Goal: Information Seeking & Learning: Learn about a topic

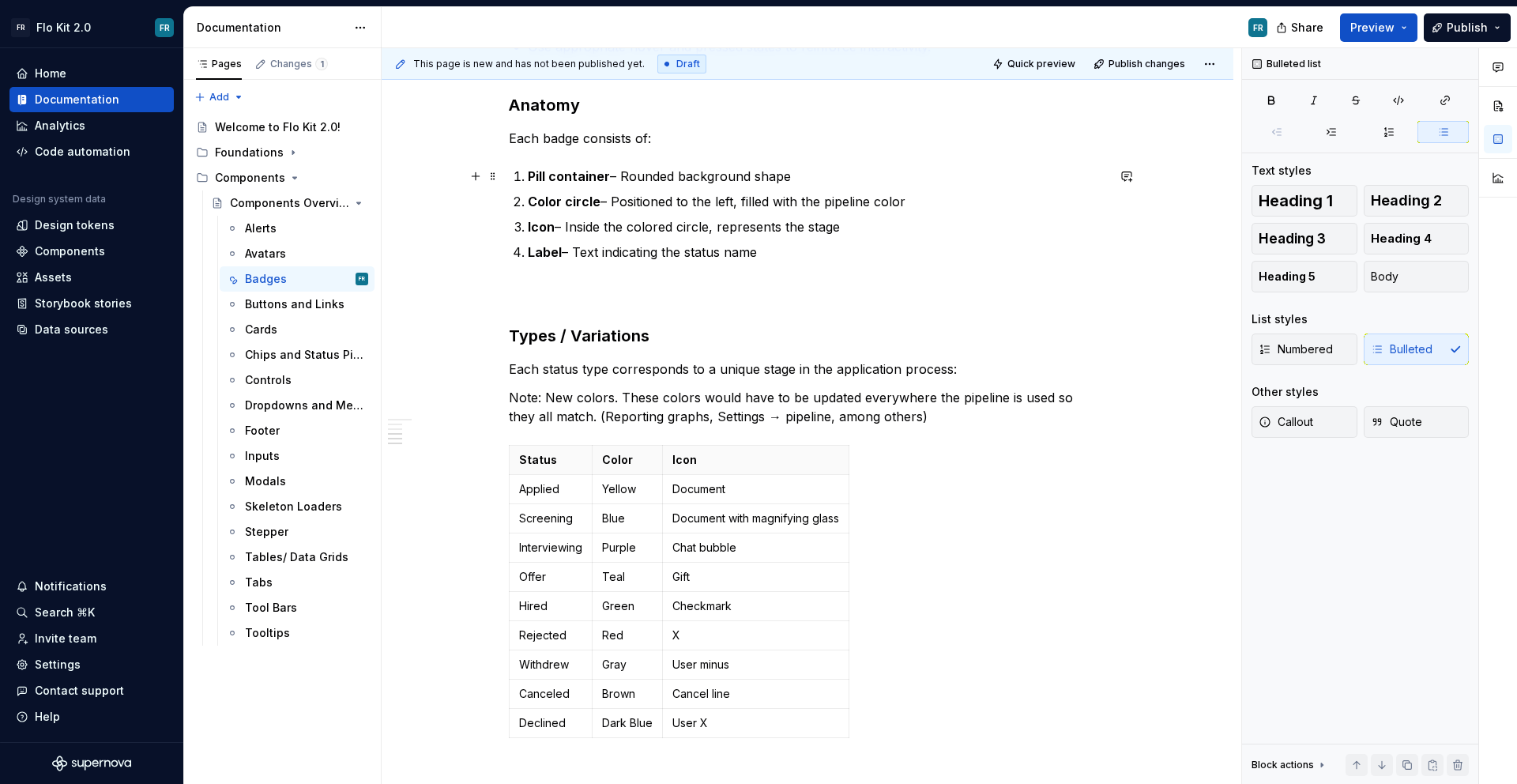
scroll to position [728, 0]
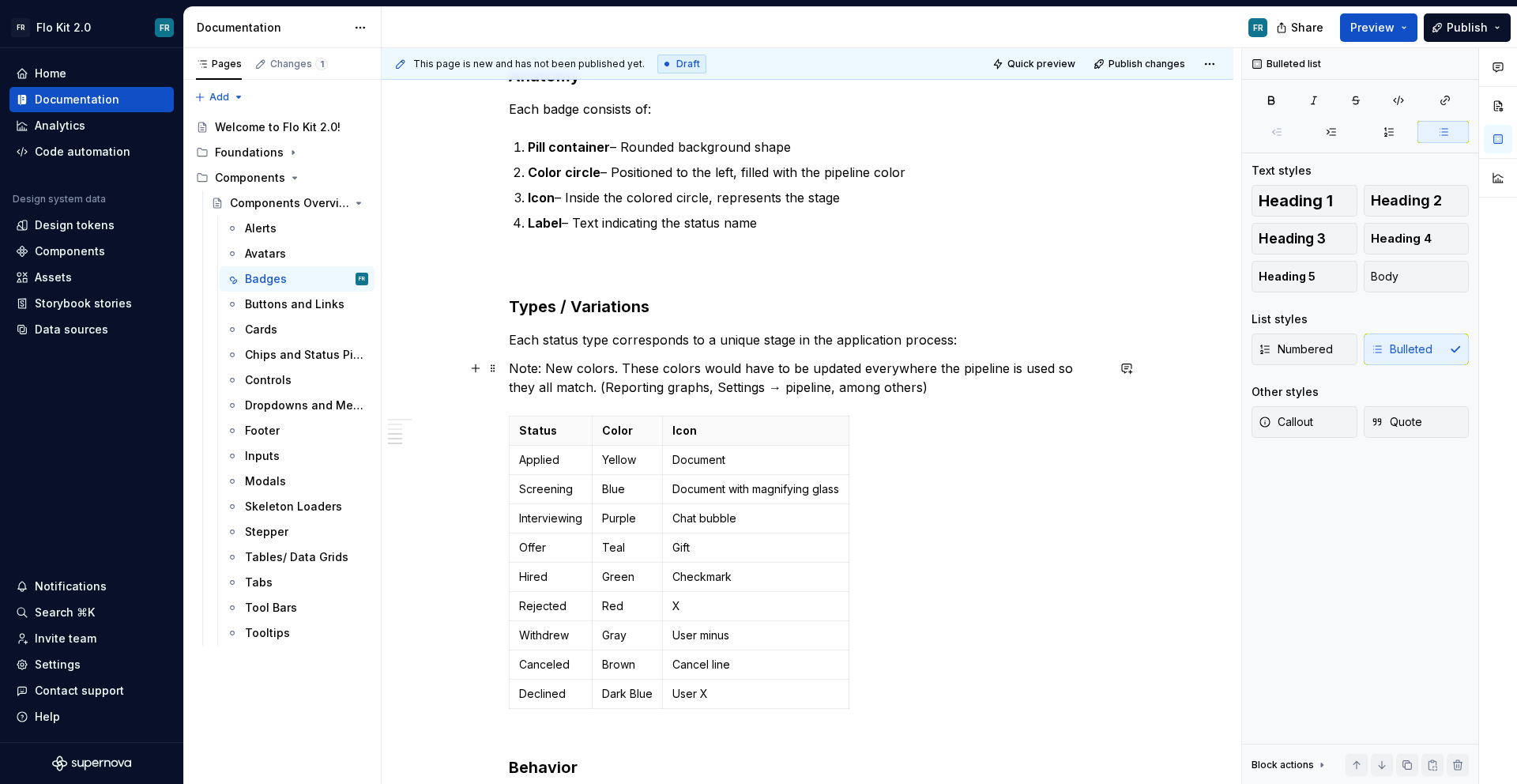
click at [596, 382] on p "Note: New colors. These colors would have to be updated everywhere the pipeline…" at bounding box center [808, 378] width 597 height 38
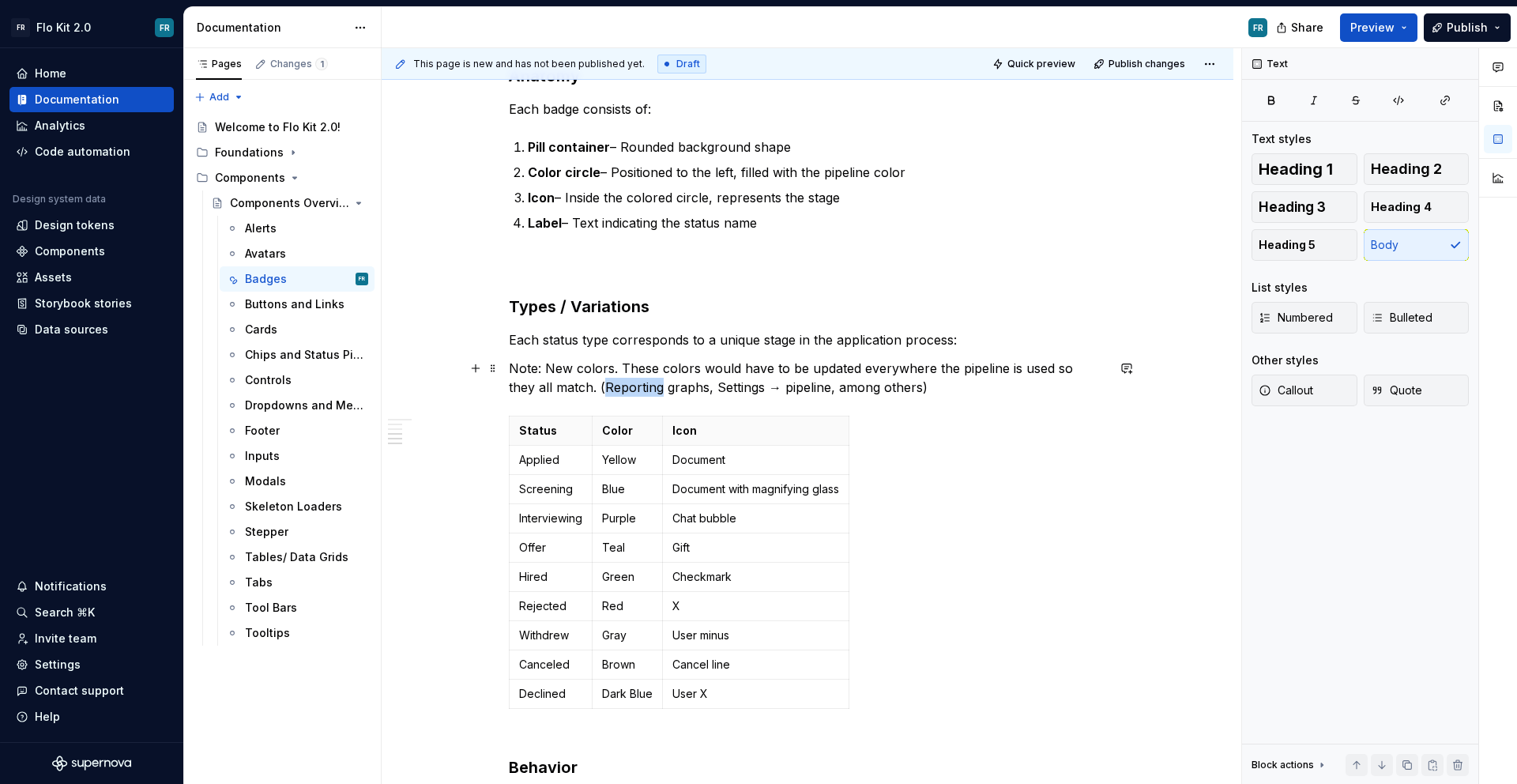
click at [596, 382] on p "Note: New colors. These colors would have to be updated everywhere the pipeline…" at bounding box center [808, 378] width 597 height 38
drag, startPoint x: 763, startPoint y: 390, endPoint x: 696, endPoint y: 385, distance: 67.2
click at [696, 385] on p "Note: New colors. These colors would have to be updated everywhere the pipeline…" at bounding box center [808, 378] width 597 height 38
click at [736, 386] on p "Note: New colors. These colors would have to be updated everywhere the pipeline…" at bounding box center [808, 378] width 597 height 38
click at [736, 385] on p "Note: New colors. These colors would have to be updated everywhere the pipeline…" at bounding box center [808, 378] width 597 height 38
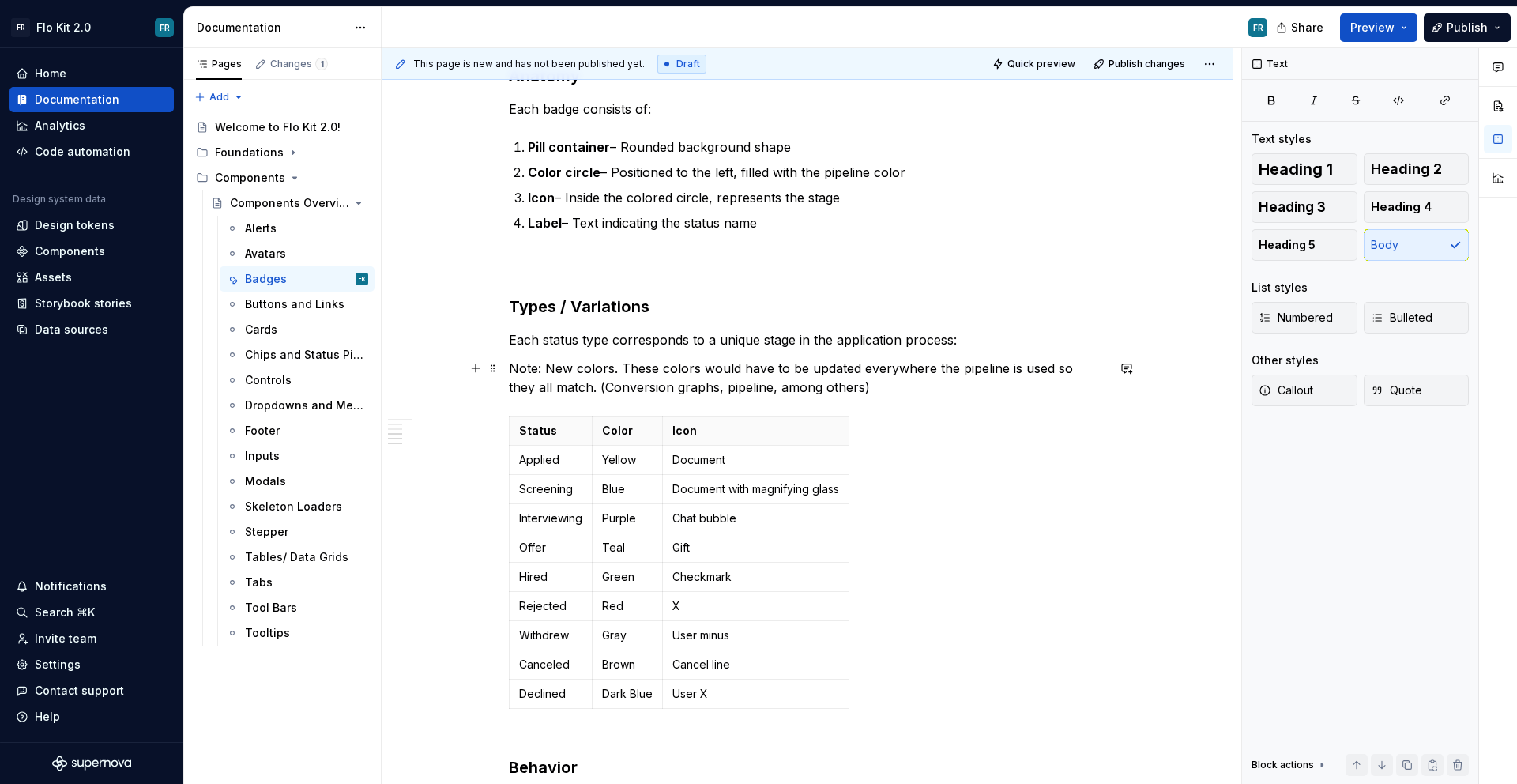
click at [737, 385] on p "Note: New colors. These colors would have to be updated everywhere the pipeline…" at bounding box center [808, 378] width 597 height 38
click at [743, 391] on p "Note: New colors. These colors would have to be updated everywhere the pipeline…" at bounding box center [808, 378] width 597 height 38
click at [739, 391] on p "Note: New colors. These colors would have to be updated everywhere the pipeline…" at bounding box center [808, 378] width 597 height 38
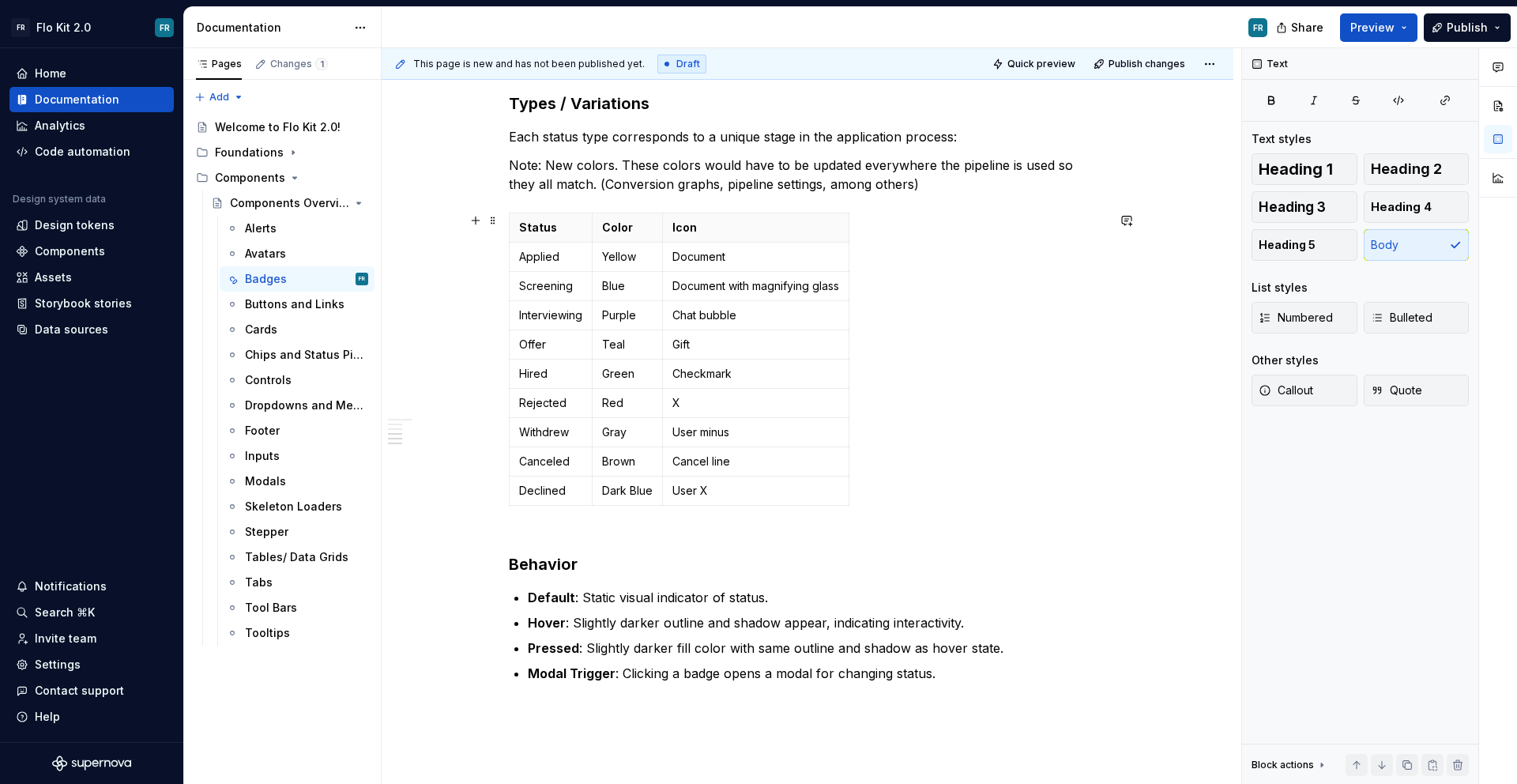
scroll to position [1084, 0]
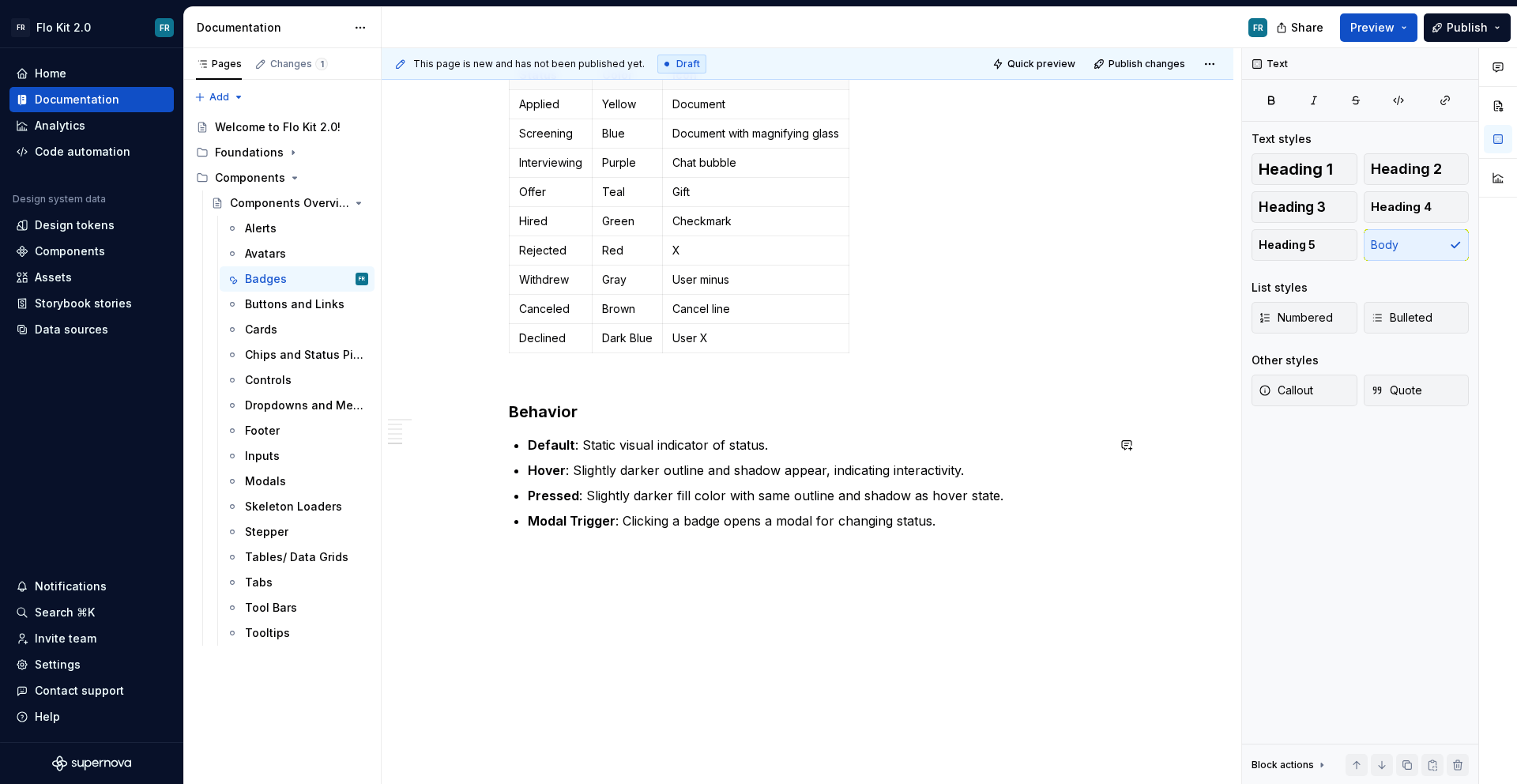
click at [751, 566] on div "Badges Purpose Status Badges are visual indicators used to represent the curren…" at bounding box center [807, 6] width 851 height 1555
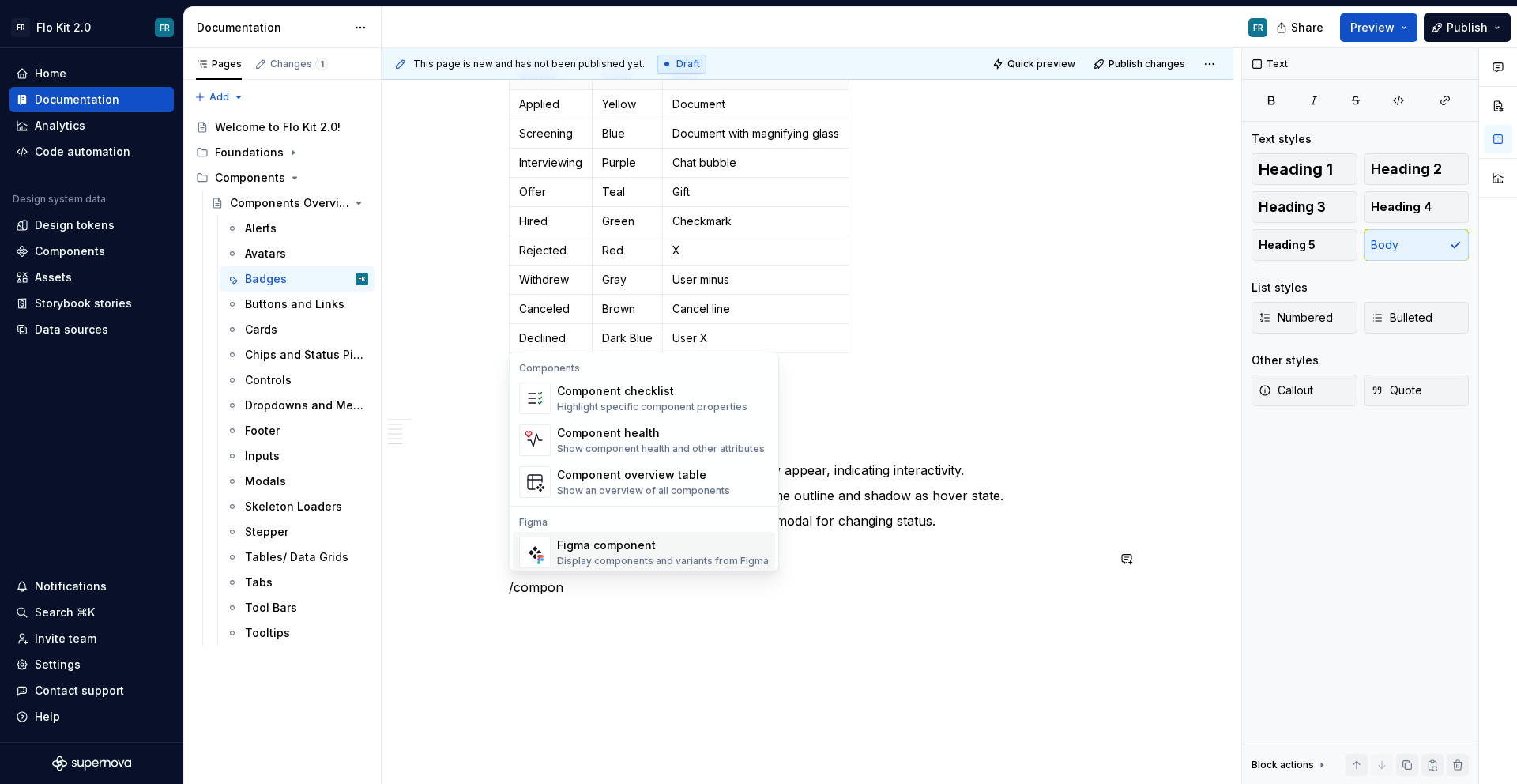
click at [636, 558] on div "Display components and variants from Figma" at bounding box center [663, 561] width 212 height 13
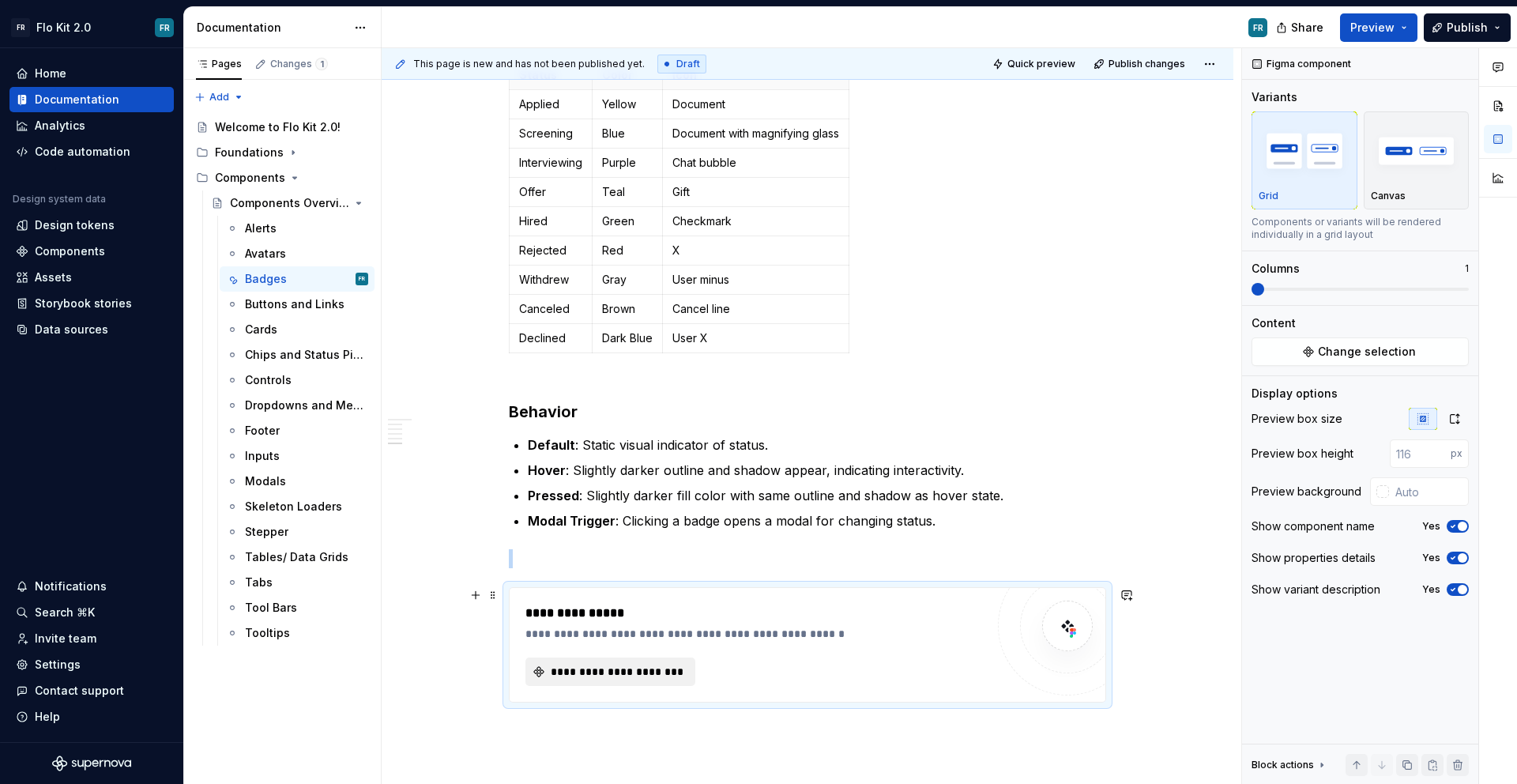
click at [591, 671] on span "**********" at bounding box center [616, 671] width 137 height 15
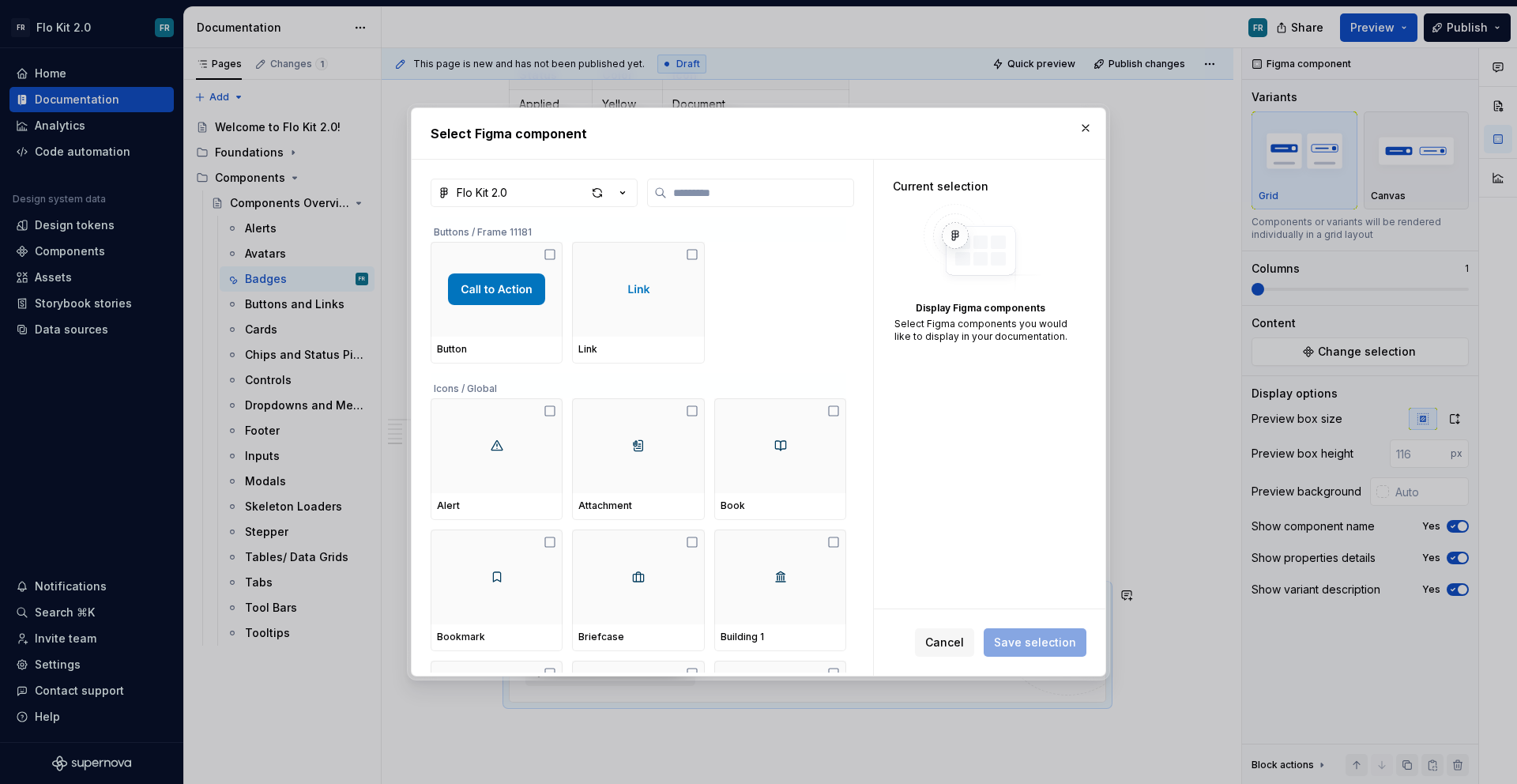
type textarea "*"
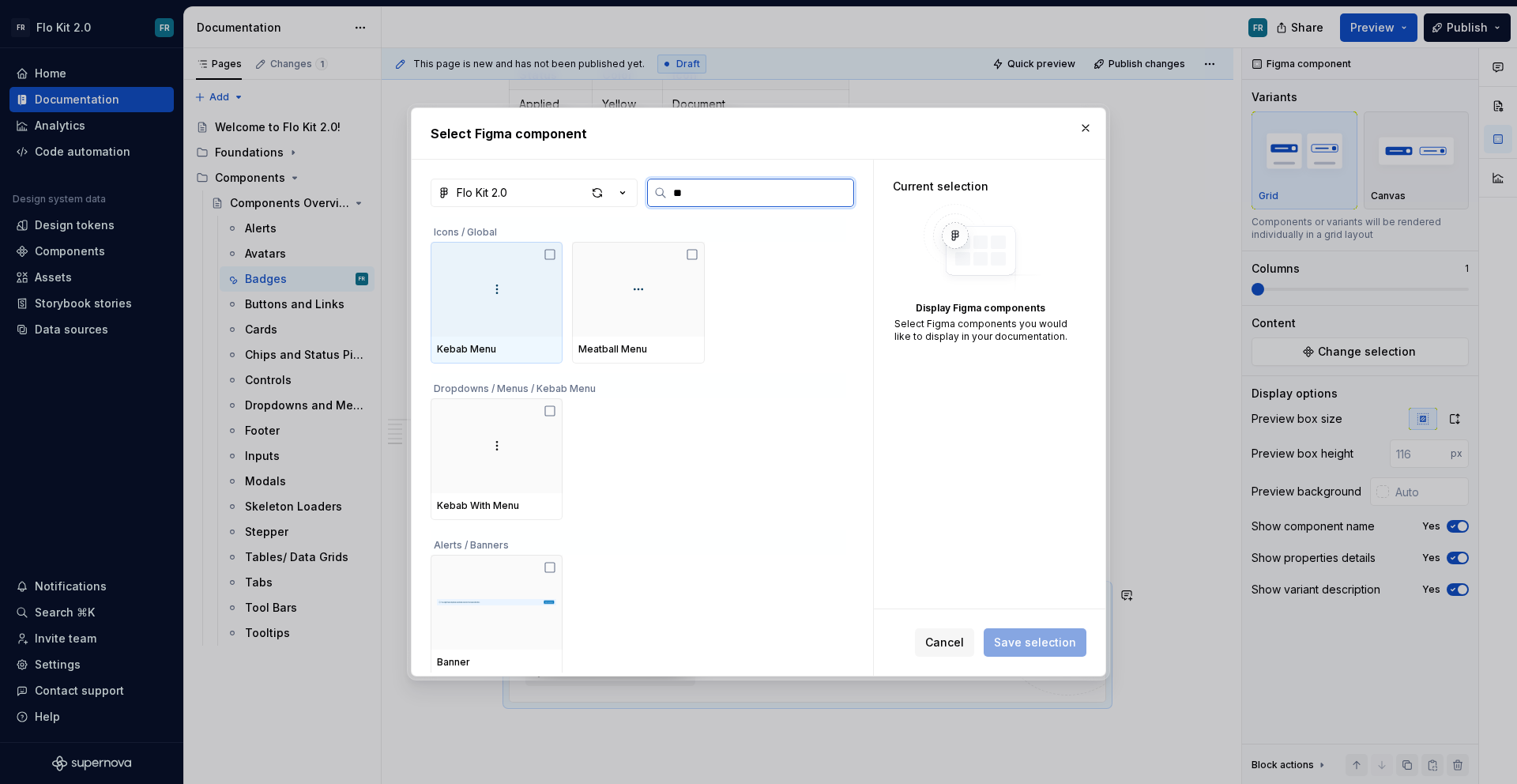
type input "***"
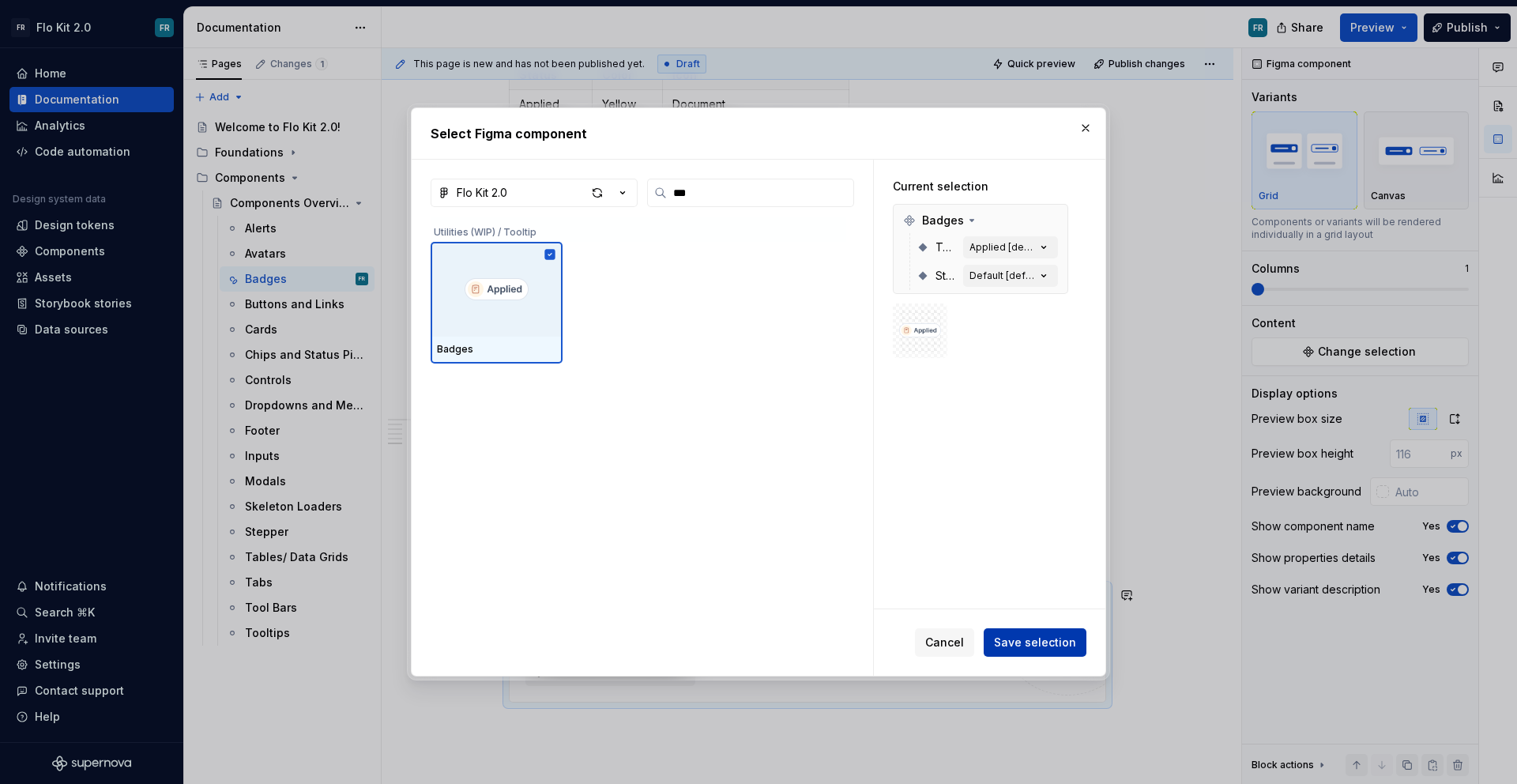
click at [1047, 630] on button "Save selection" at bounding box center [1034, 642] width 103 height 28
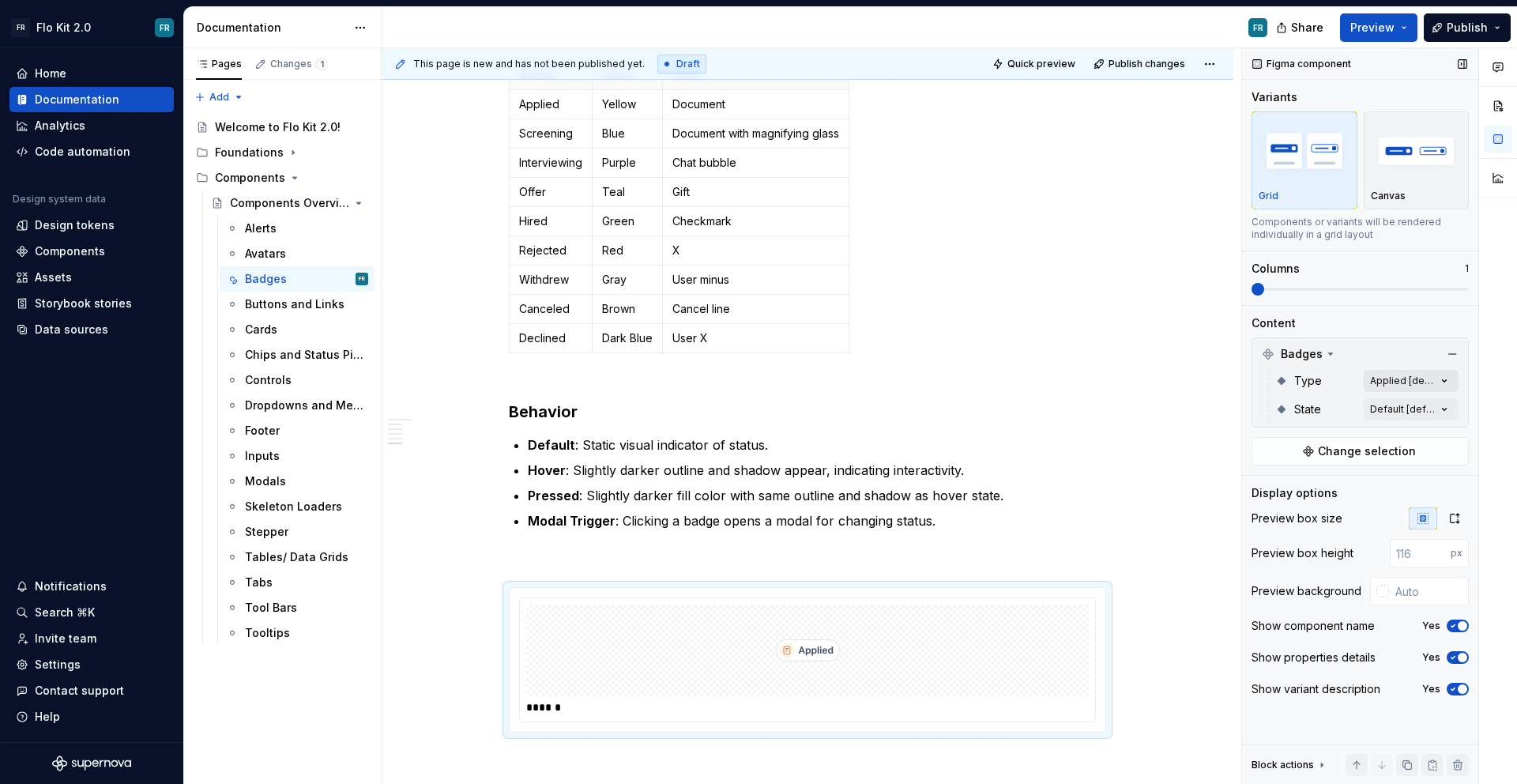
click at [1378, 373] on div "Comments Open comments No comments yet Select ‘Comment’ from the block context …" at bounding box center [1380, 416] width 275 height 737
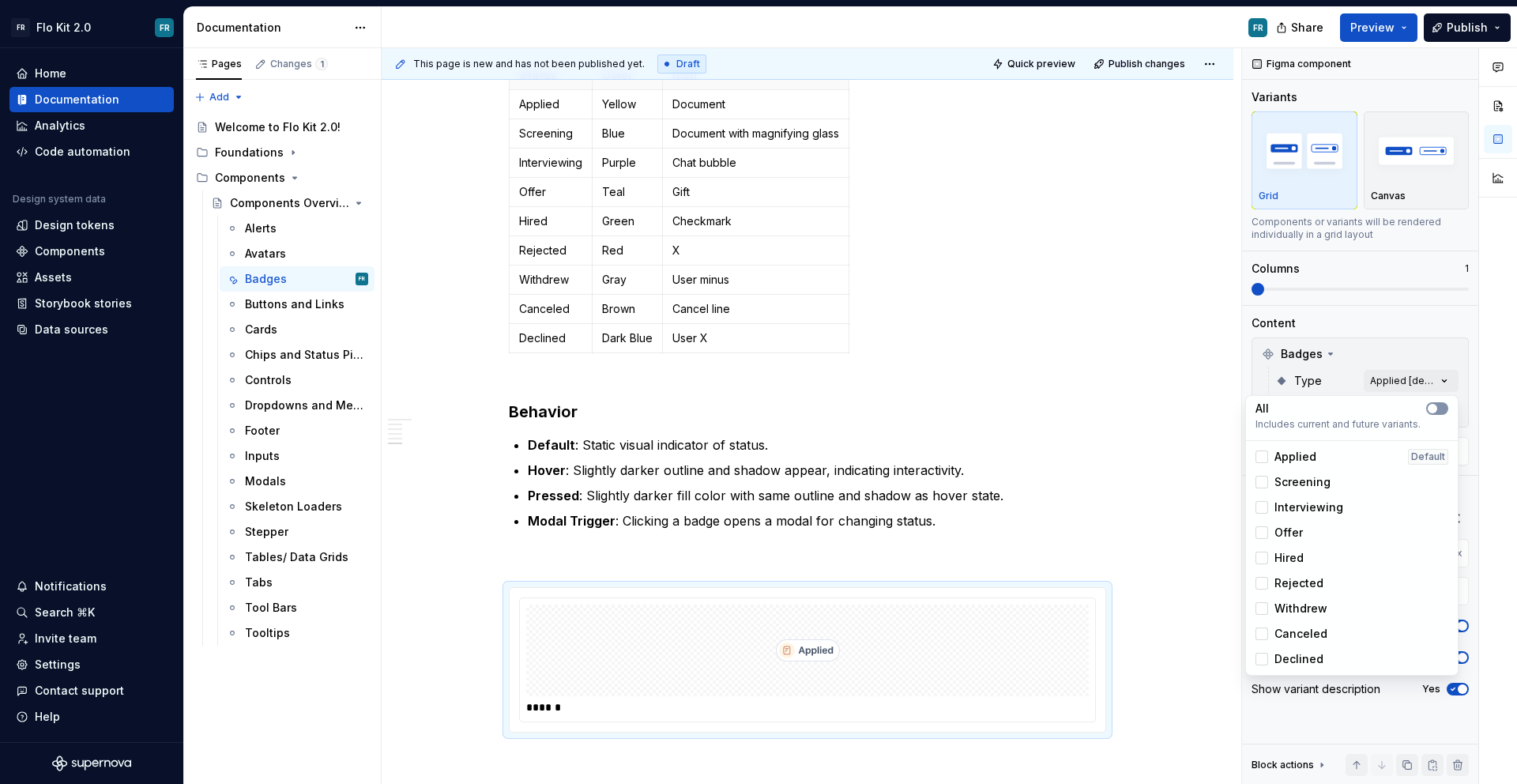
click at [1430, 413] on button "button" at bounding box center [1437, 409] width 22 height 13
click at [1464, 420] on div "Comments Open comments No comments yet Select ‘Comment’ from the block context …" at bounding box center [1380, 416] width 275 height 737
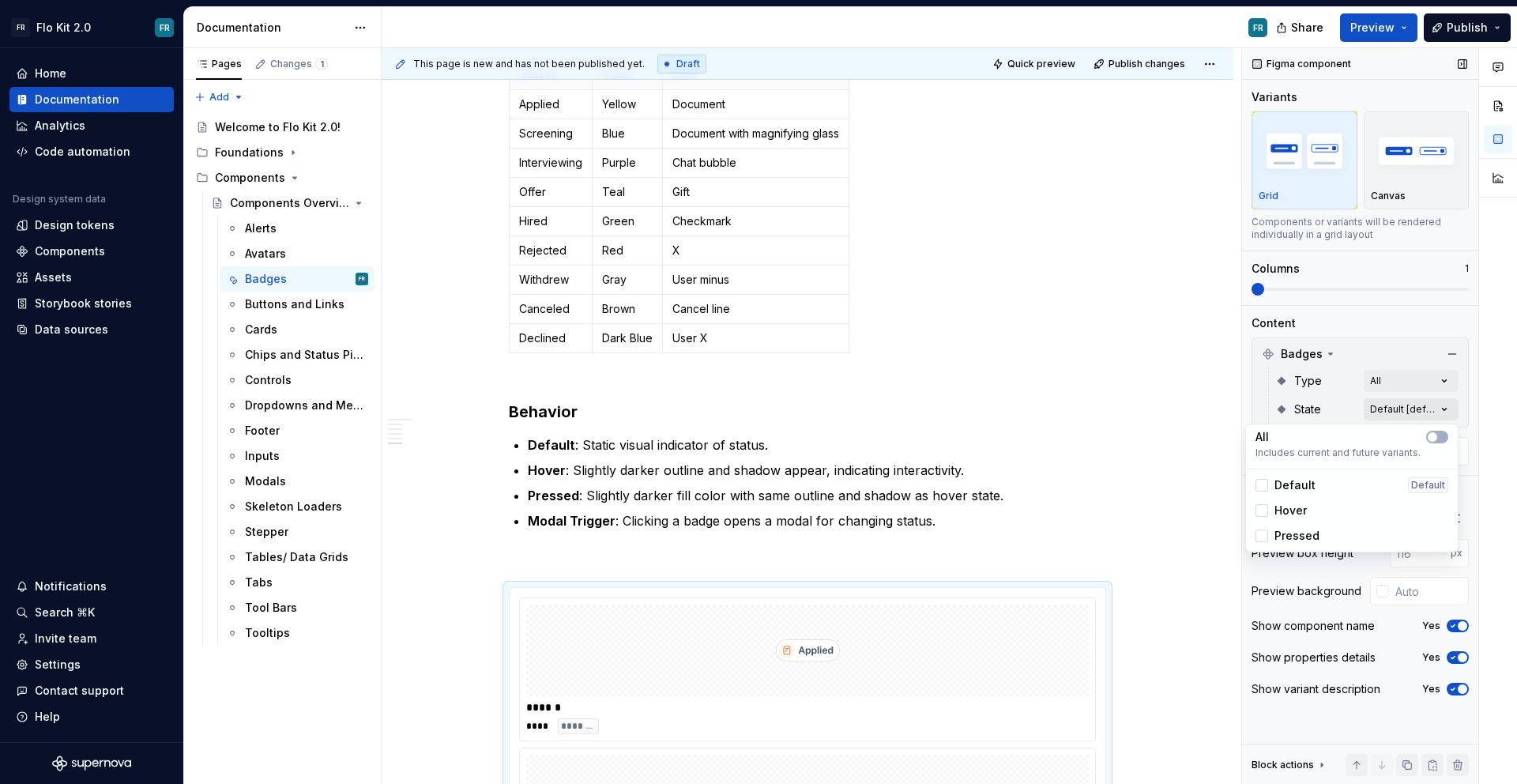
click at [1419, 413] on div "Comments Open comments No comments yet Select ‘Comment’ from the block context …" at bounding box center [1380, 416] width 275 height 737
click at [1435, 437] on span "button" at bounding box center [1432, 437] width 9 height 9
click at [1259, 290] on div "Comments Open comments No comments yet Select ‘Comment’ from the block context …" at bounding box center [1380, 416] width 275 height 737
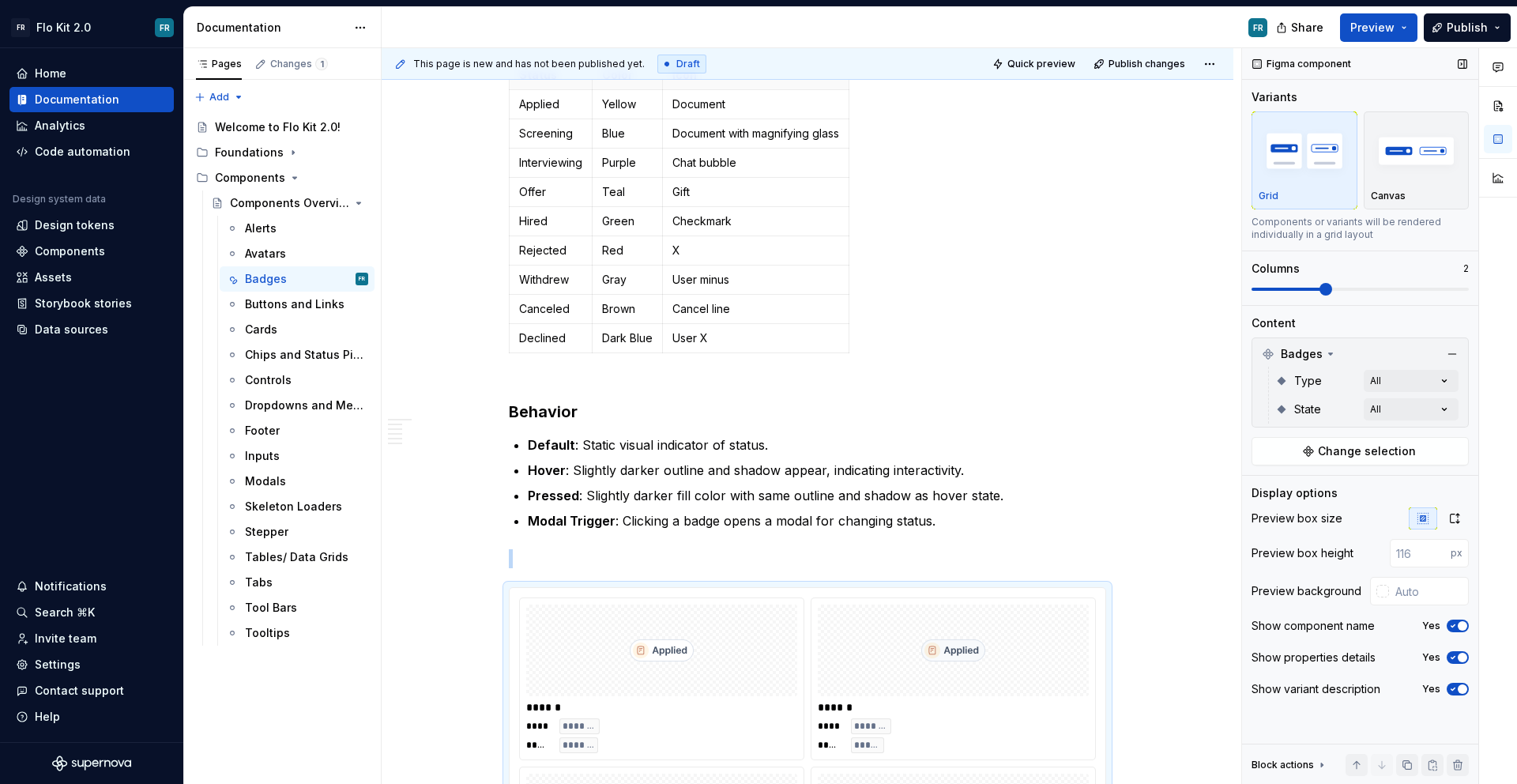
scroll to position [1622, 0]
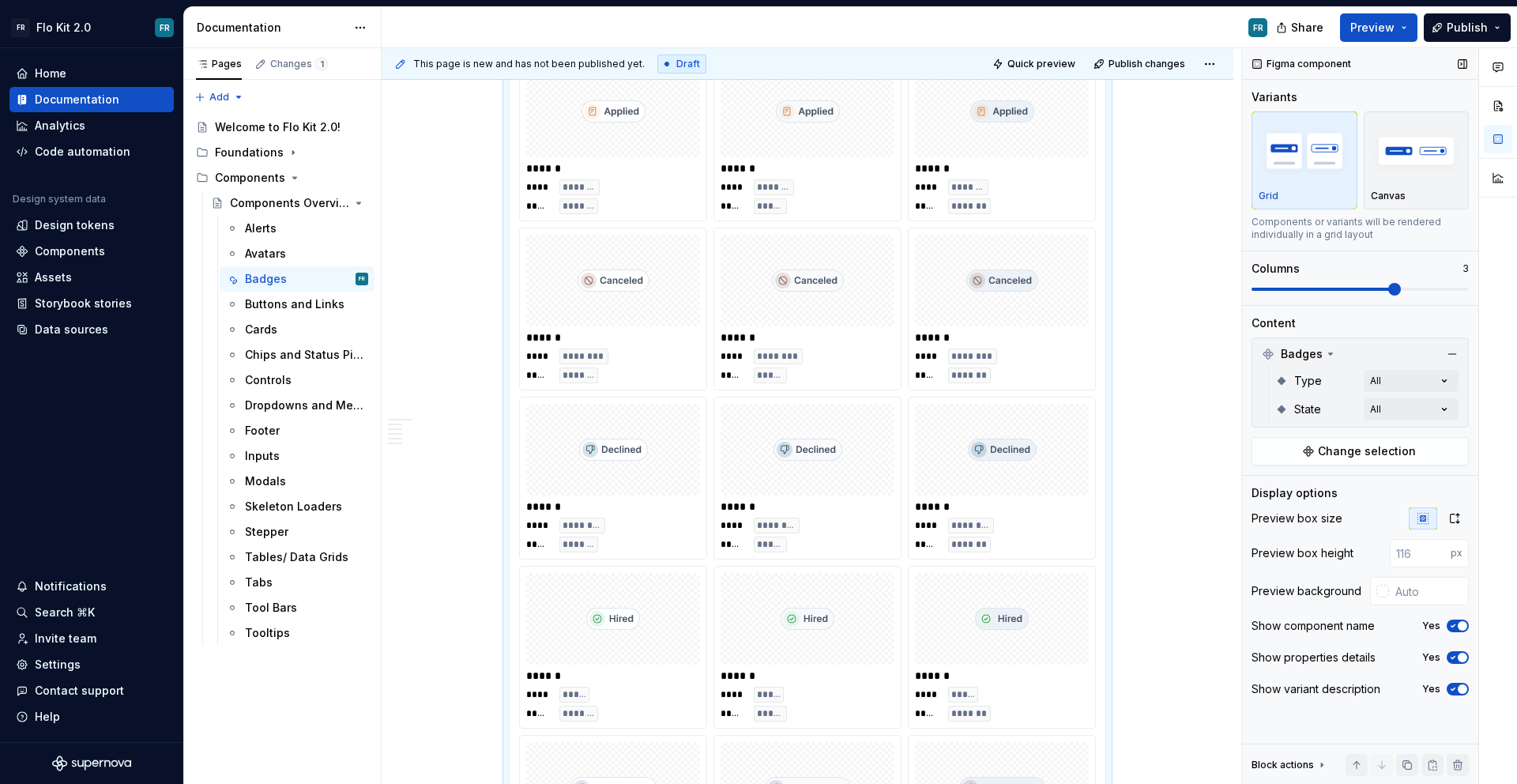
click at [1388, 293] on span at bounding box center [1394, 290] width 13 height 13
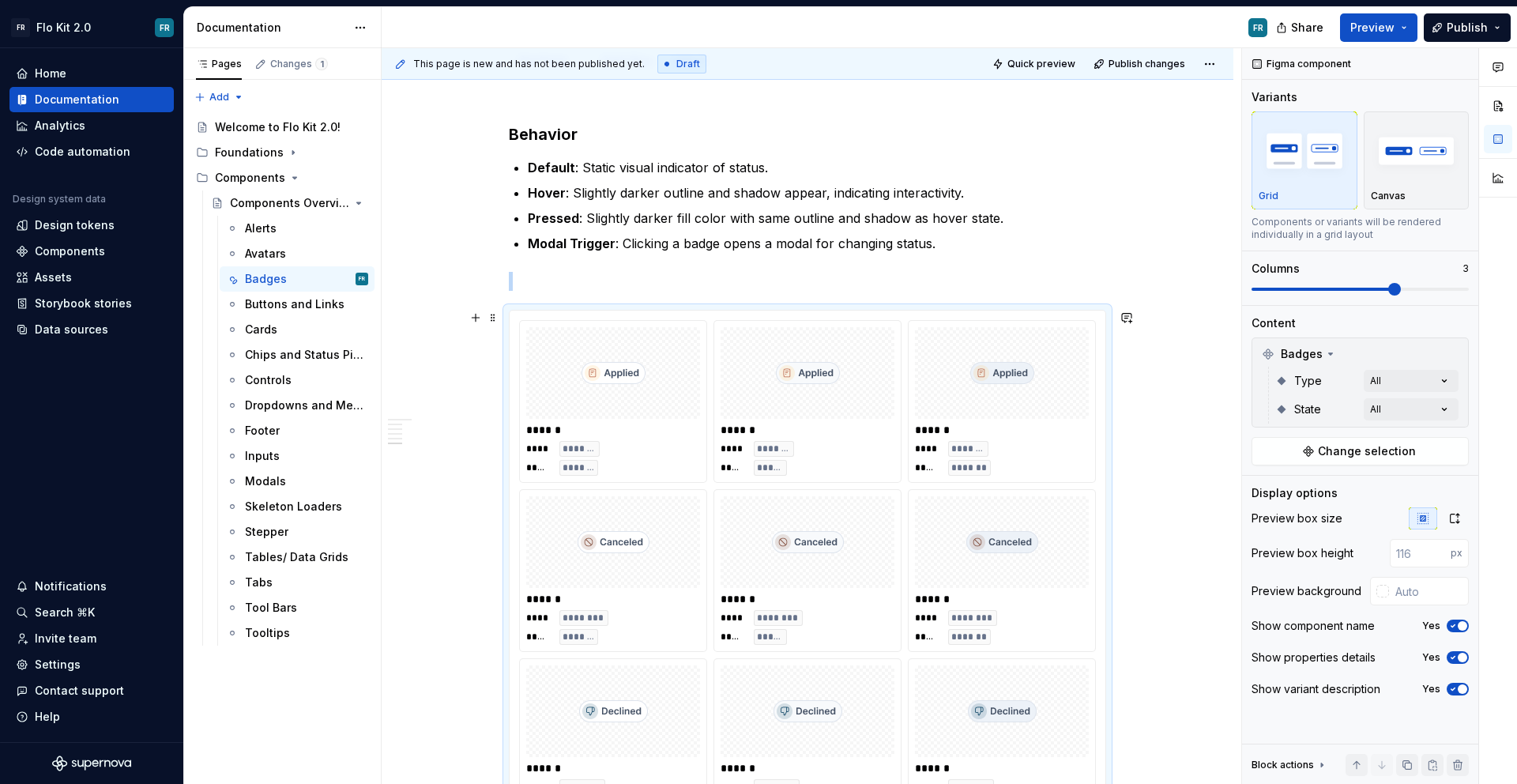
scroll to position [1343, 0]
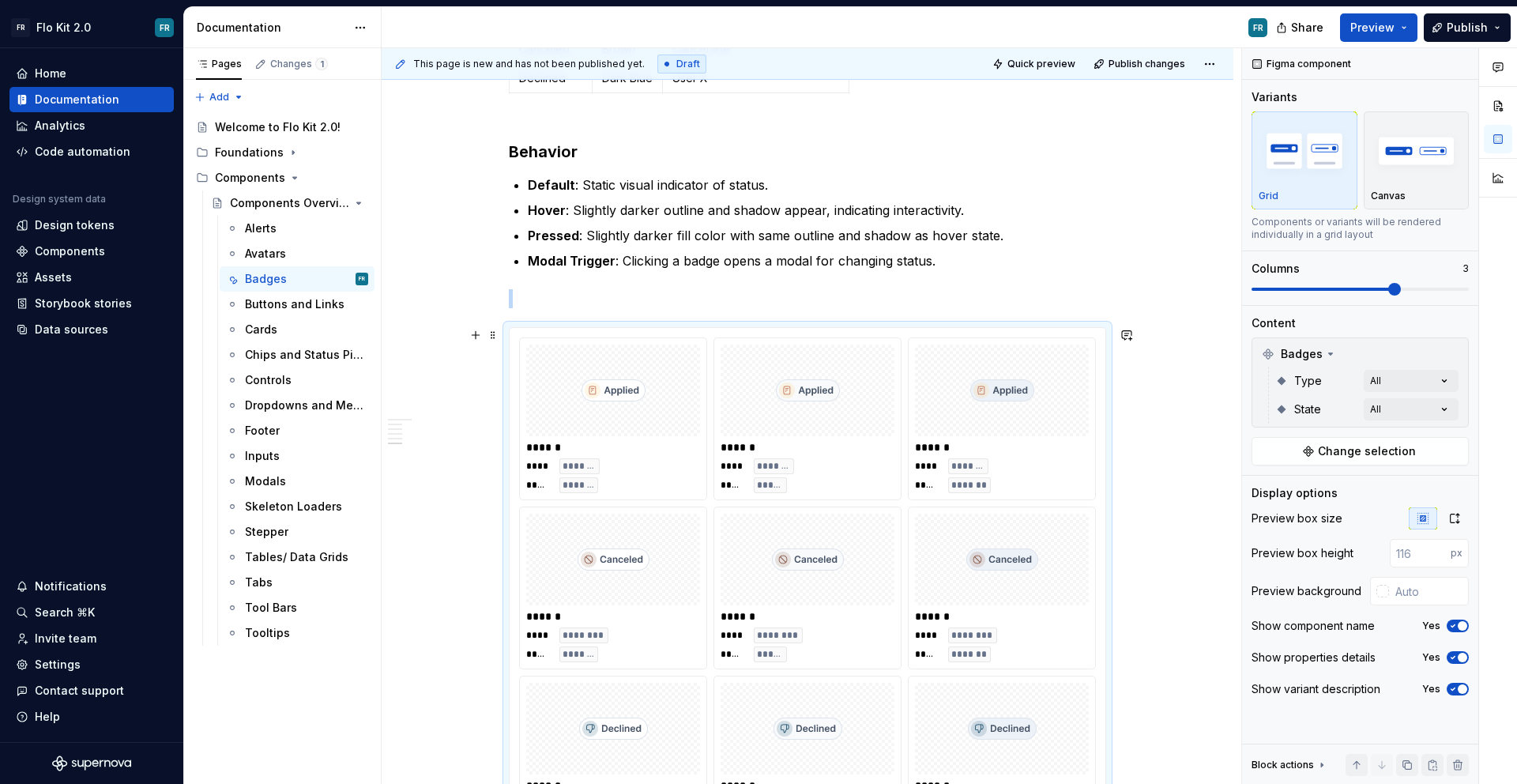
click at [613, 337] on div "****** **** ******* ***** *******" at bounding box center [613, 418] width 188 height 163
click at [530, 349] on div at bounding box center [613, 390] width 174 height 92
click at [992, 463] on div "**** ******* ***** *******" at bounding box center [1002, 475] width 174 height 35
click at [1371, 442] on button "Change selection" at bounding box center [1359, 451] width 218 height 28
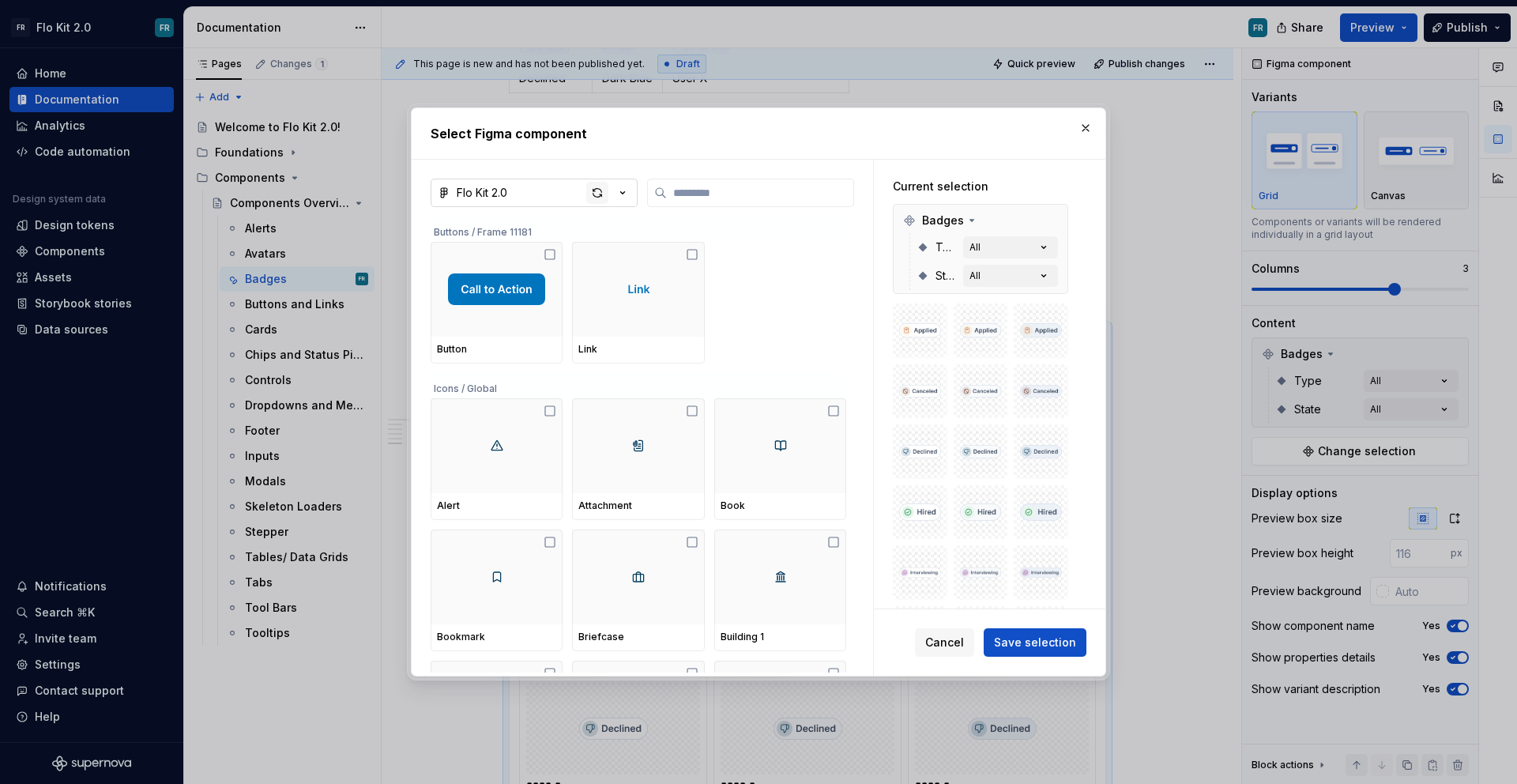
click at [606, 189] on div "button" at bounding box center [597, 193] width 22 height 22
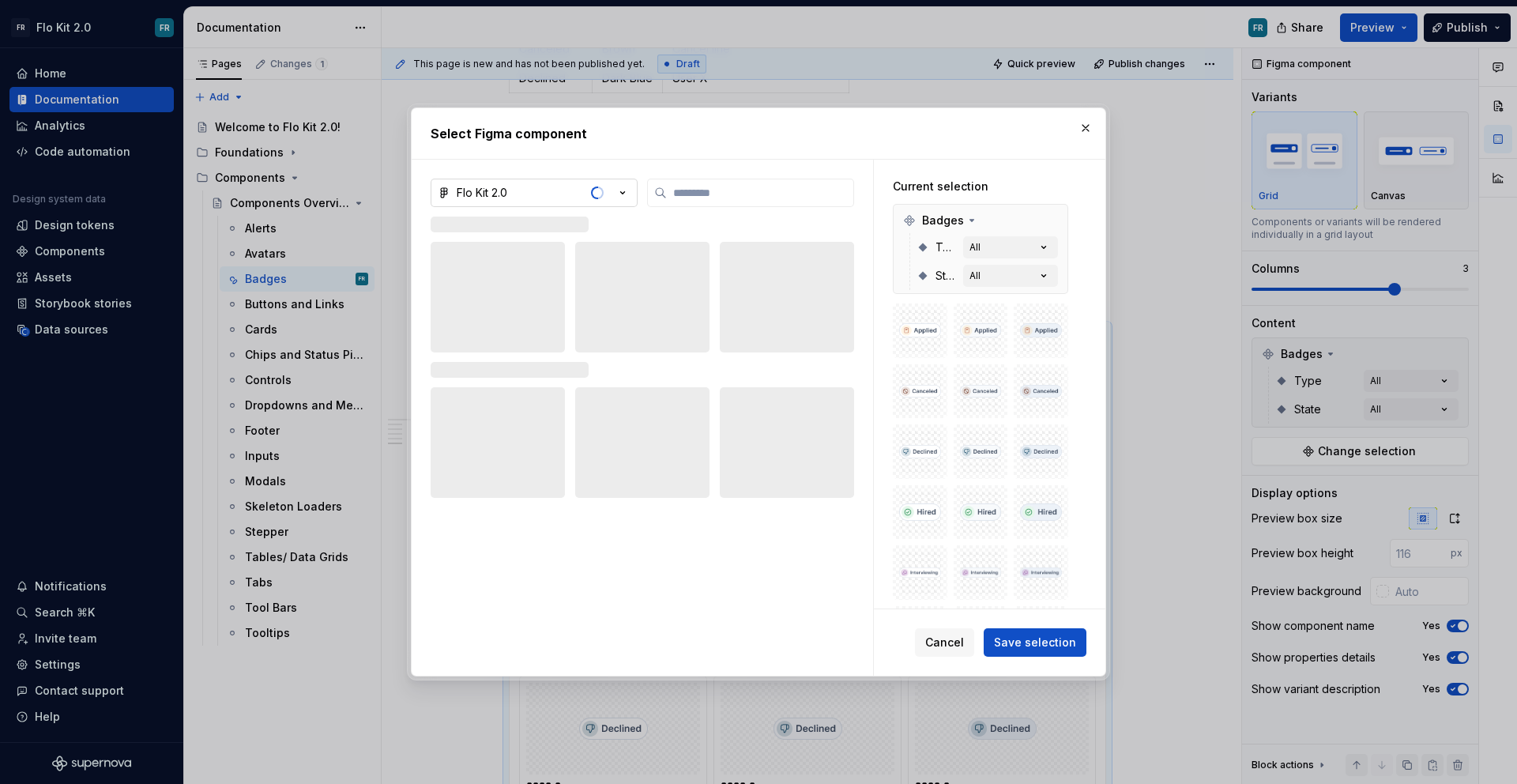
type textarea "*"
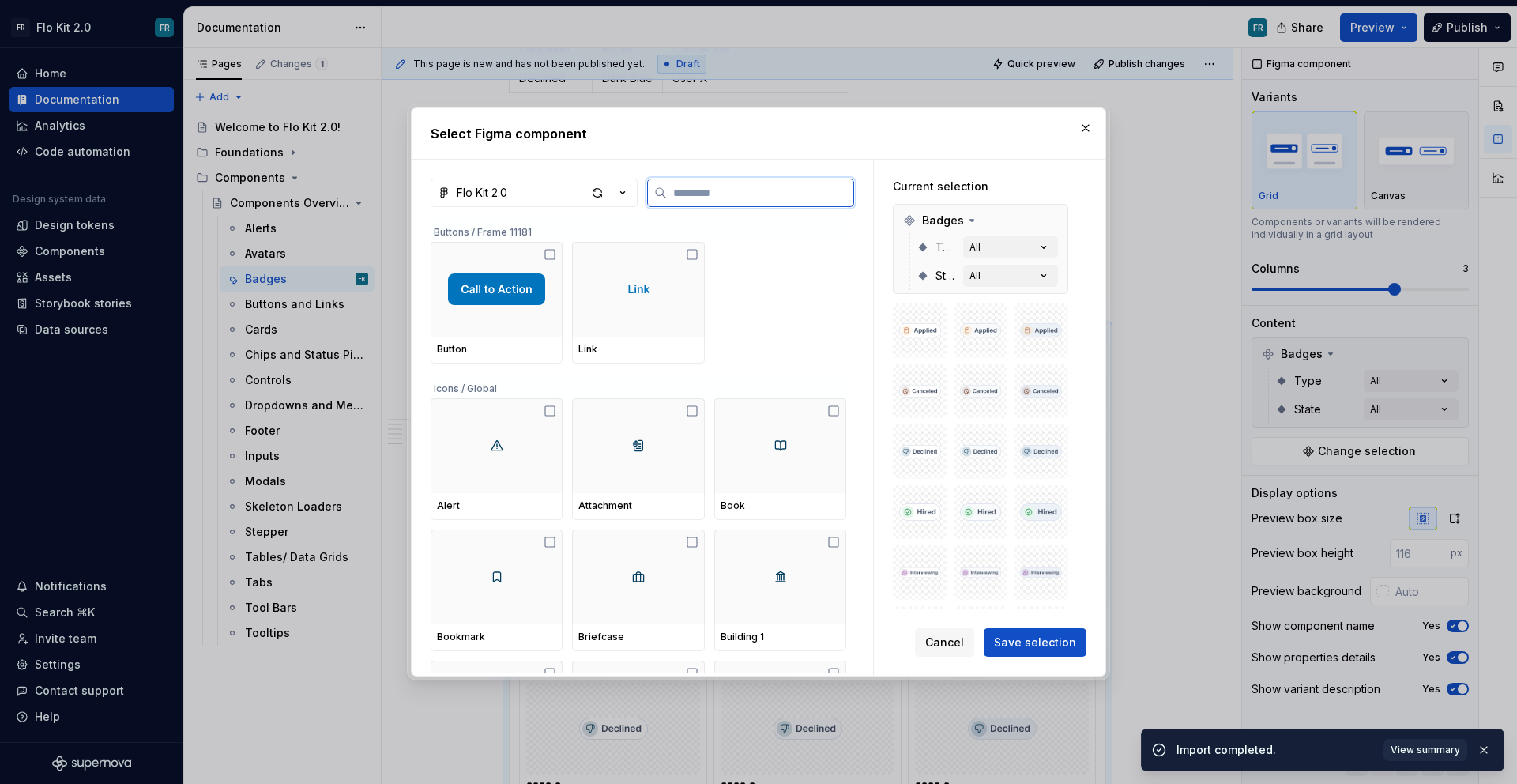
click at [698, 193] on input "search" at bounding box center [759, 192] width 187 height 15
type input "*"
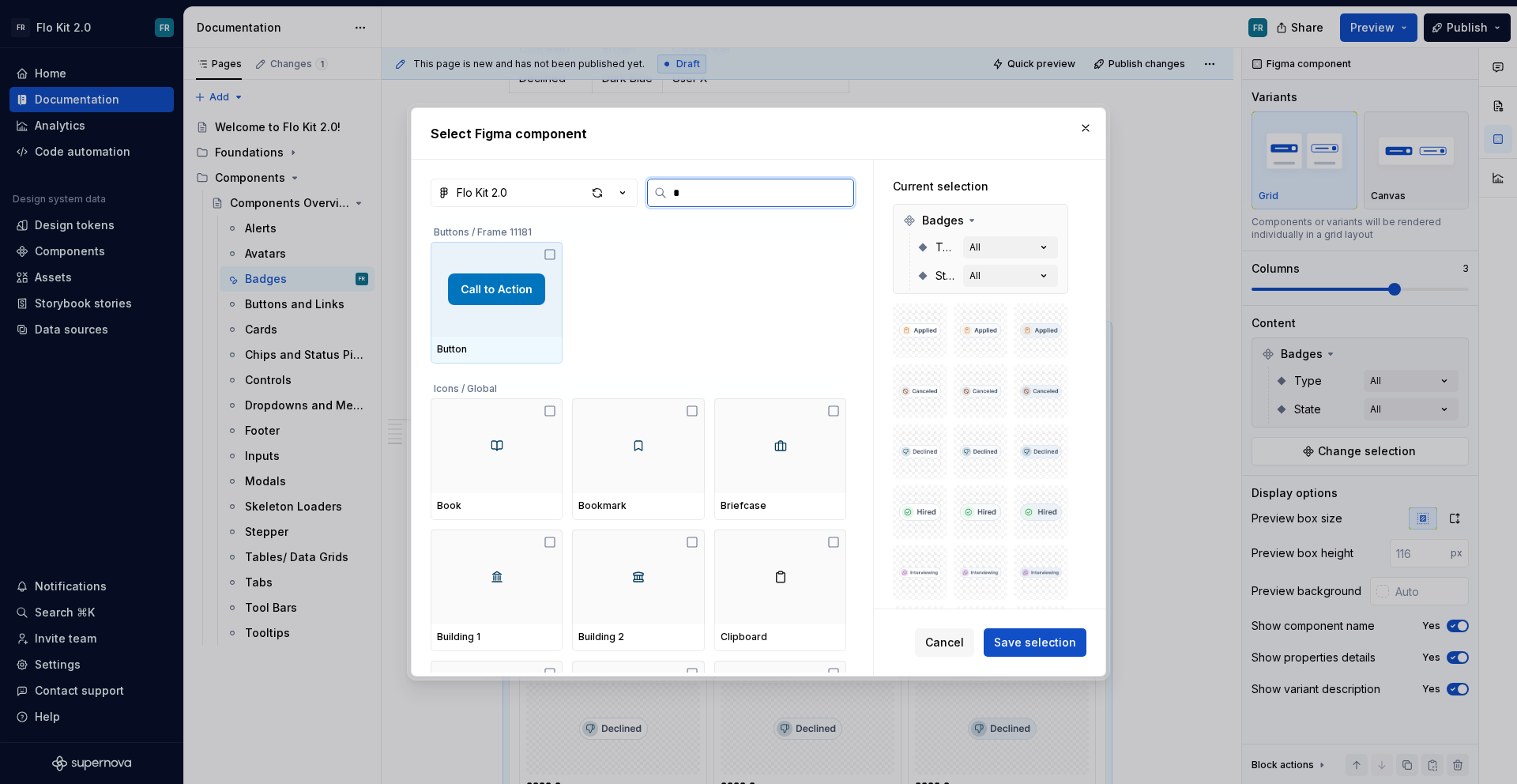
type textarea "*"
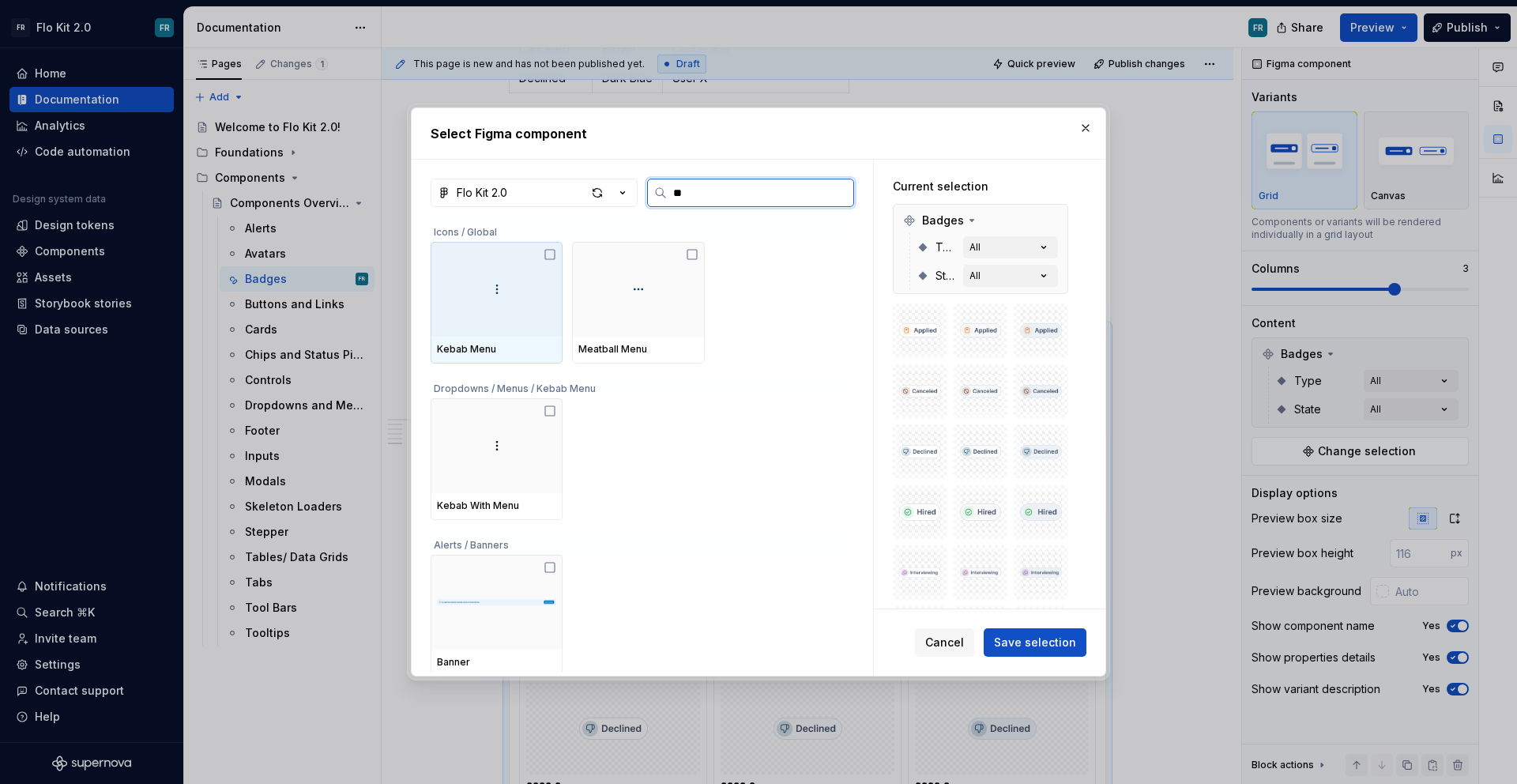
type input "***"
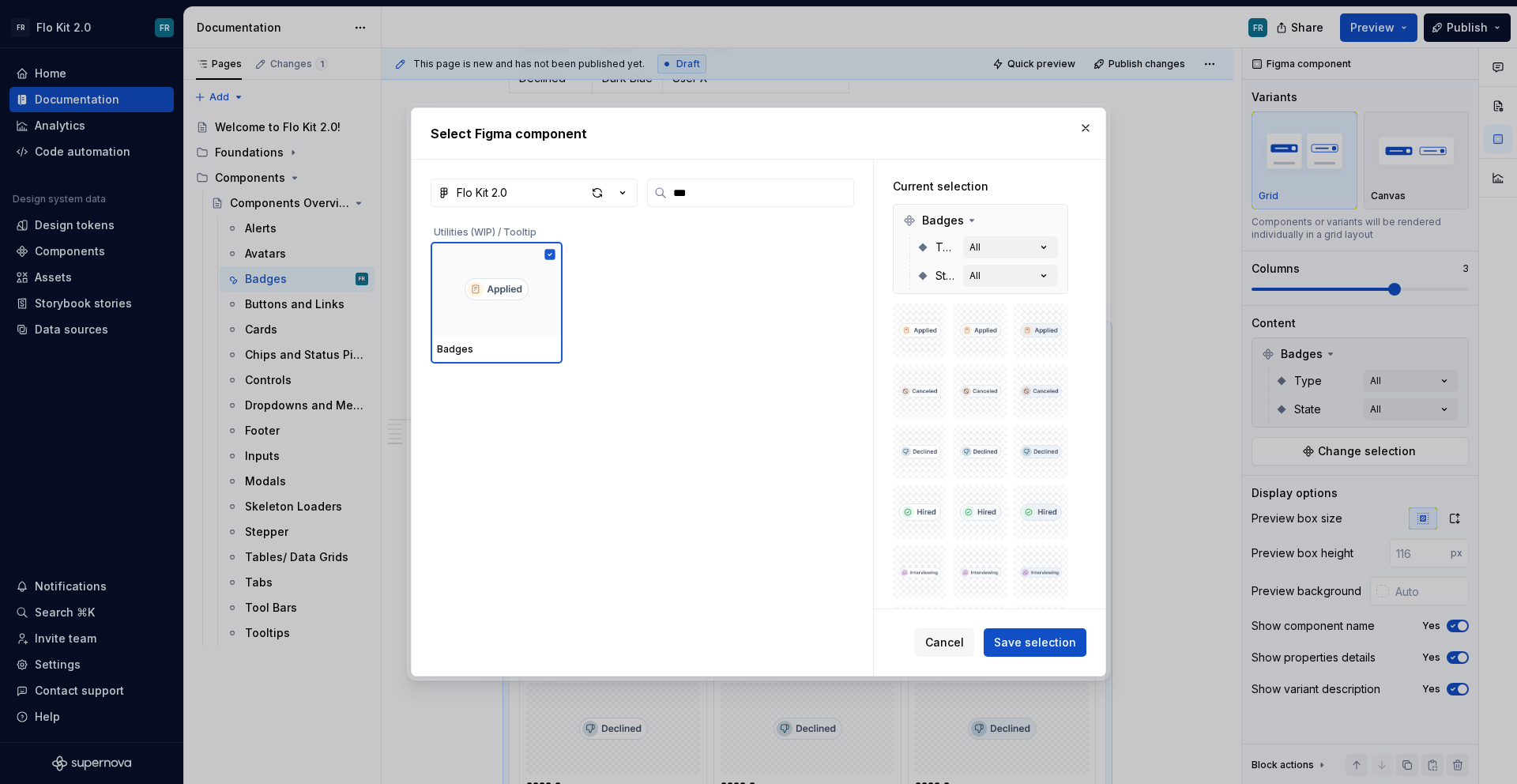
click at [777, 481] on div "Badges" at bounding box center [640, 444] width 419 height 456
click at [1016, 639] on span "Save selection" at bounding box center [1034, 642] width 82 height 15
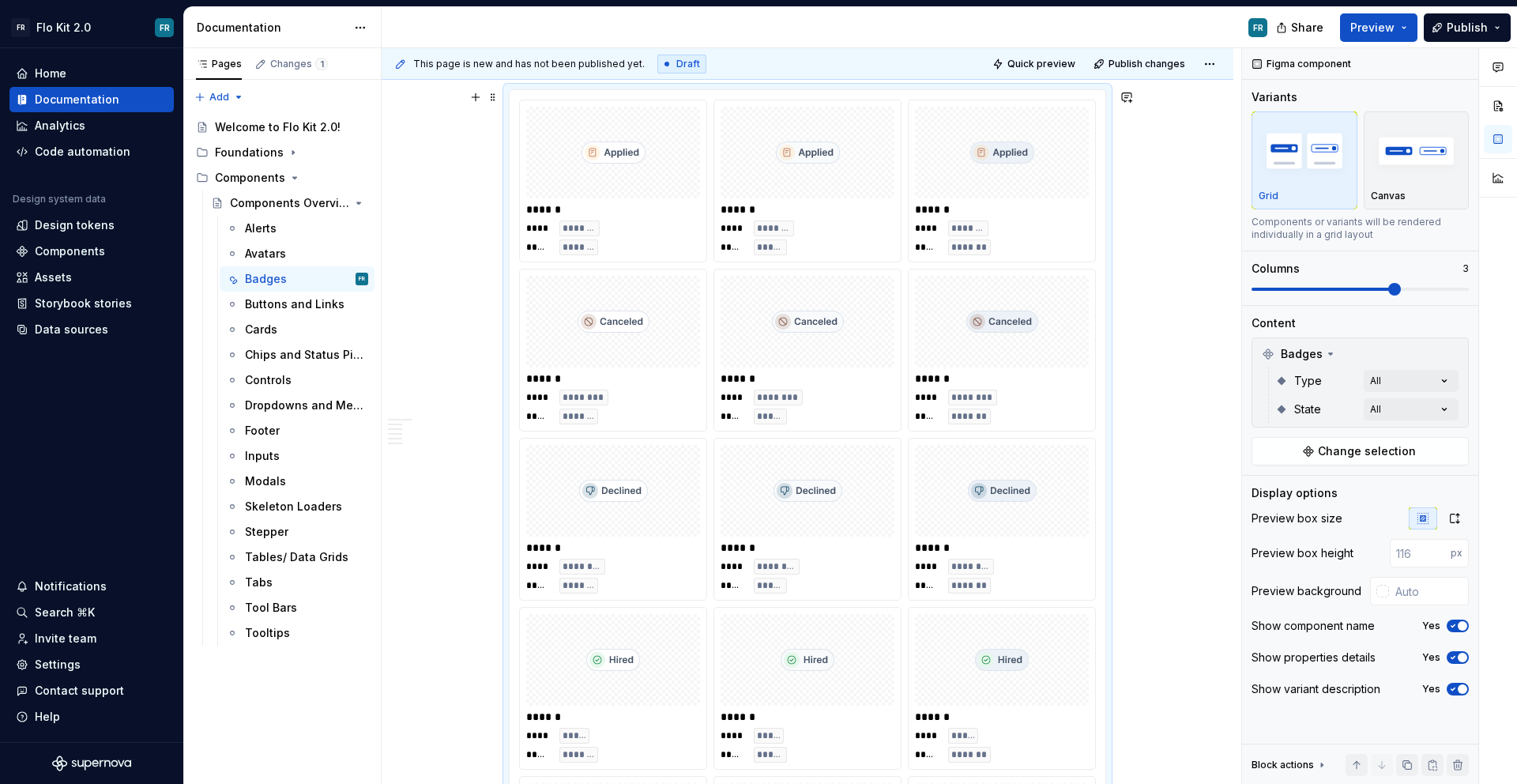
scroll to position [1452, 0]
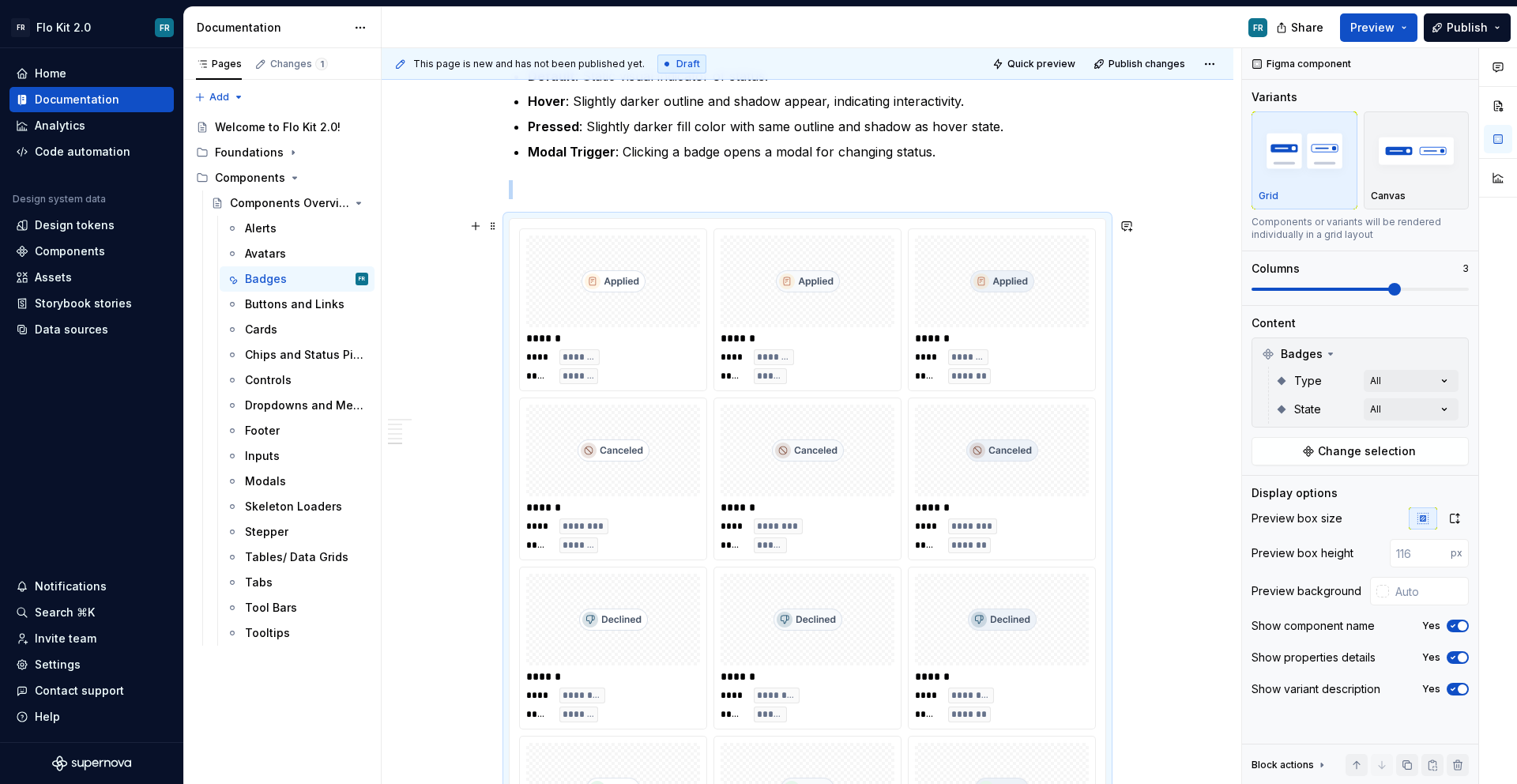
click at [1042, 491] on div at bounding box center [1002, 450] width 174 height 92
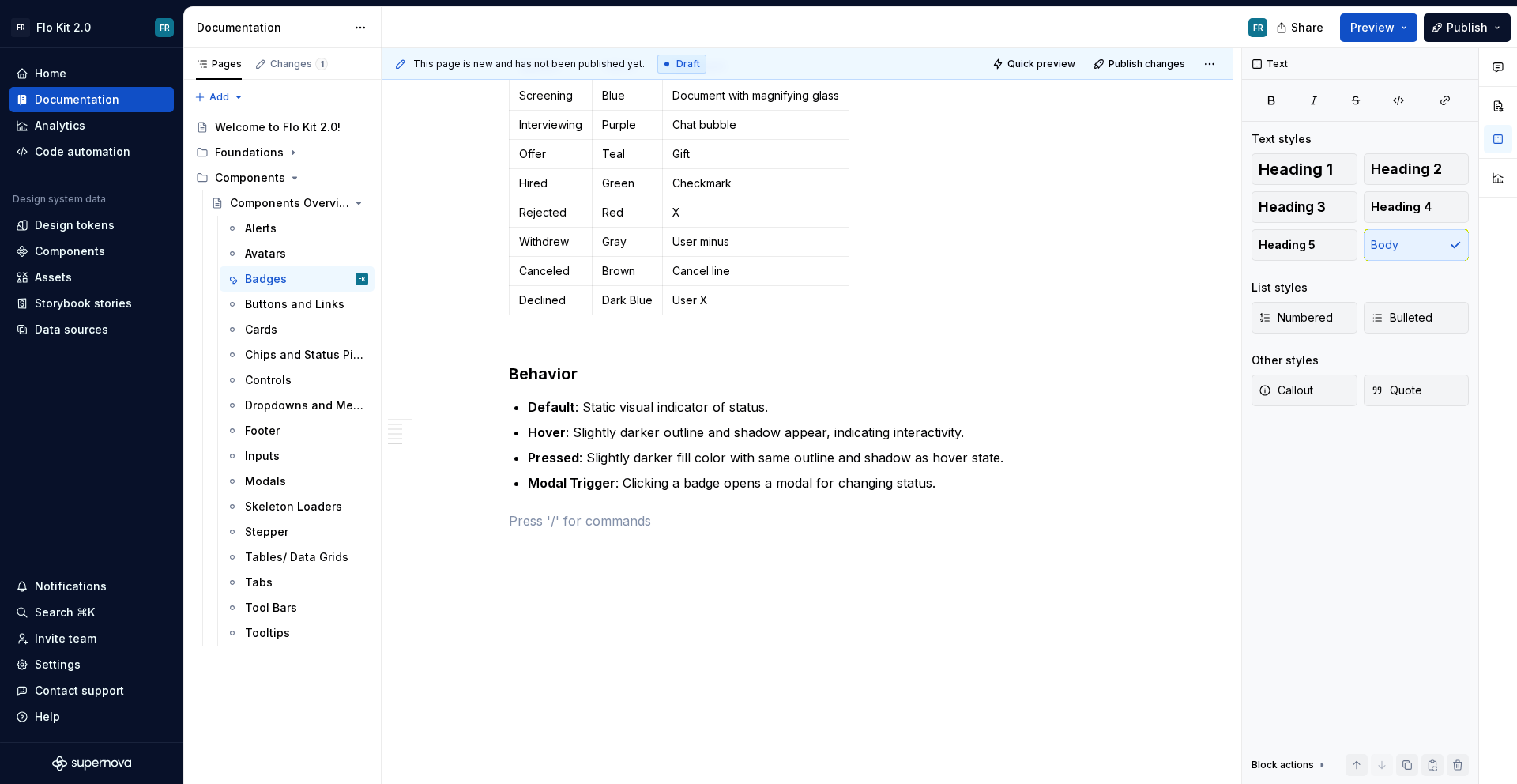
scroll to position [1121, 0]
click at [281, 484] on div "Modals" at bounding box center [265, 481] width 41 height 15
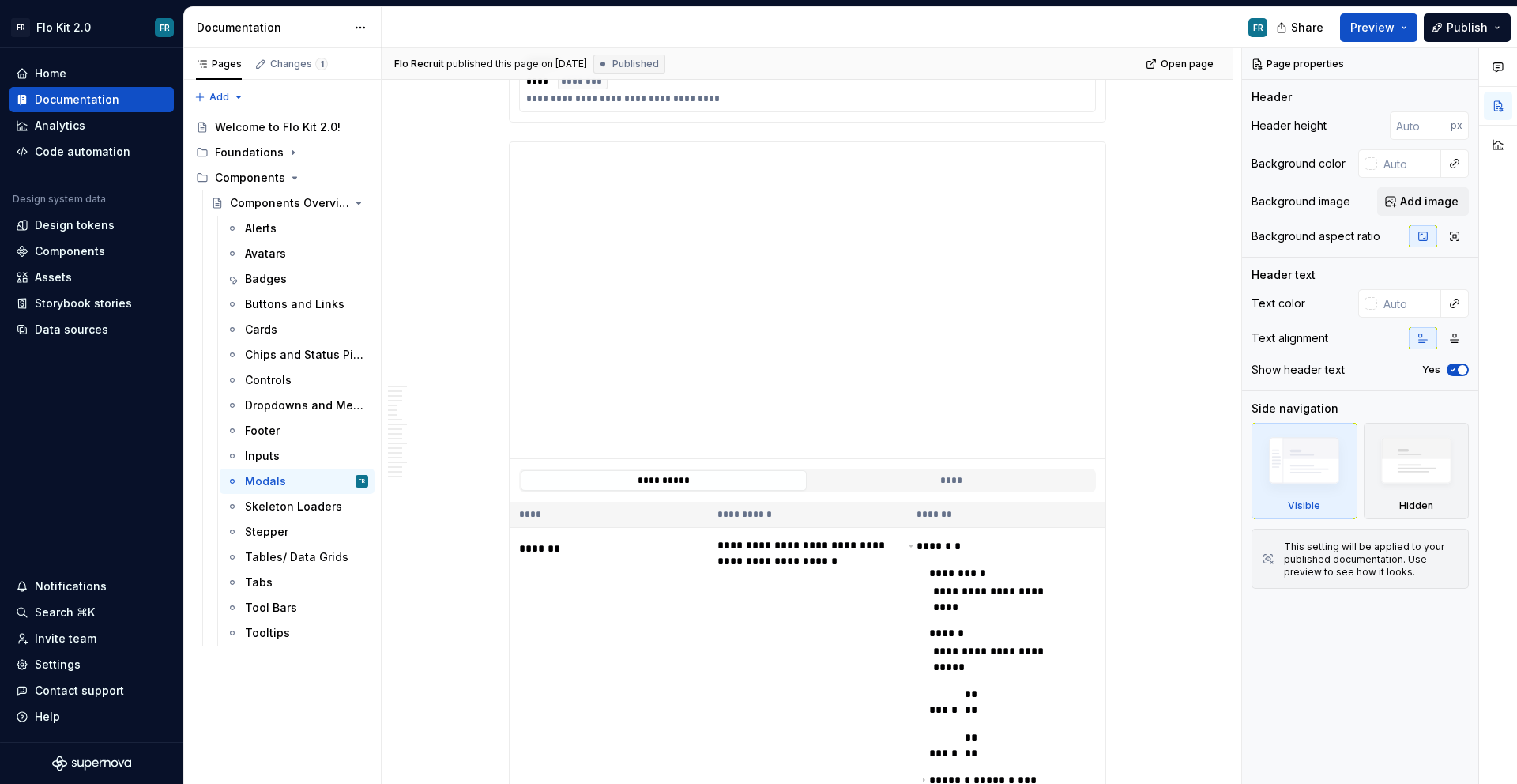
scroll to position [4675, 0]
click at [284, 625] on div "Tooltips" at bounding box center [267, 632] width 45 height 15
click at [282, 604] on div "Tool Bars" at bounding box center [270, 607] width 52 height 15
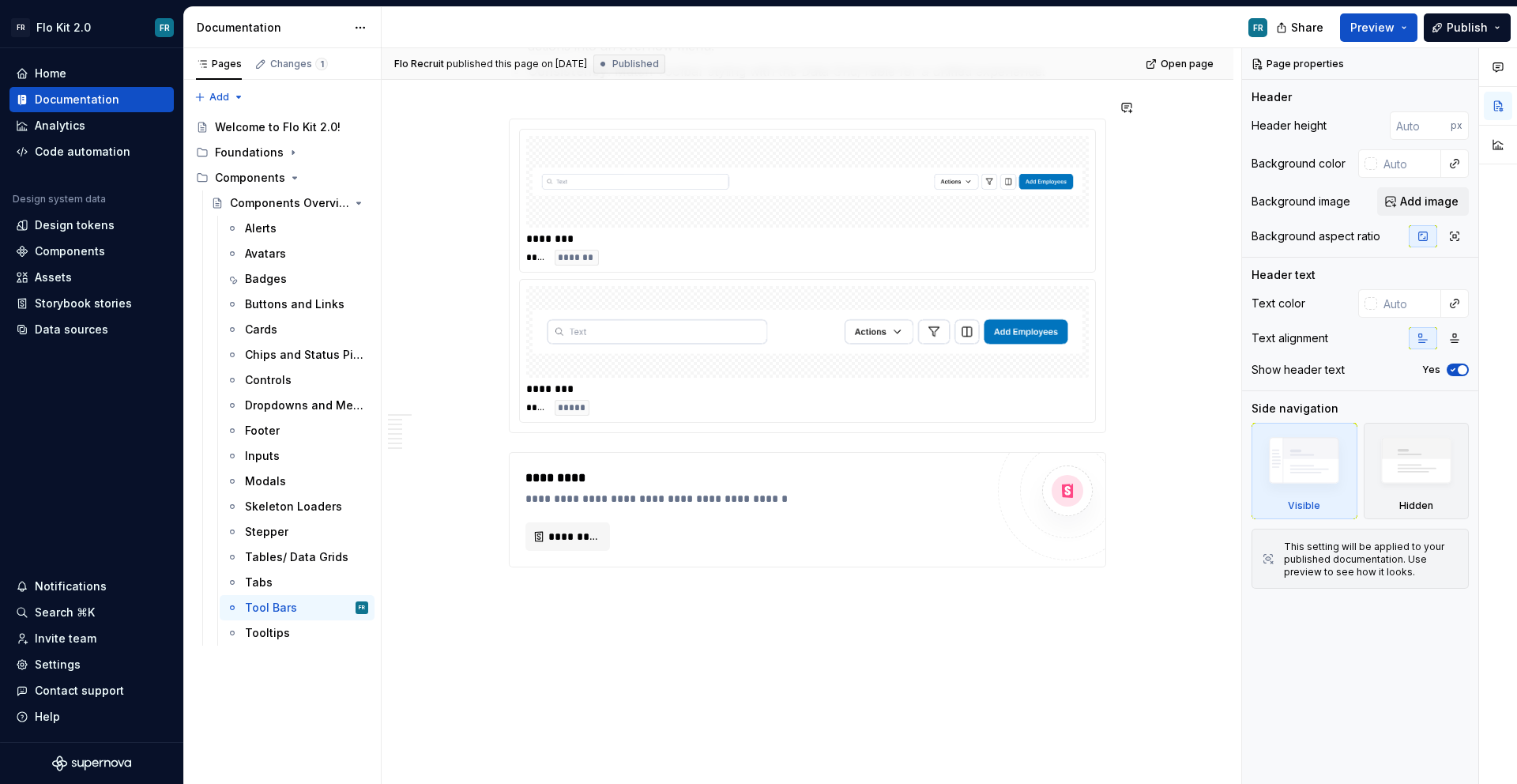
scroll to position [1967, 0]
click at [295, 233] on div "Alerts" at bounding box center [306, 229] width 123 height 22
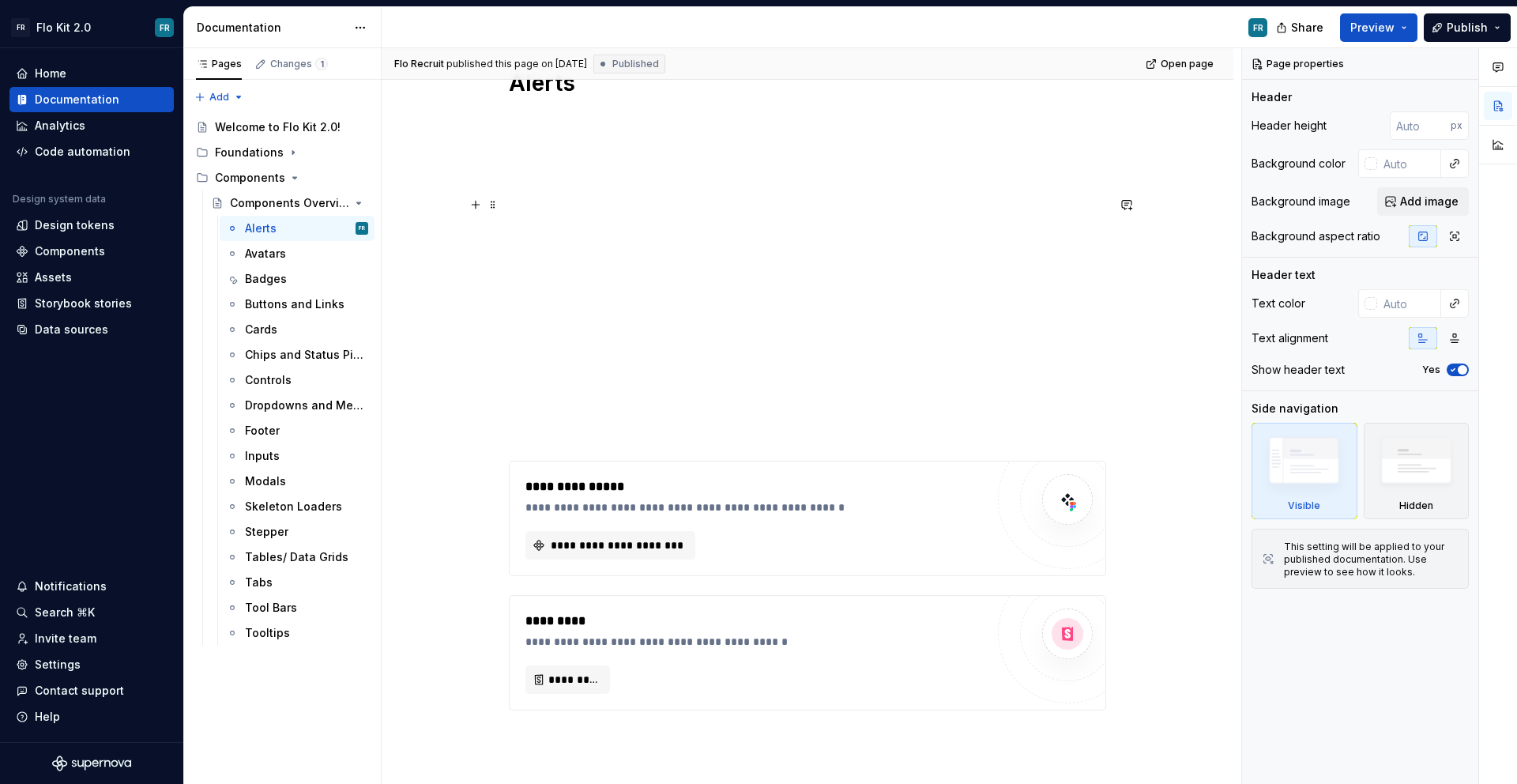
scroll to position [462, 0]
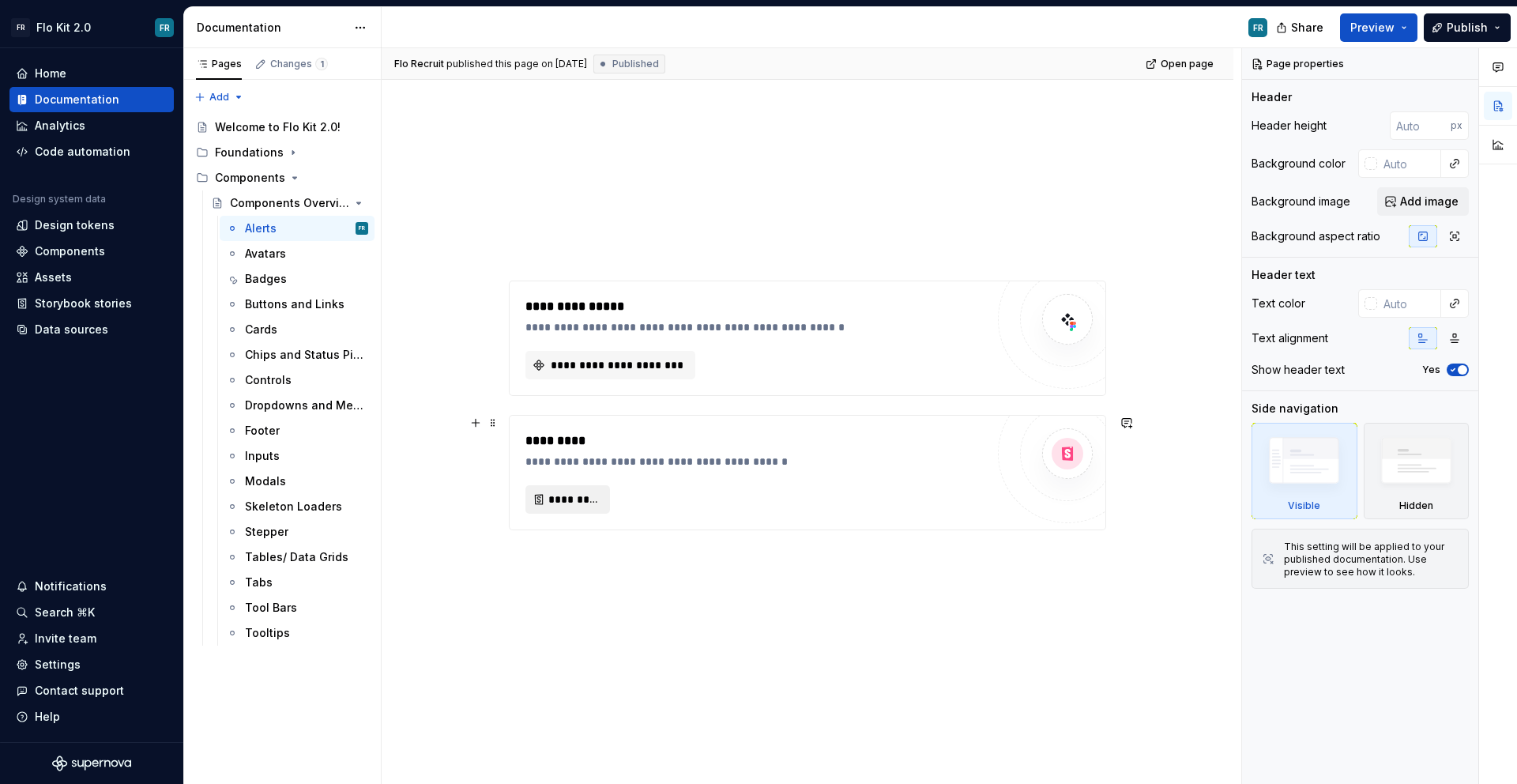
click at [549, 504] on span "*********" at bounding box center [574, 499] width 51 height 15
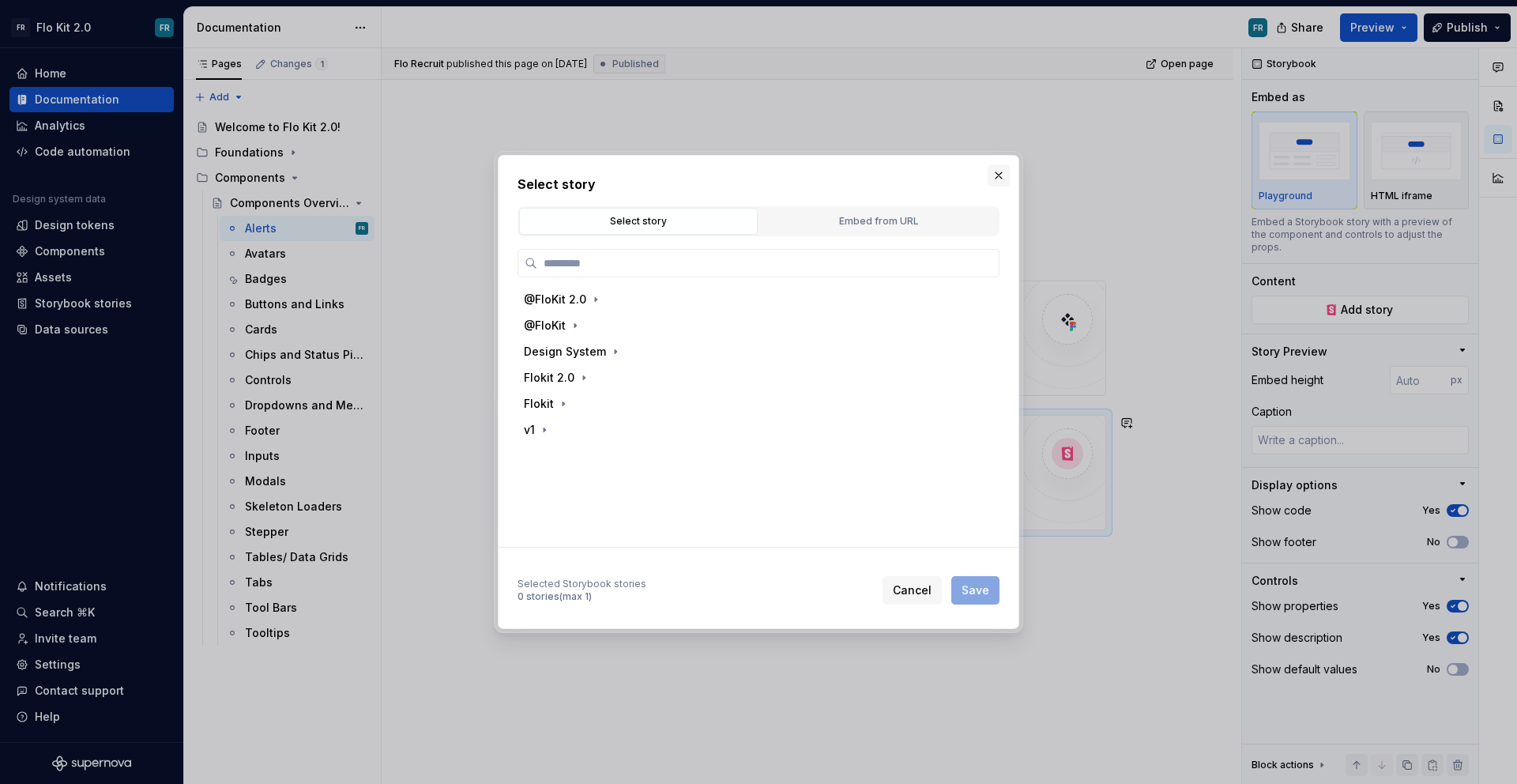
click at [1000, 183] on button "button" at bounding box center [999, 175] width 22 height 22
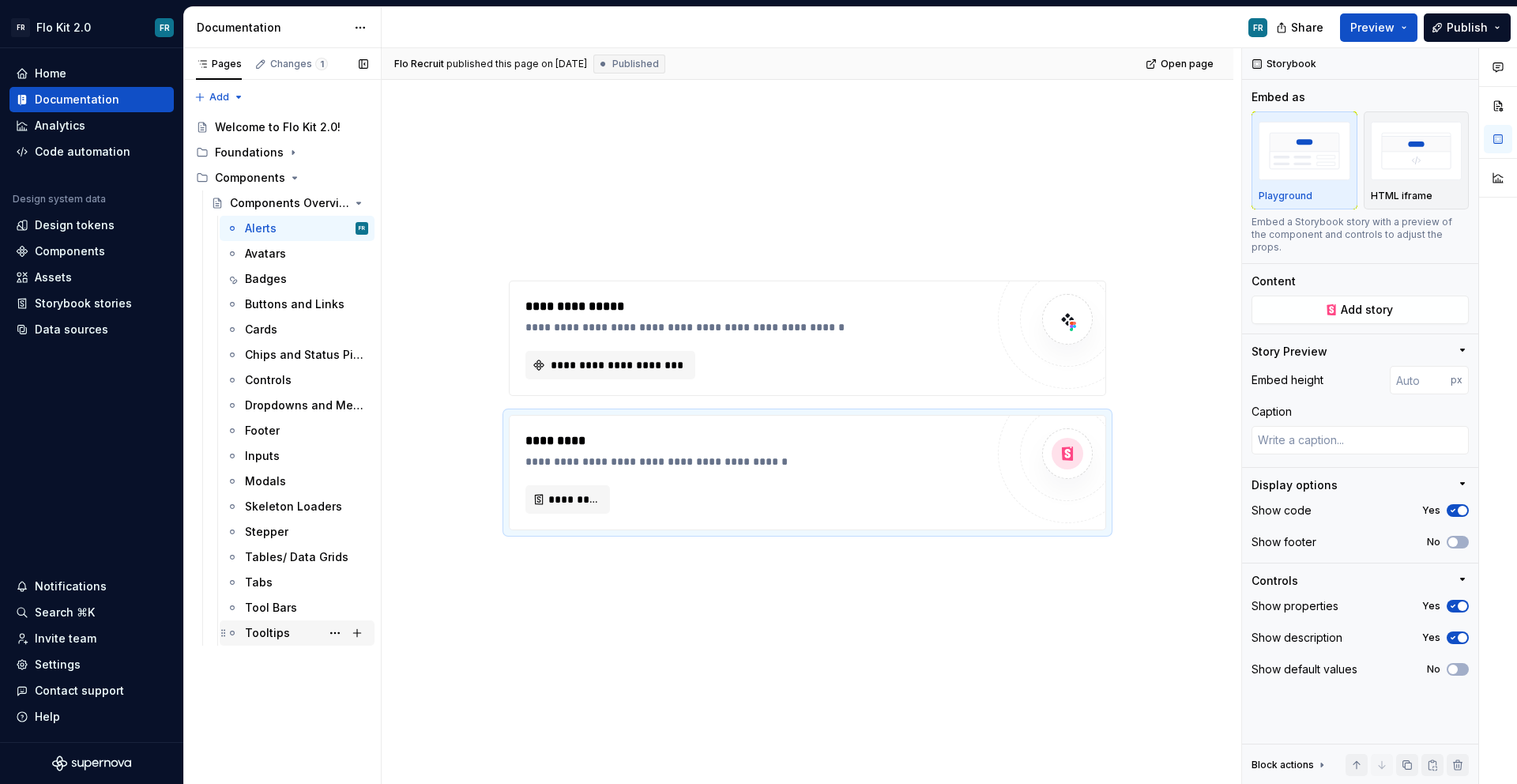
click at [283, 629] on div "Tooltips" at bounding box center [267, 632] width 45 height 15
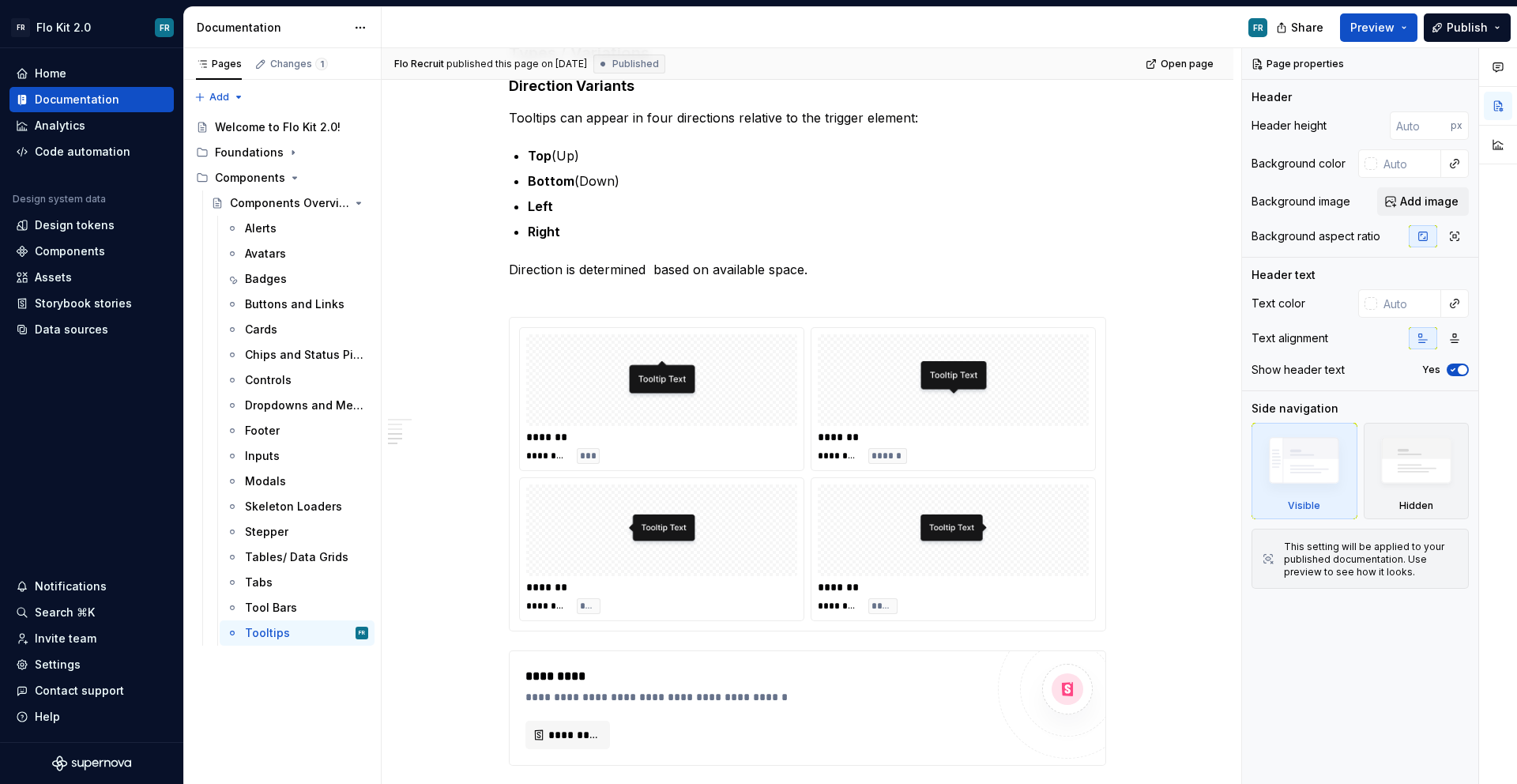
scroll to position [1257, 0]
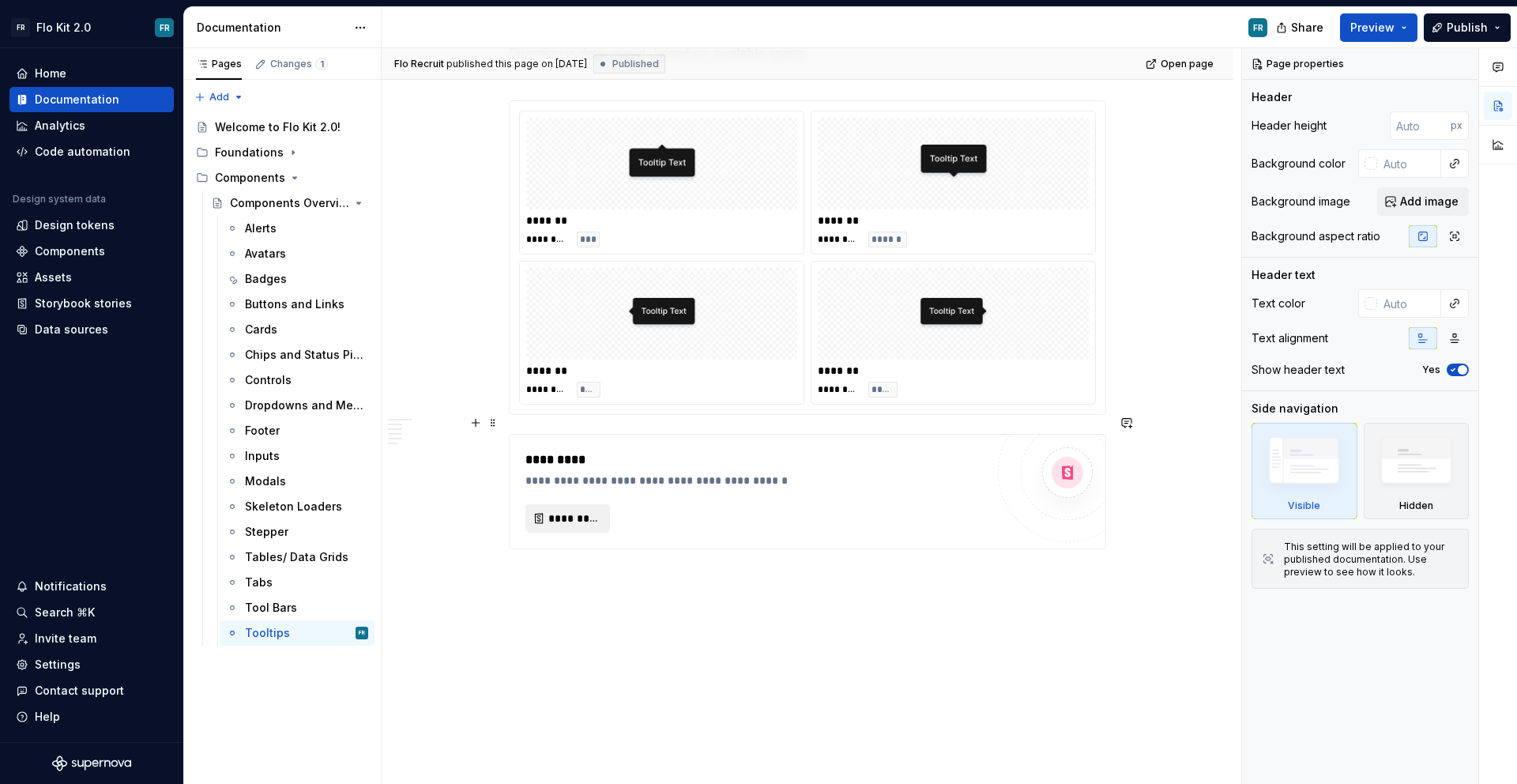
click at [582, 510] on span "*********" at bounding box center [574, 517] width 51 height 15
type textarea "*"
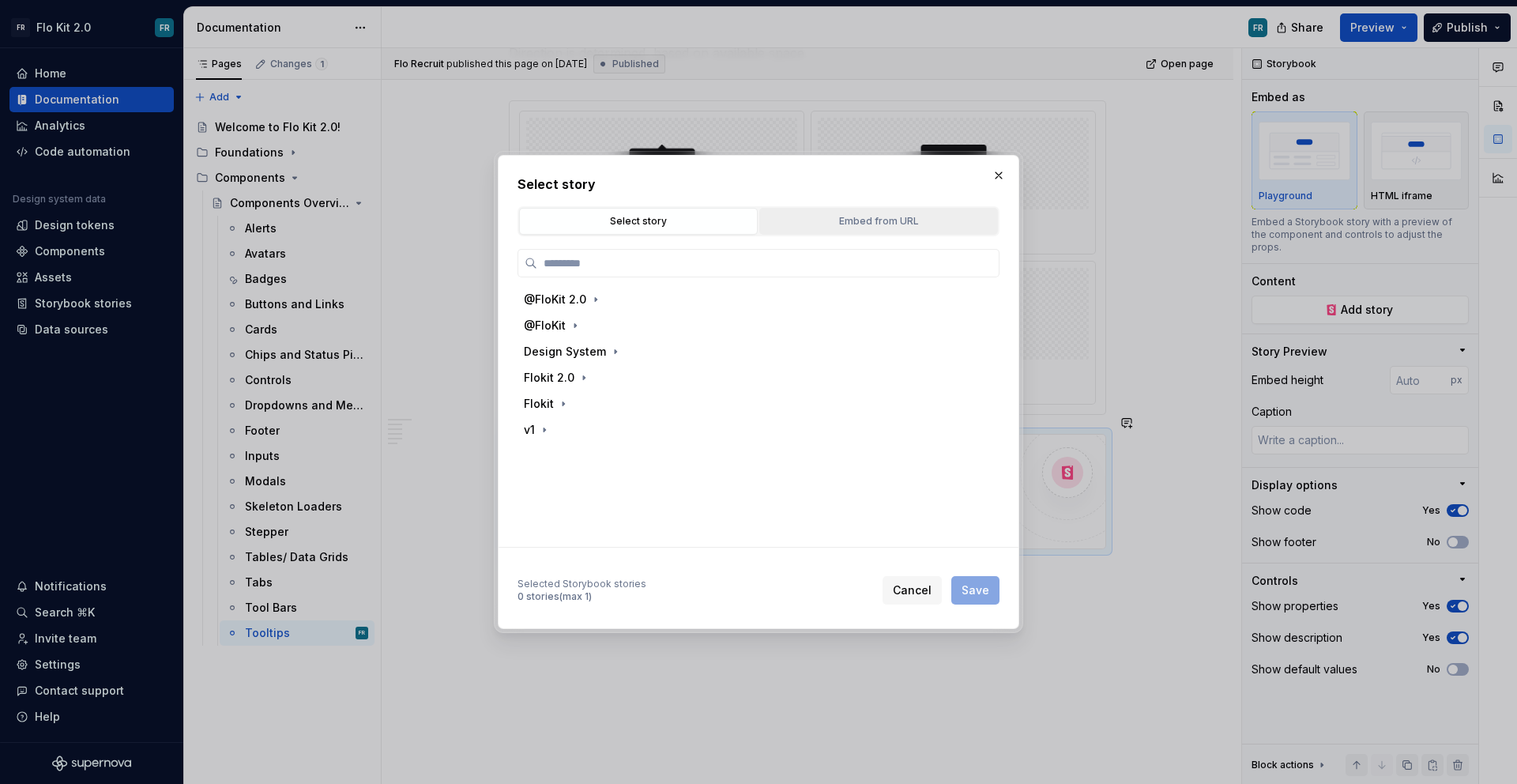
click at [864, 210] on button "Embed from URL" at bounding box center [879, 220] width 239 height 26
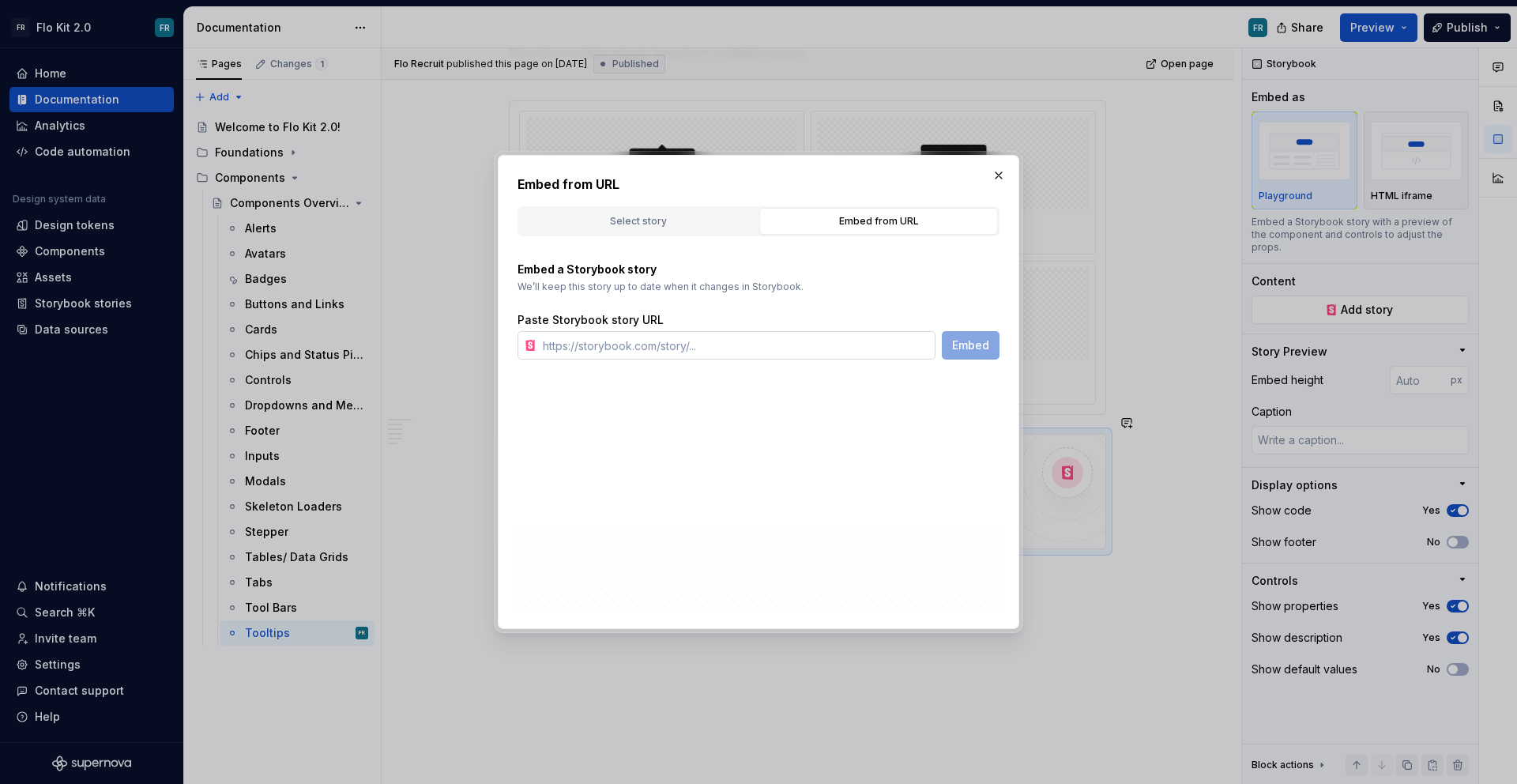
click at [789, 355] on input "text" at bounding box center [736, 345] width 399 height 28
paste input "[URL][DOMAIN_NAME]"
type input "[URL][DOMAIN_NAME]"
click at [947, 348] on button "Embed" at bounding box center [970, 345] width 57 height 28
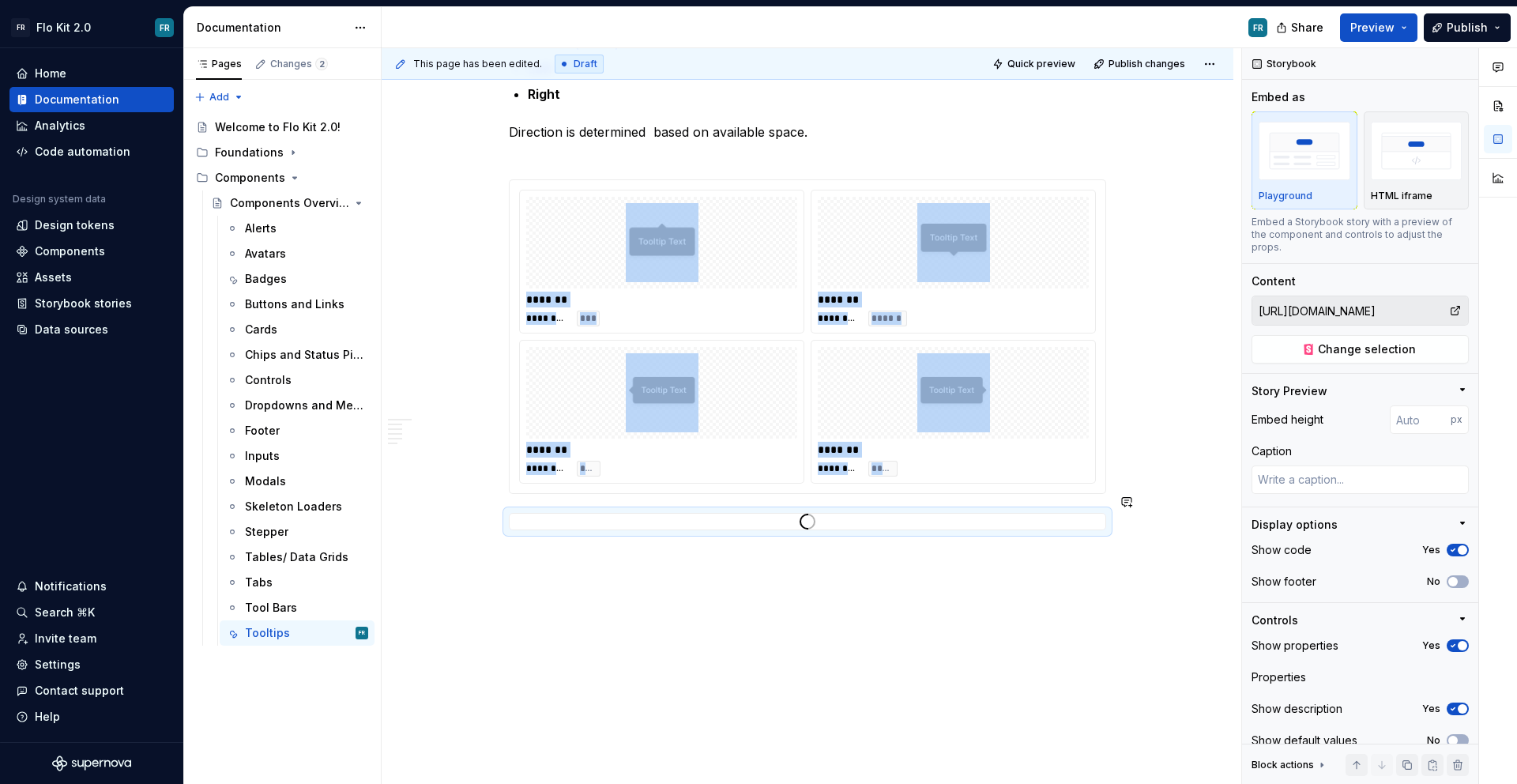
scroll to position [1160, 0]
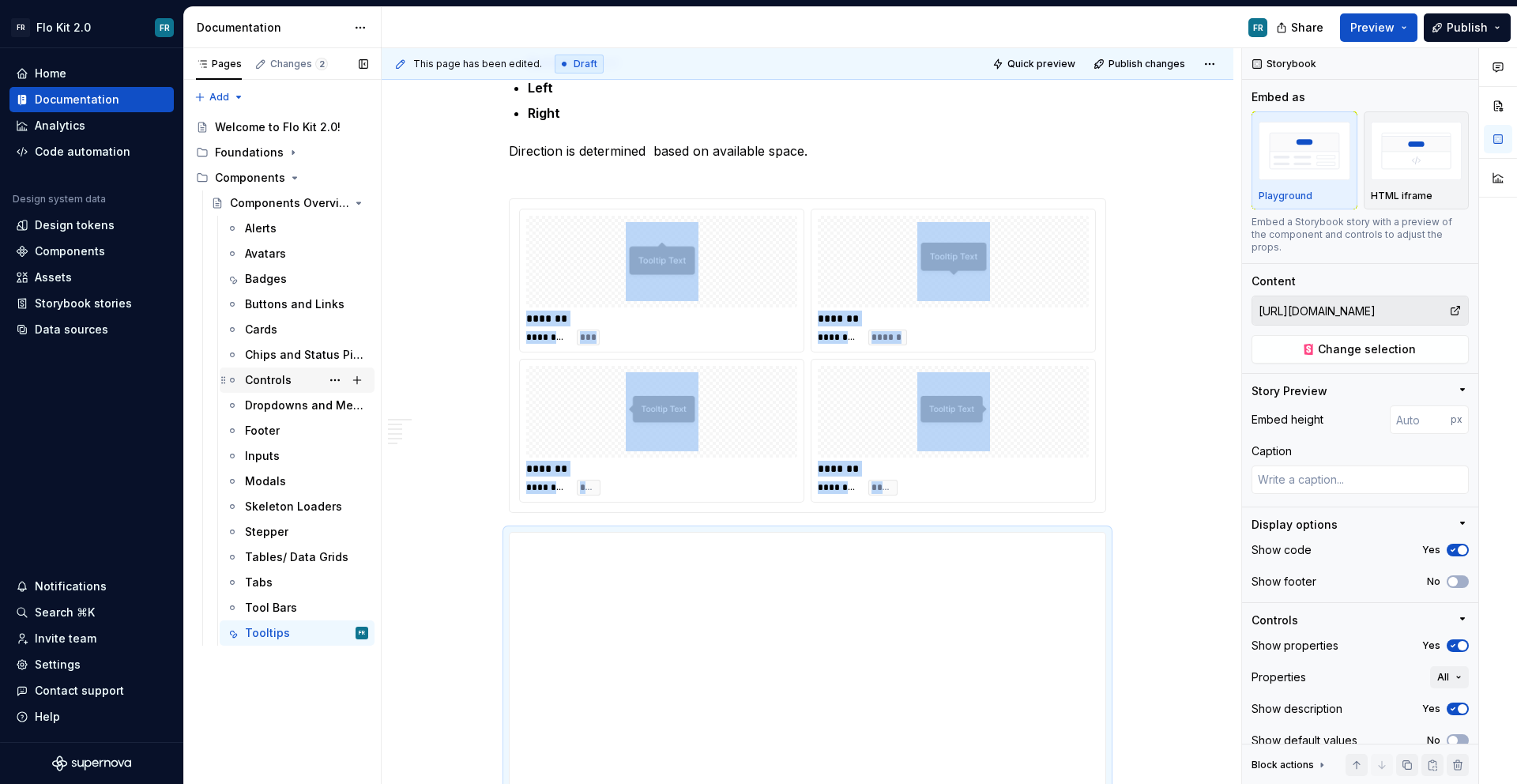
click at [296, 369] on div "Controls" at bounding box center [306, 380] width 123 height 22
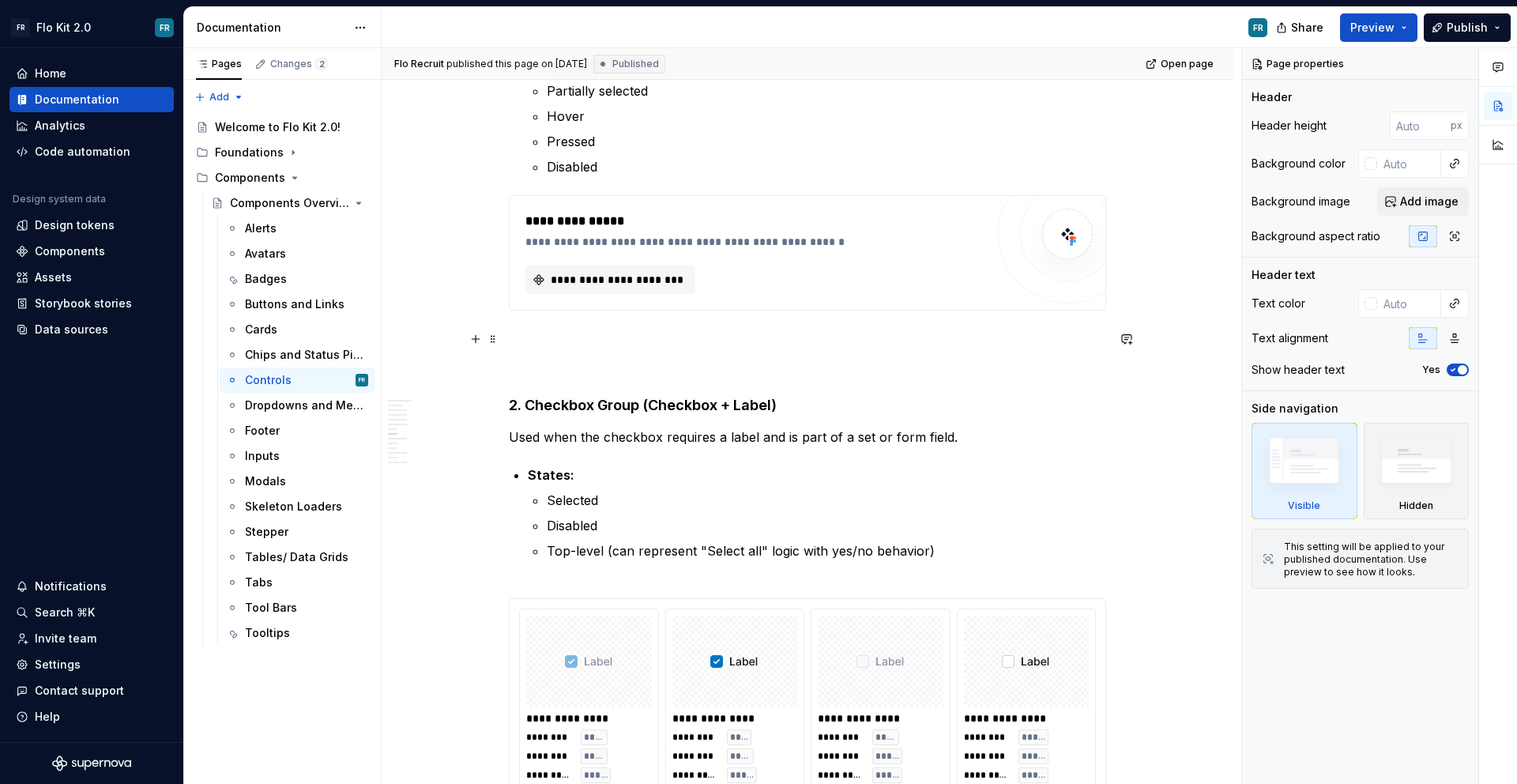
scroll to position [1277, 0]
type textarea "*"
click at [655, 272] on span "**********" at bounding box center [616, 277] width 137 height 15
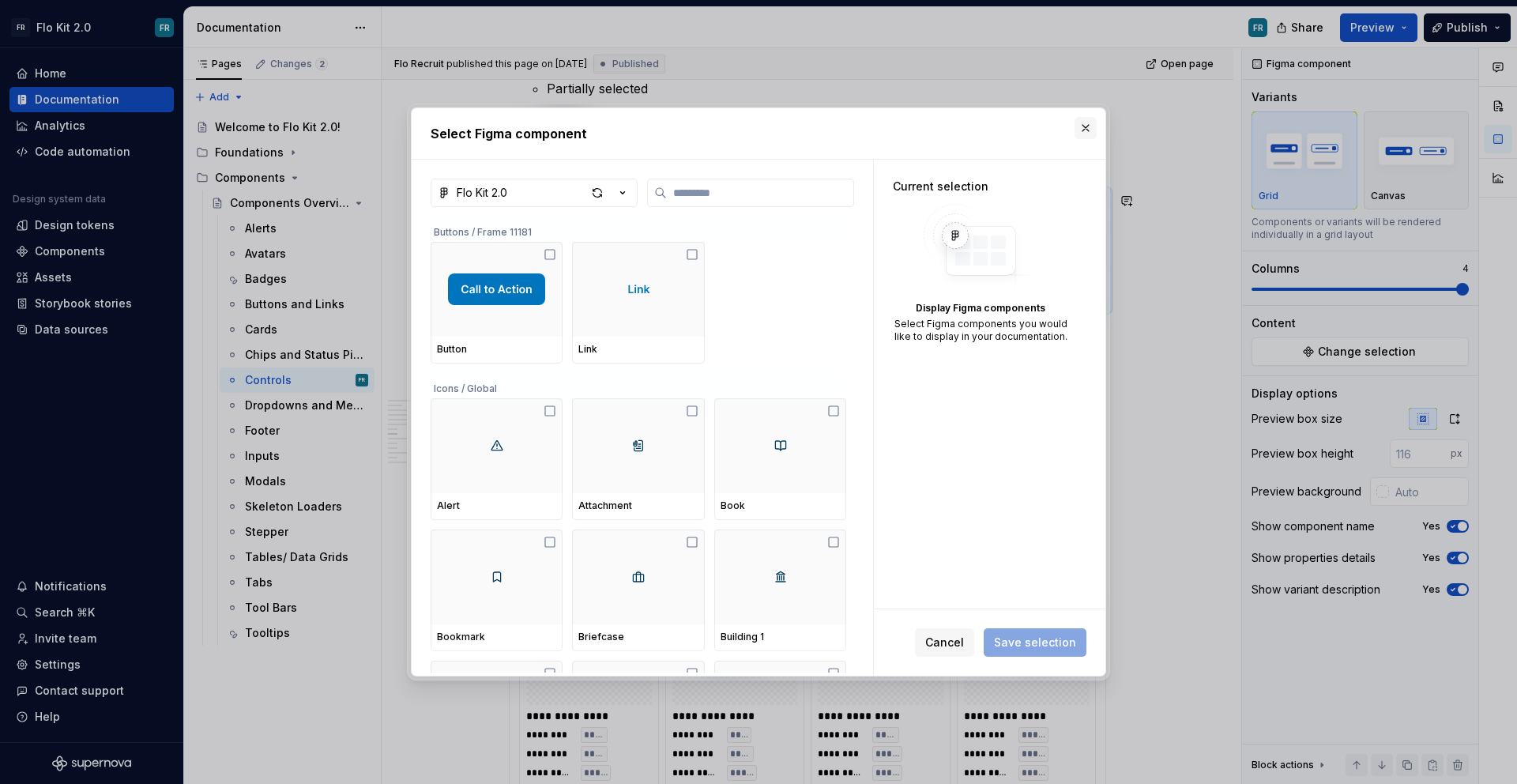
click at [1084, 134] on button "button" at bounding box center [1085, 127] width 22 height 22
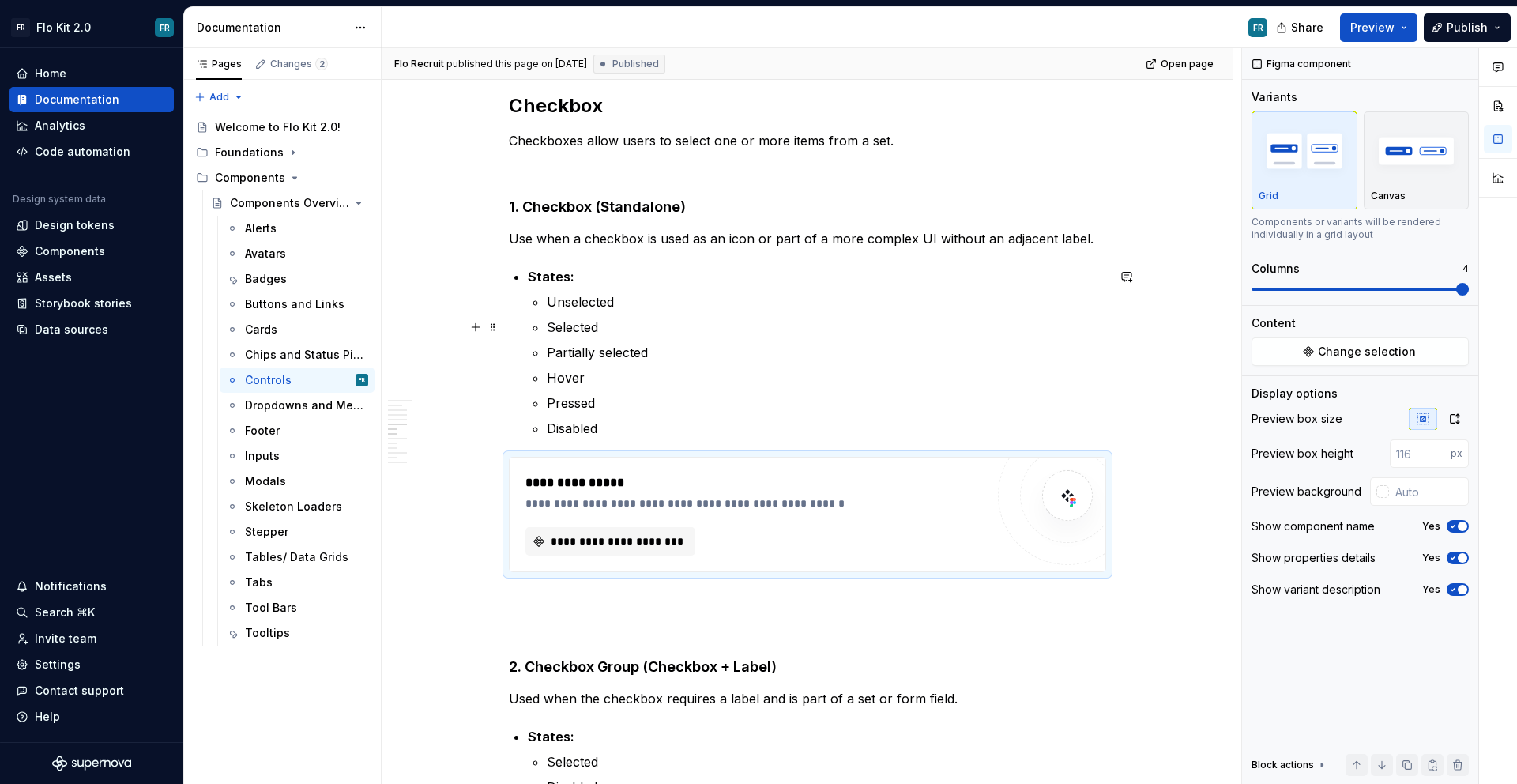
scroll to position [1052, 0]
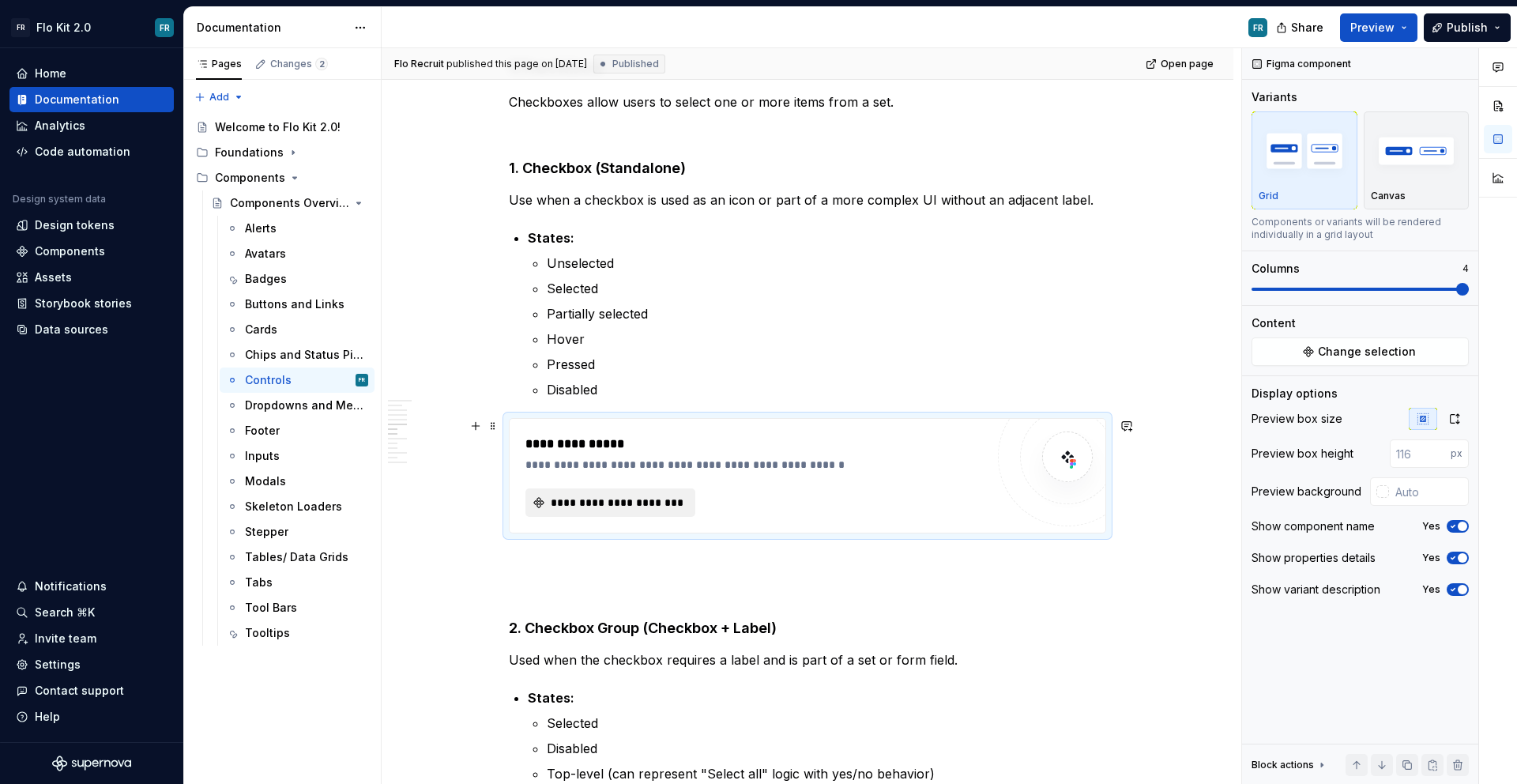
click at [675, 497] on span "**********" at bounding box center [616, 502] width 137 height 15
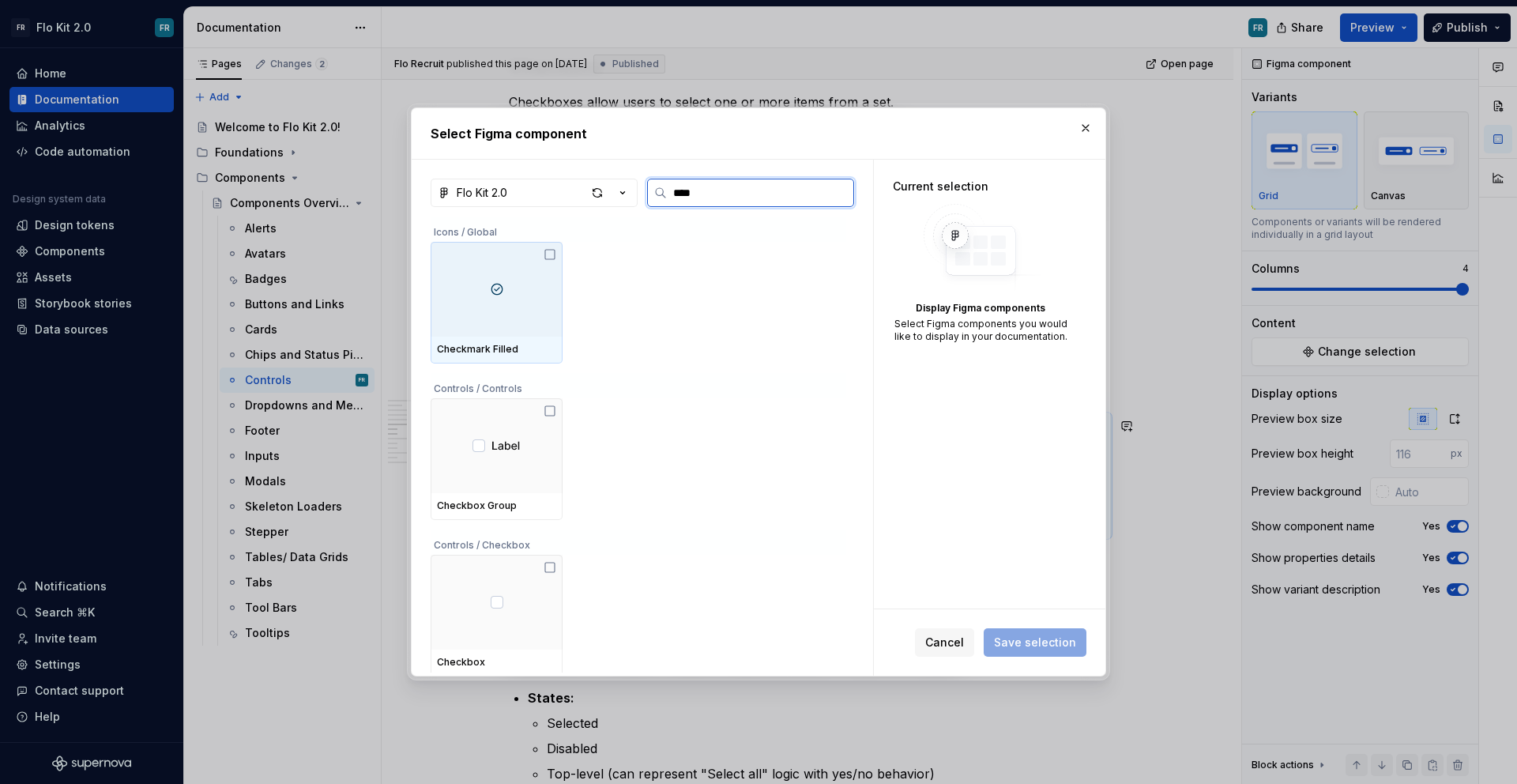
type input "*****"
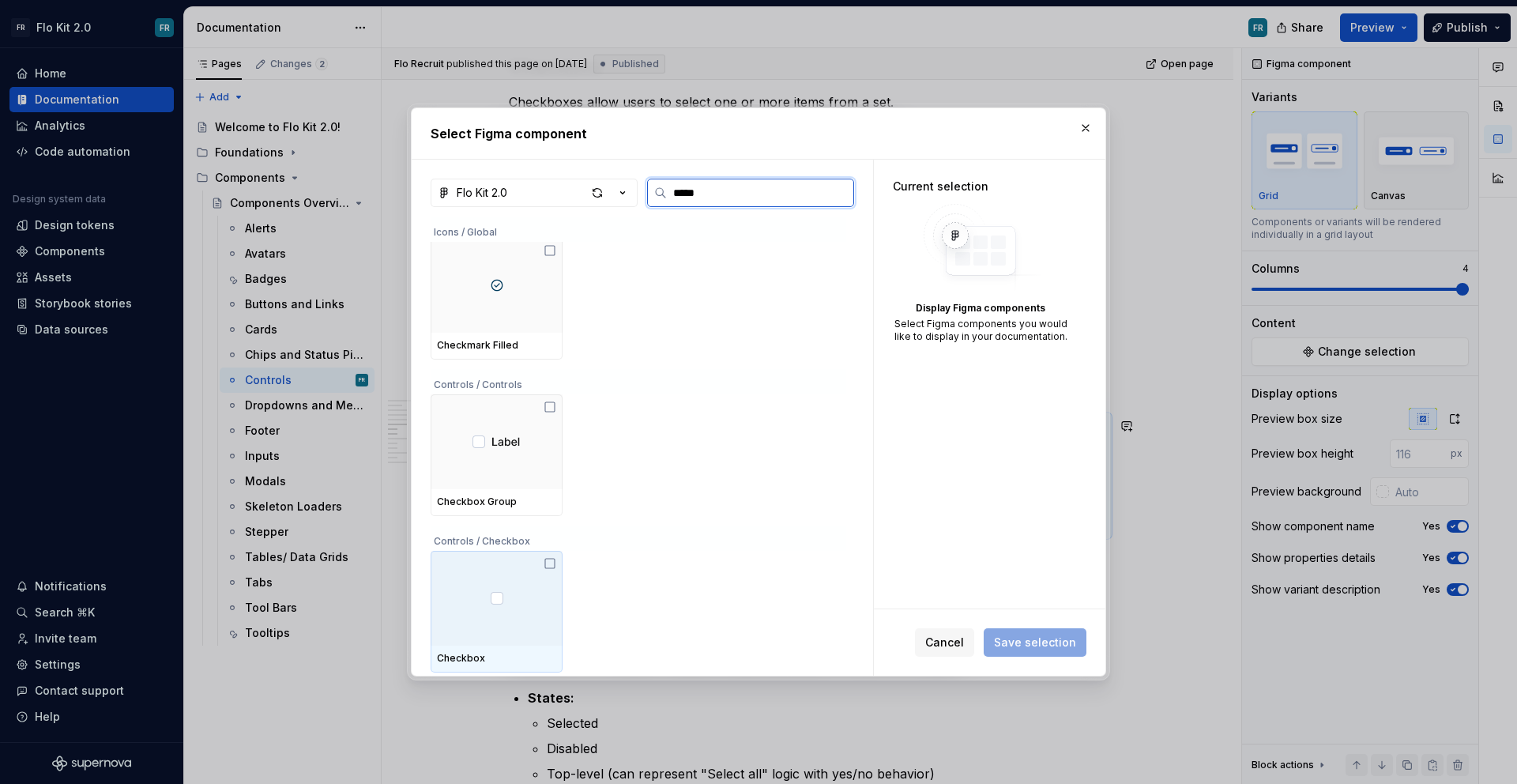
click at [493, 584] on div at bounding box center [496, 598] width 132 height 95
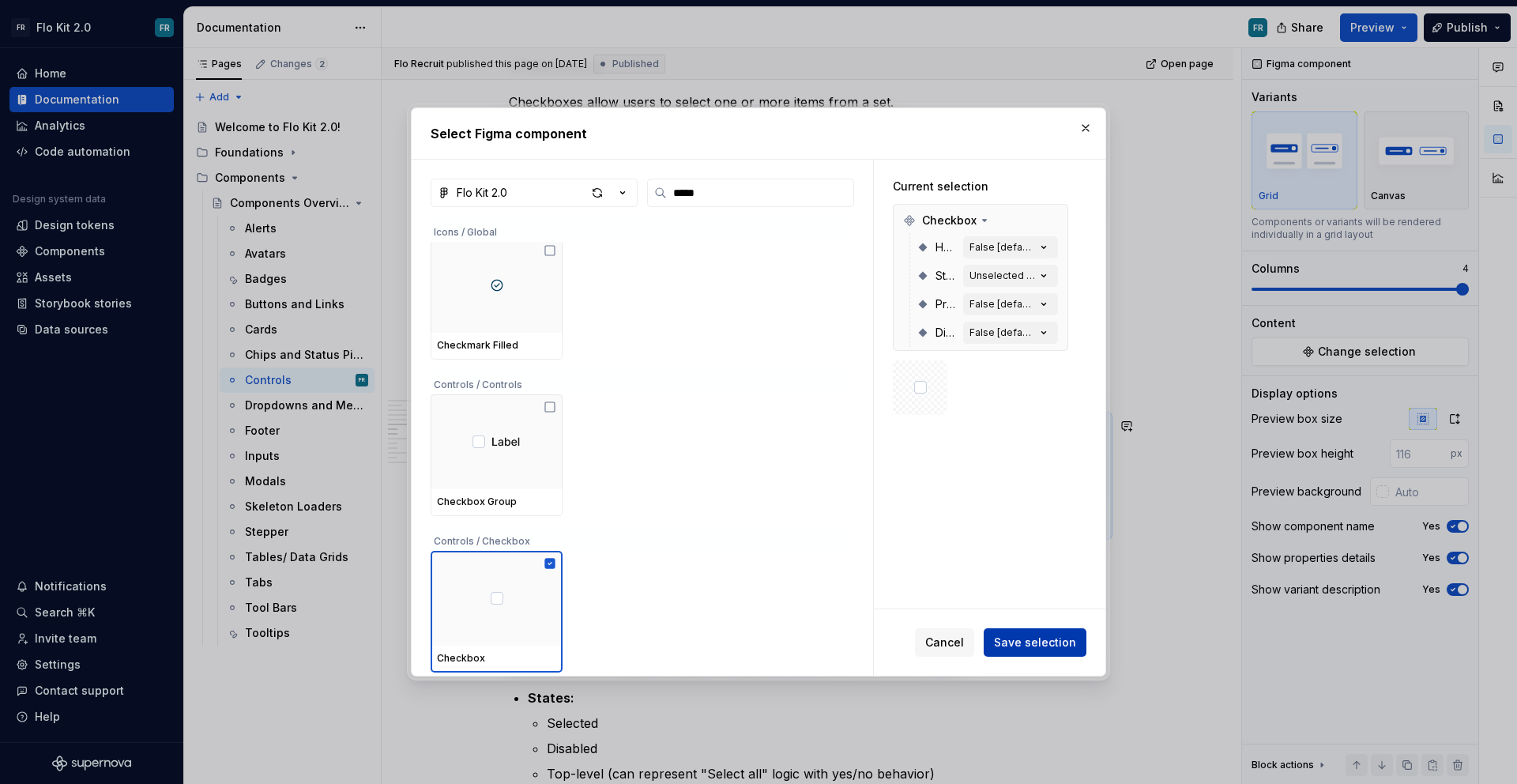
click at [1028, 644] on span "Save selection" at bounding box center [1034, 642] width 82 height 15
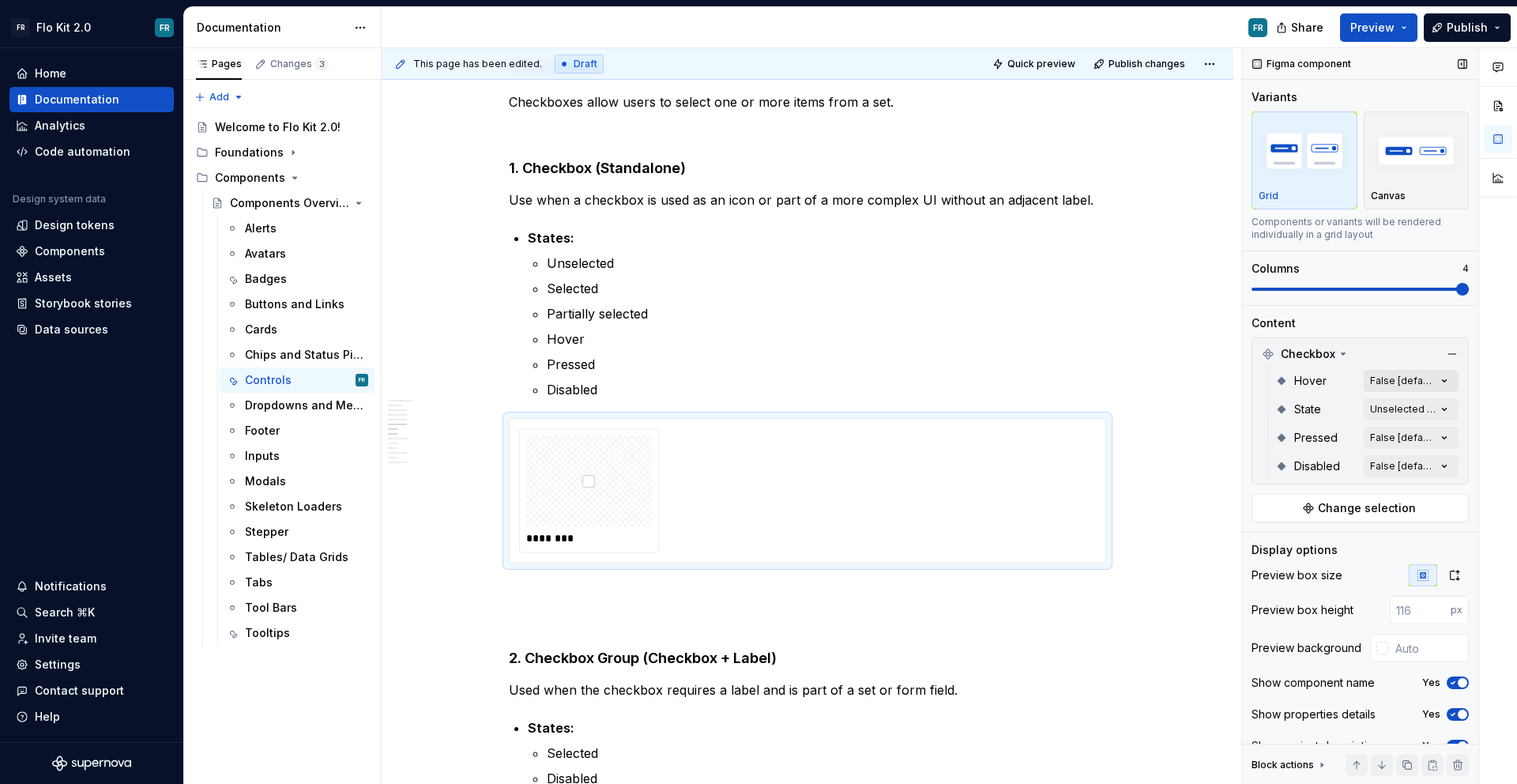
click at [1424, 378] on div "Comments Open comments No comments yet Select ‘Comment’ from the block context …" at bounding box center [1380, 416] width 275 height 737
click at [1434, 412] on button "button" at bounding box center [1429, 409] width 22 height 13
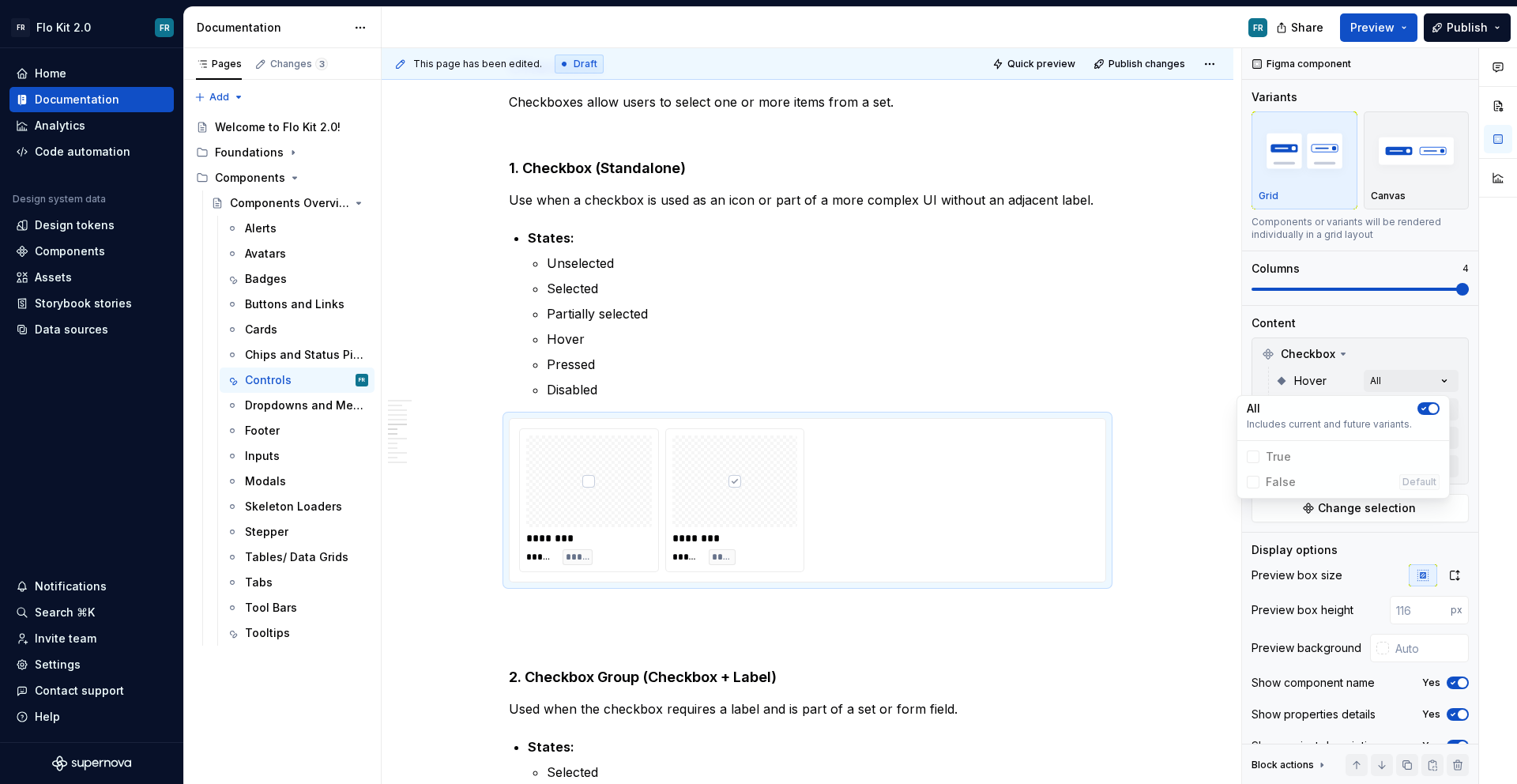
click at [1459, 409] on div "Comments Open comments No comments yet Select ‘Comment’ from the block context …" at bounding box center [1380, 416] width 275 height 737
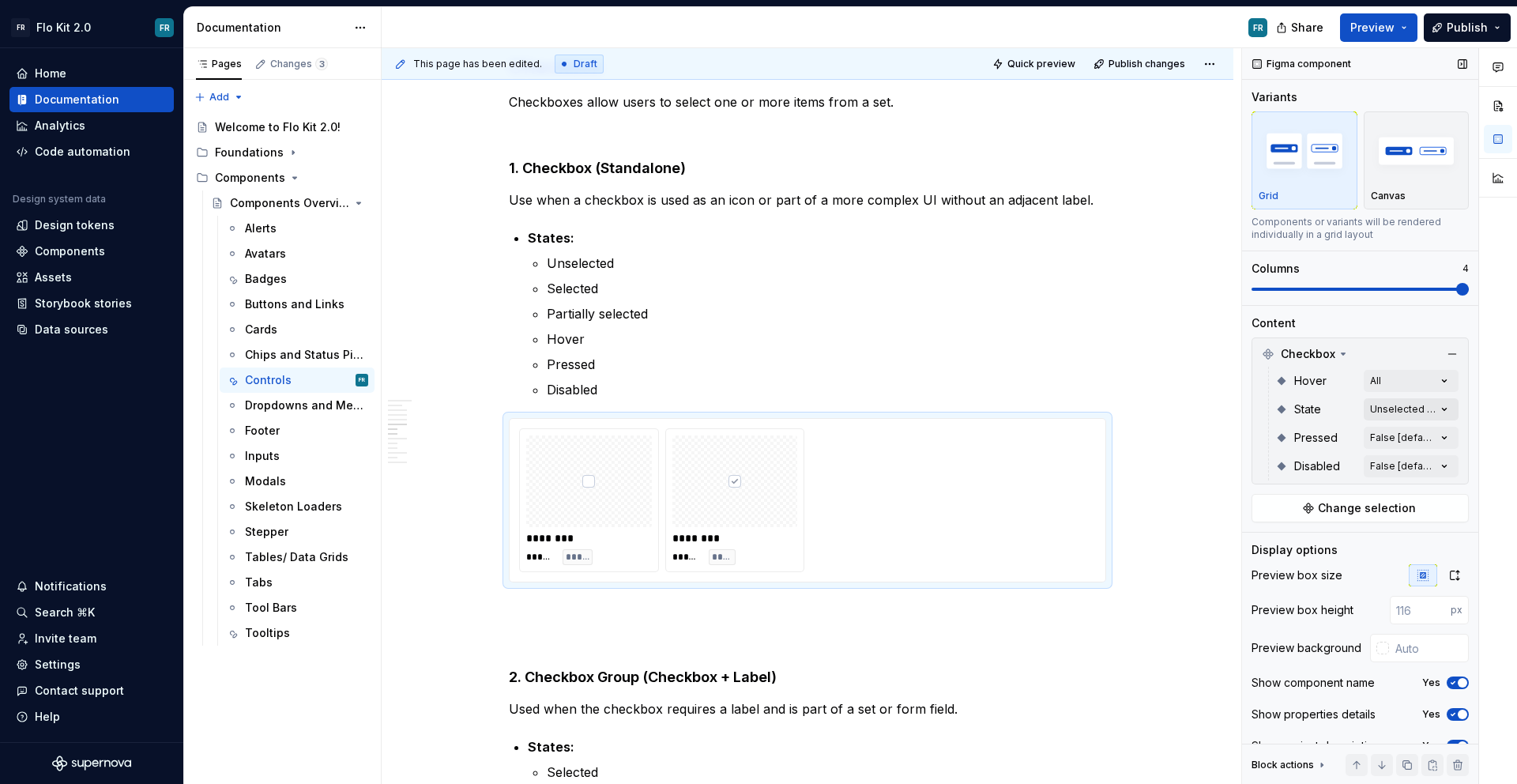
click at [1436, 407] on div "Comments Open comments No comments yet Select ‘Comment’ from the block context …" at bounding box center [1380, 416] width 275 height 737
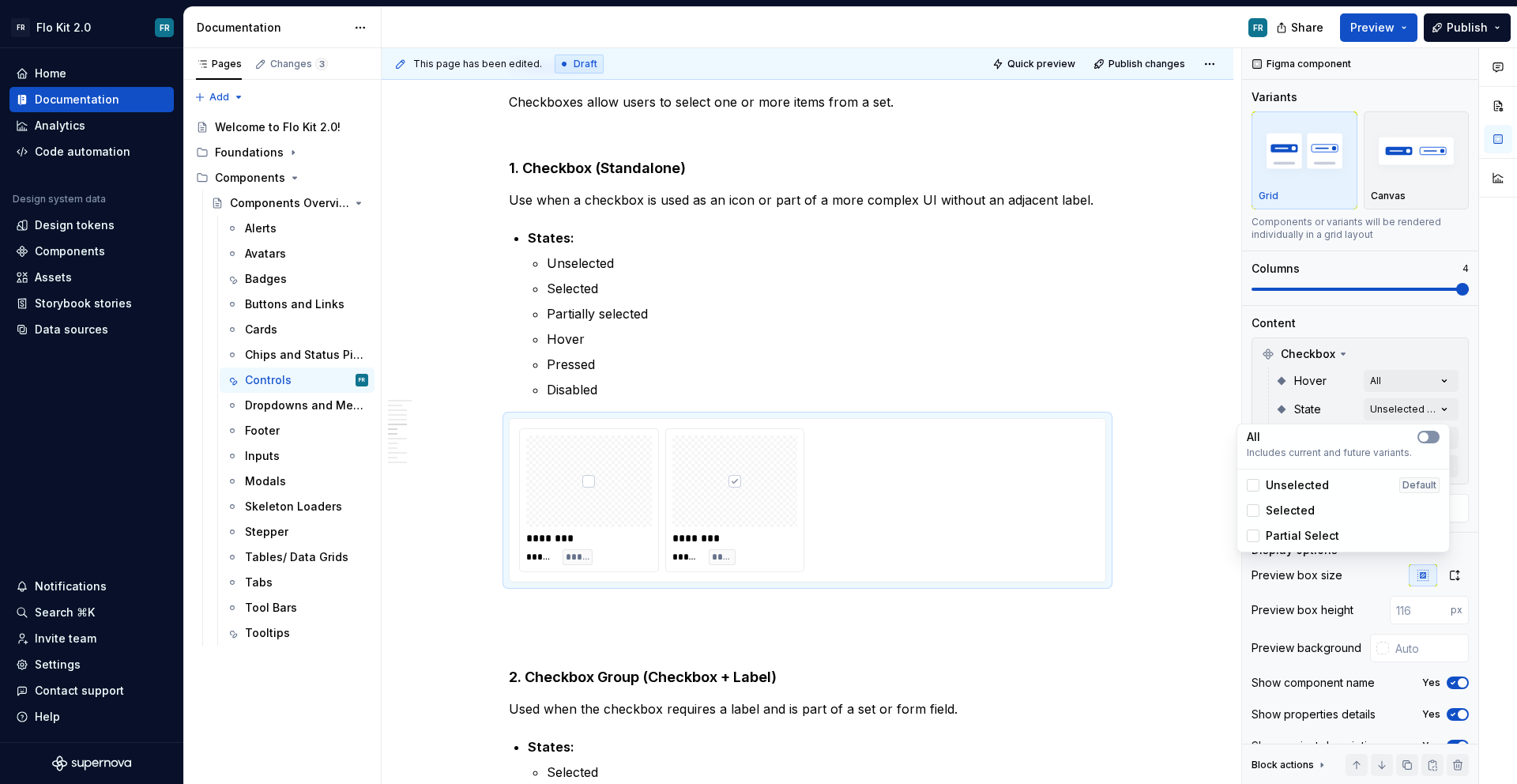
click at [1430, 436] on icon "button" at bounding box center [1424, 437] width 13 height 9
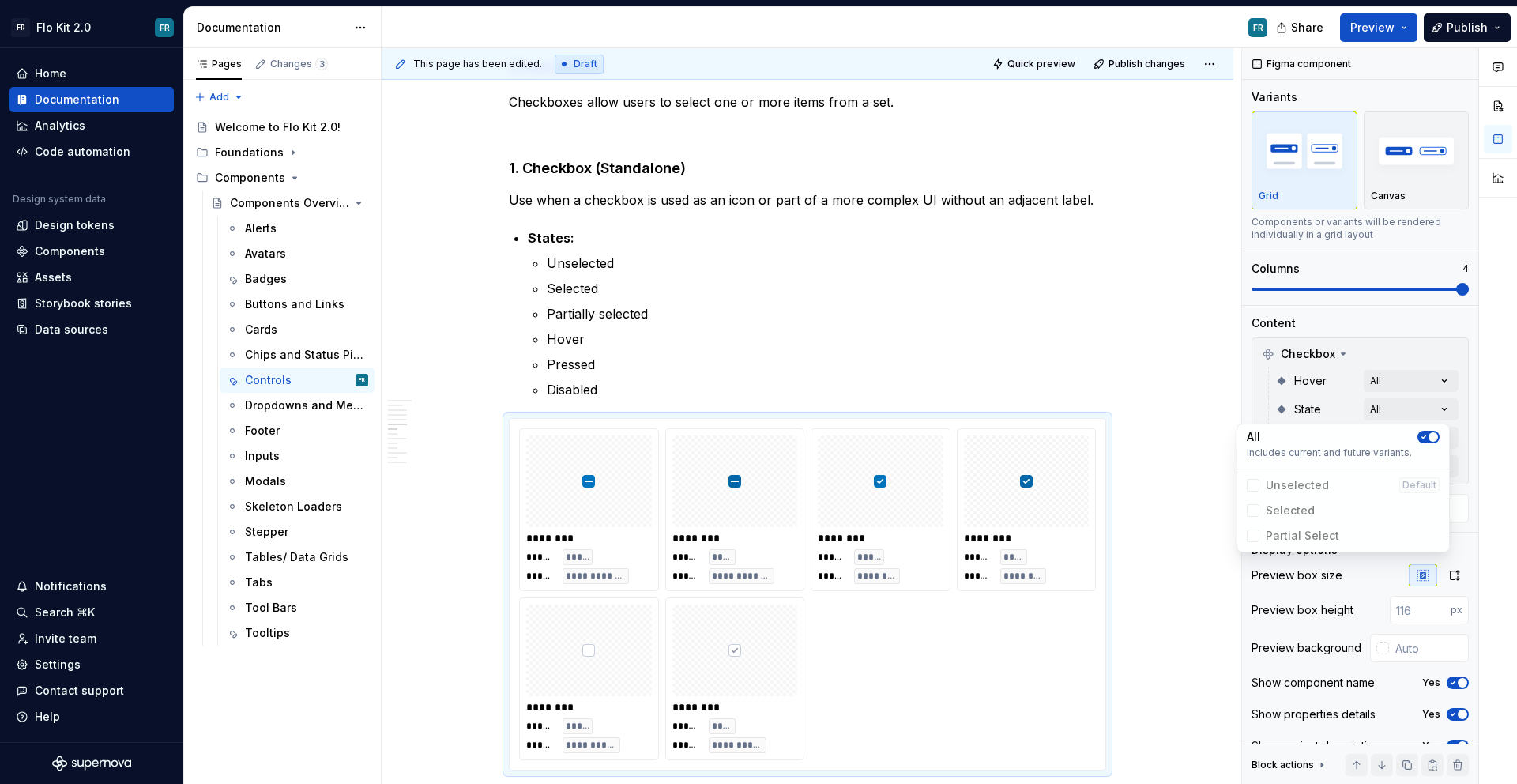
click at [1471, 426] on div "Comments Open comments No comments yet Select ‘Comment’ from the block context …" at bounding box center [1380, 416] width 275 height 737
click at [1447, 430] on div "Comments Open comments No comments yet Select ‘Comment’ from the block context …" at bounding box center [1380, 416] width 275 height 737
click at [1434, 460] on button "button" at bounding box center [1429, 465] width 22 height 13
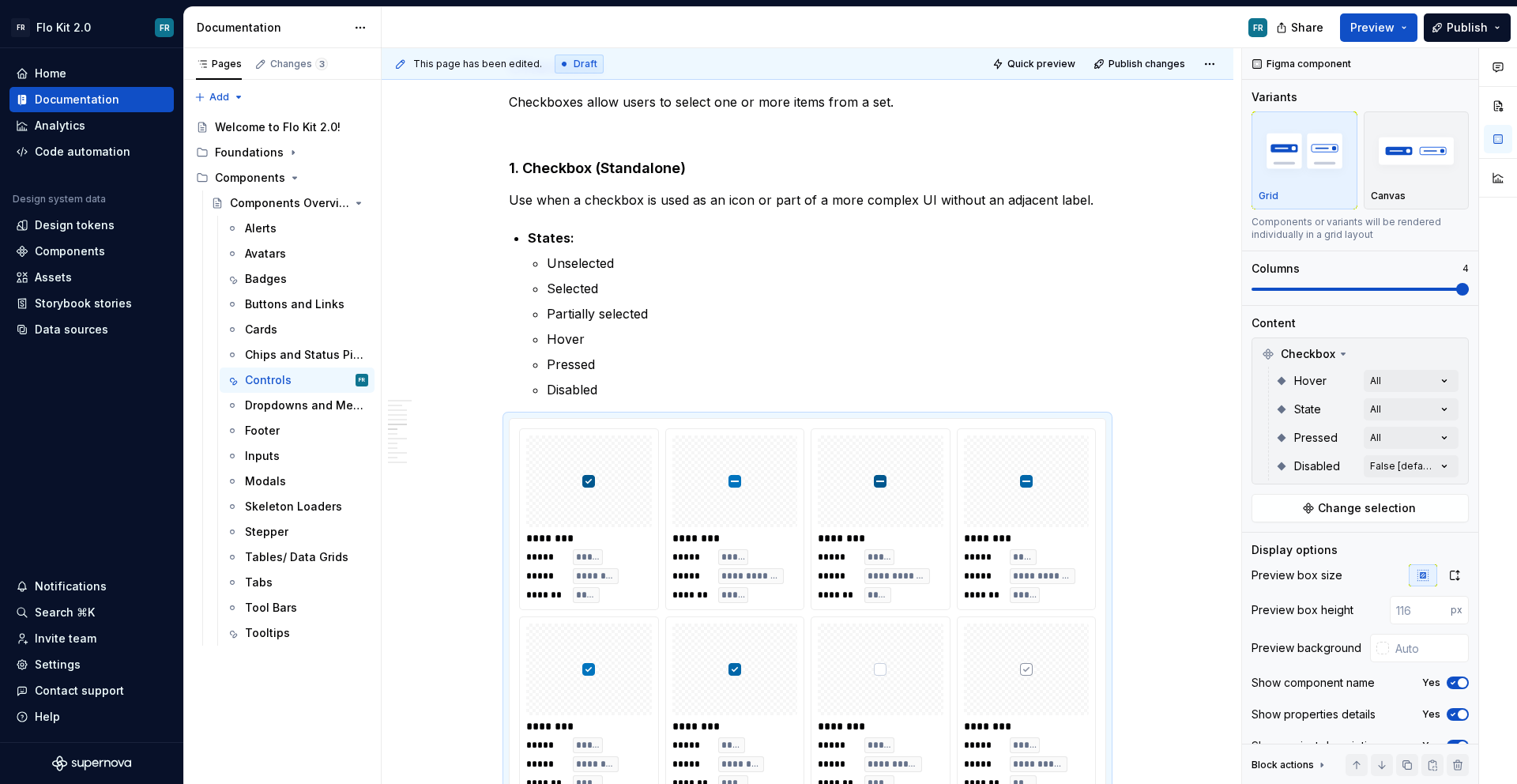
click at [1466, 453] on div "Comments Open comments No comments yet Select ‘Comment’ from the block context …" at bounding box center [1380, 416] width 275 height 737
click at [1433, 465] on div "Comments Open comments No comments yet Select ‘Comment’ from the block context …" at bounding box center [1380, 416] width 275 height 737
click at [1435, 492] on button "button" at bounding box center [1429, 494] width 22 height 13
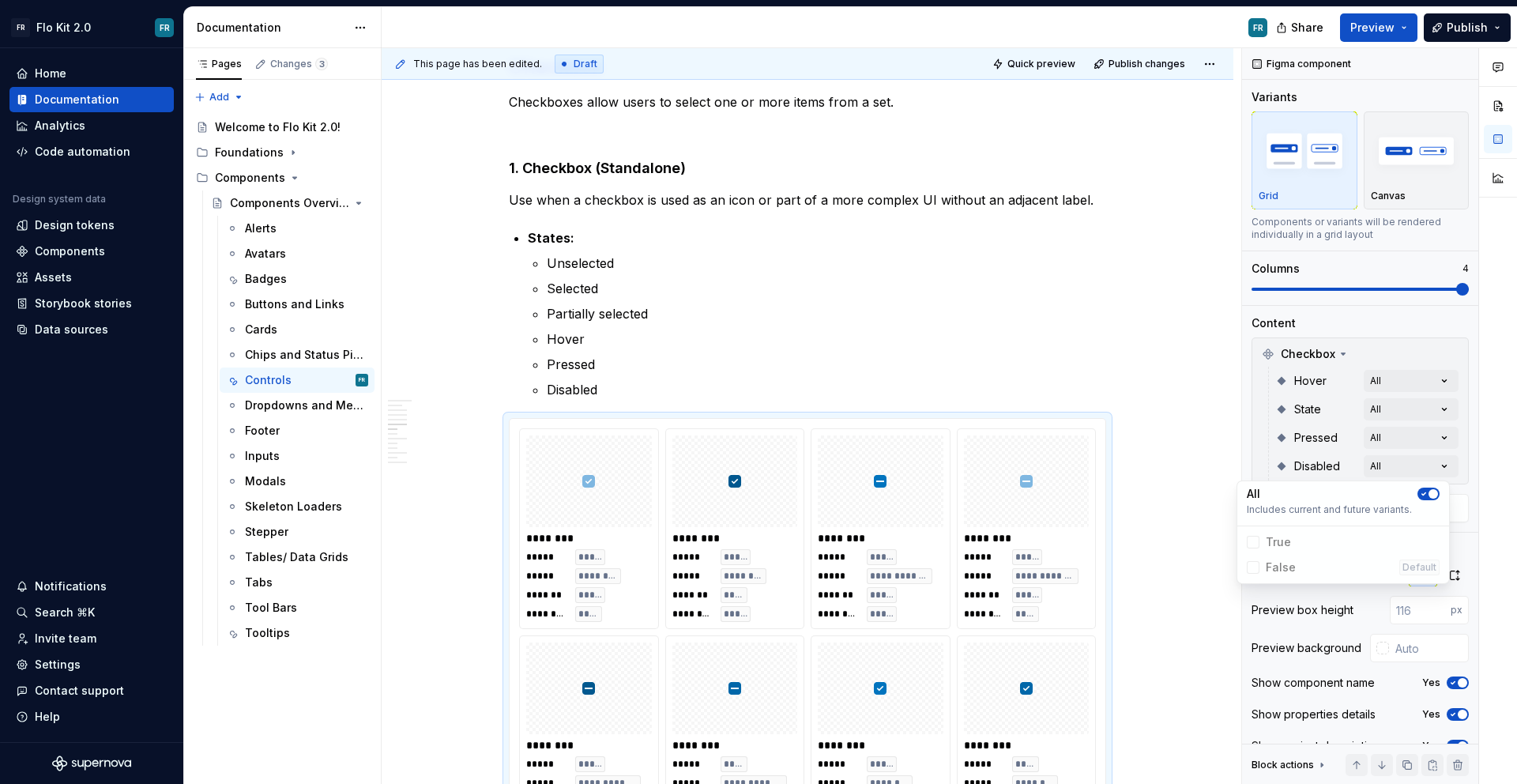
click at [1200, 495] on html "FR Flo Kit 2.0 FR Home Documentation Analytics Code automation Design system da…" at bounding box center [758, 392] width 1517 height 784
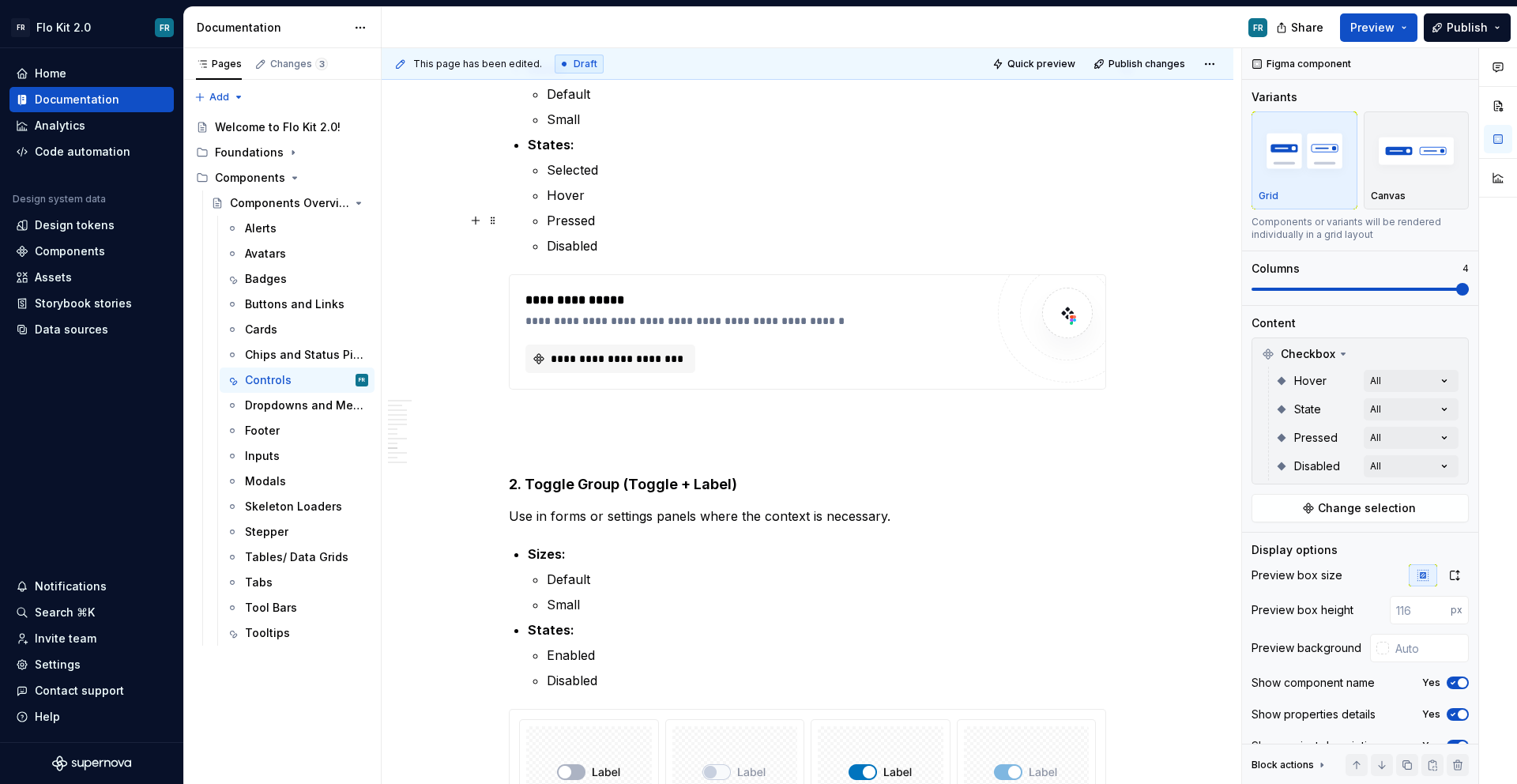
scroll to position [2988, 0]
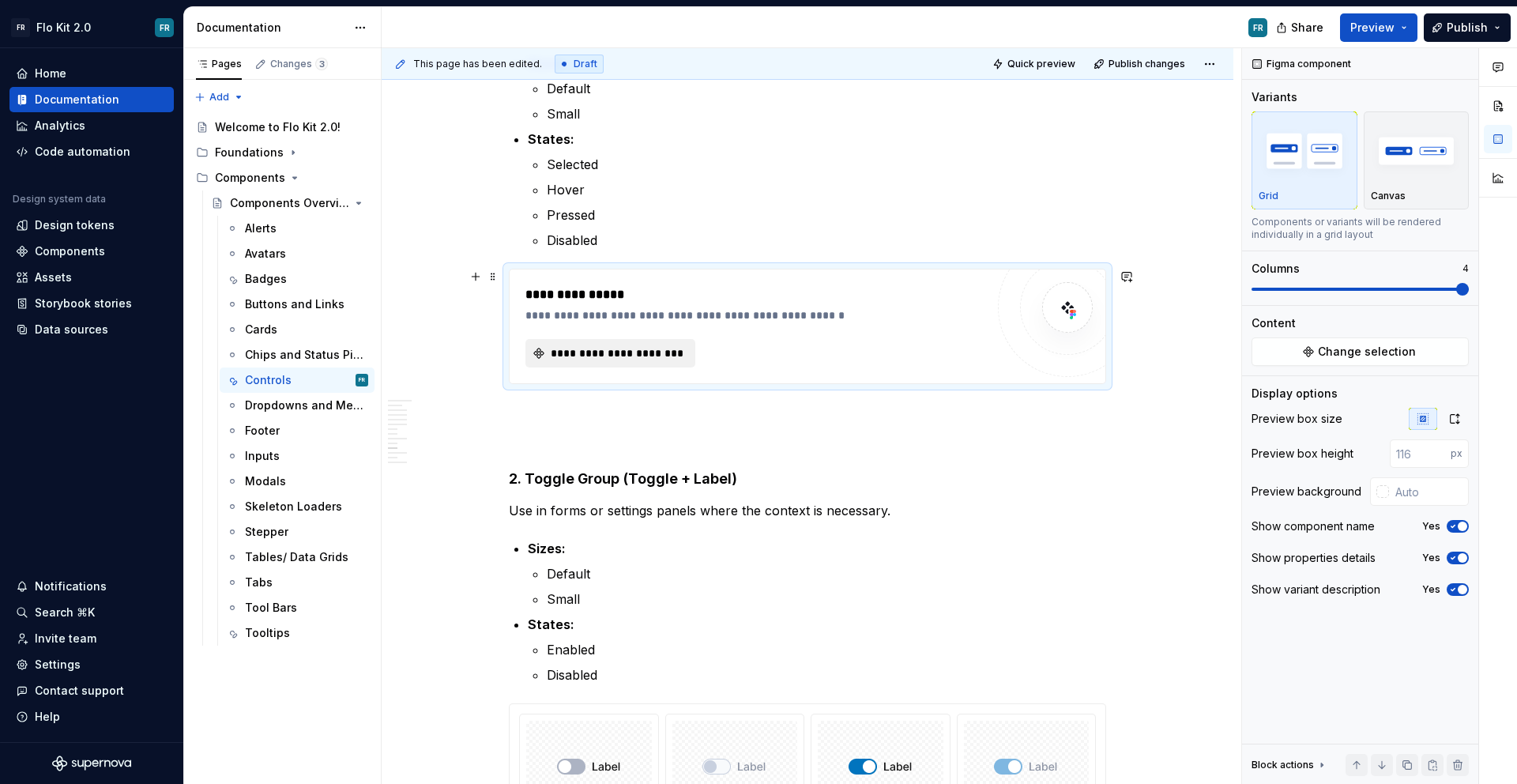
click at [626, 340] on button "**********" at bounding box center [610, 352] width 170 height 28
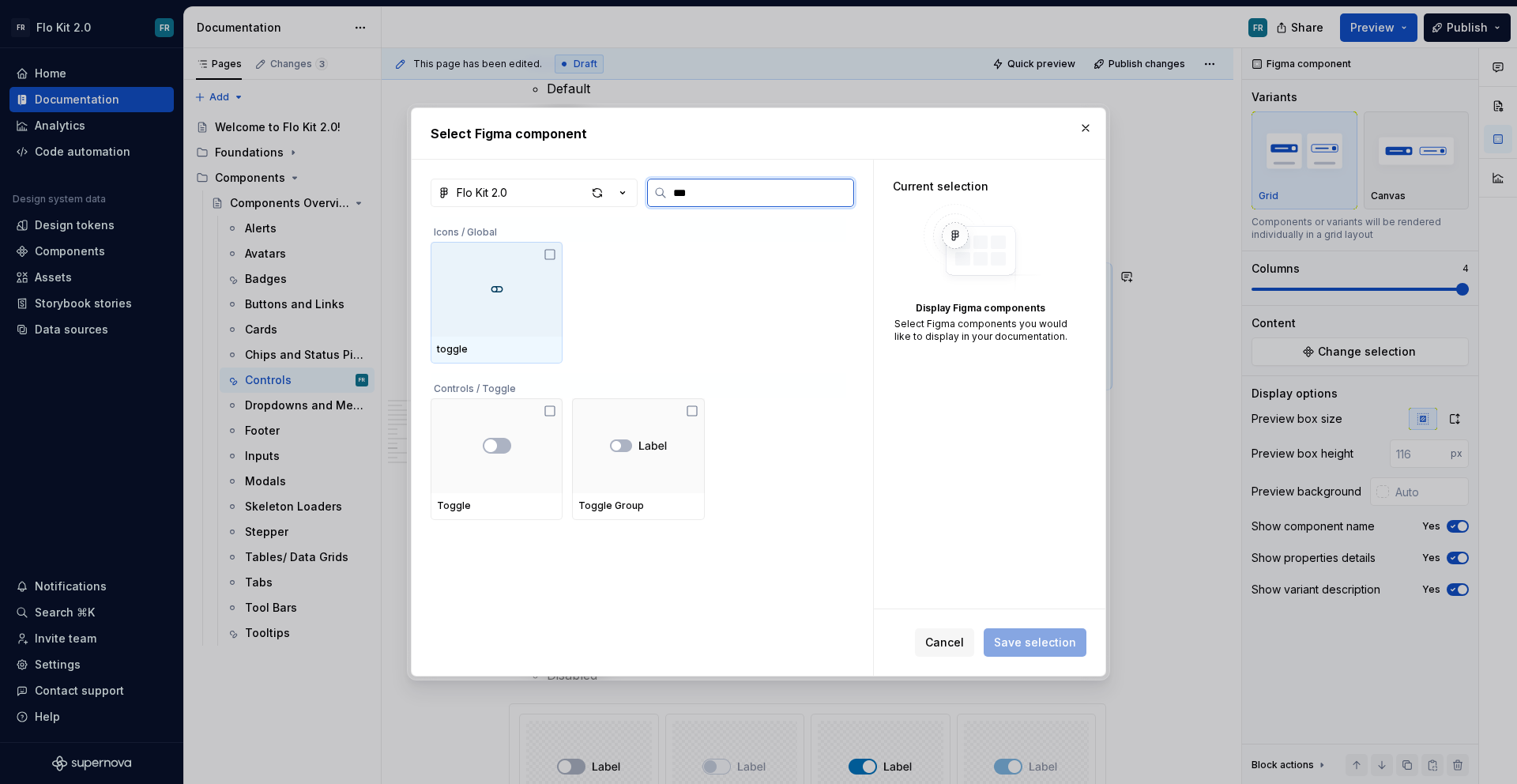
type input "****"
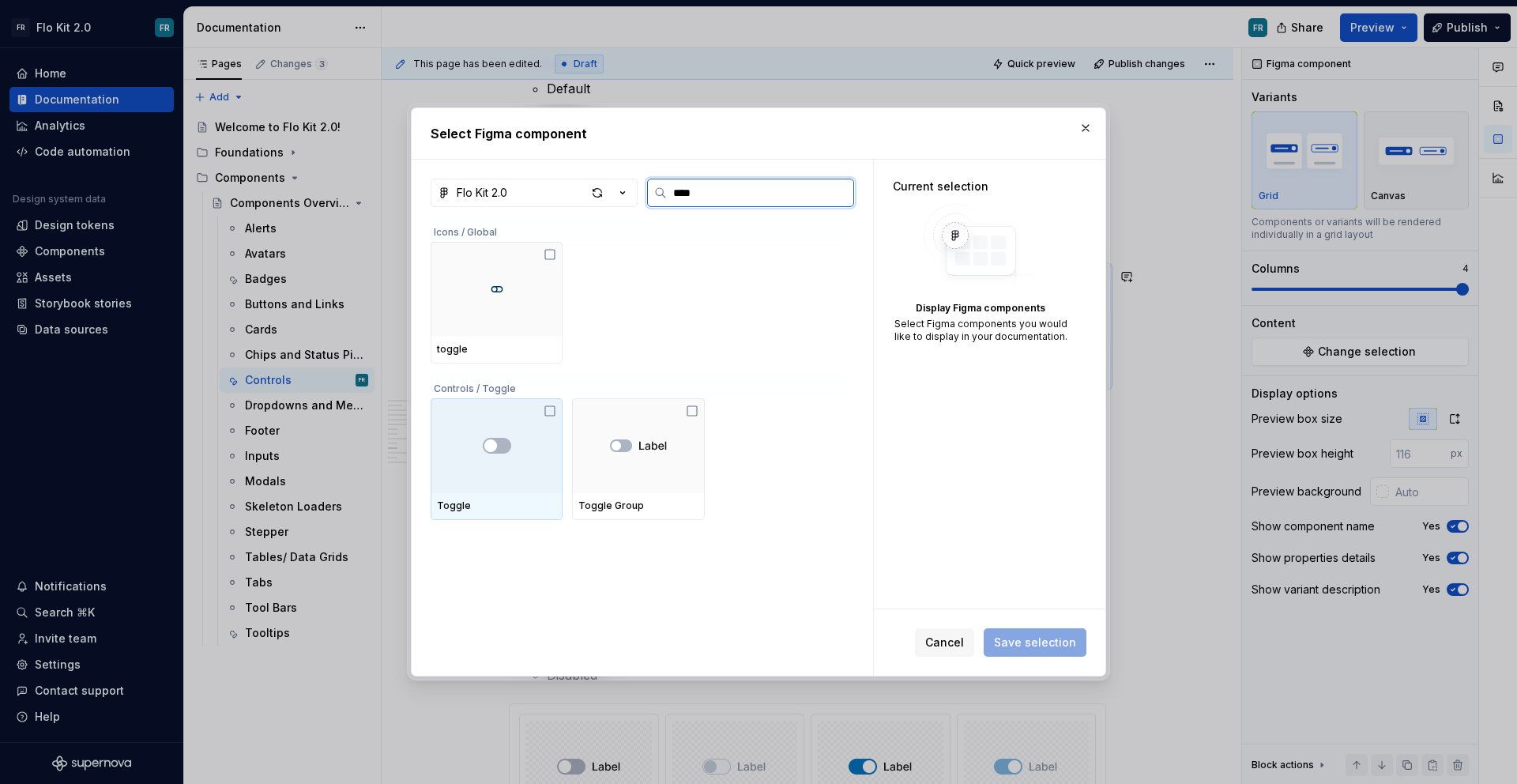
click at [518, 478] on div at bounding box center [496, 445] width 132 height 95
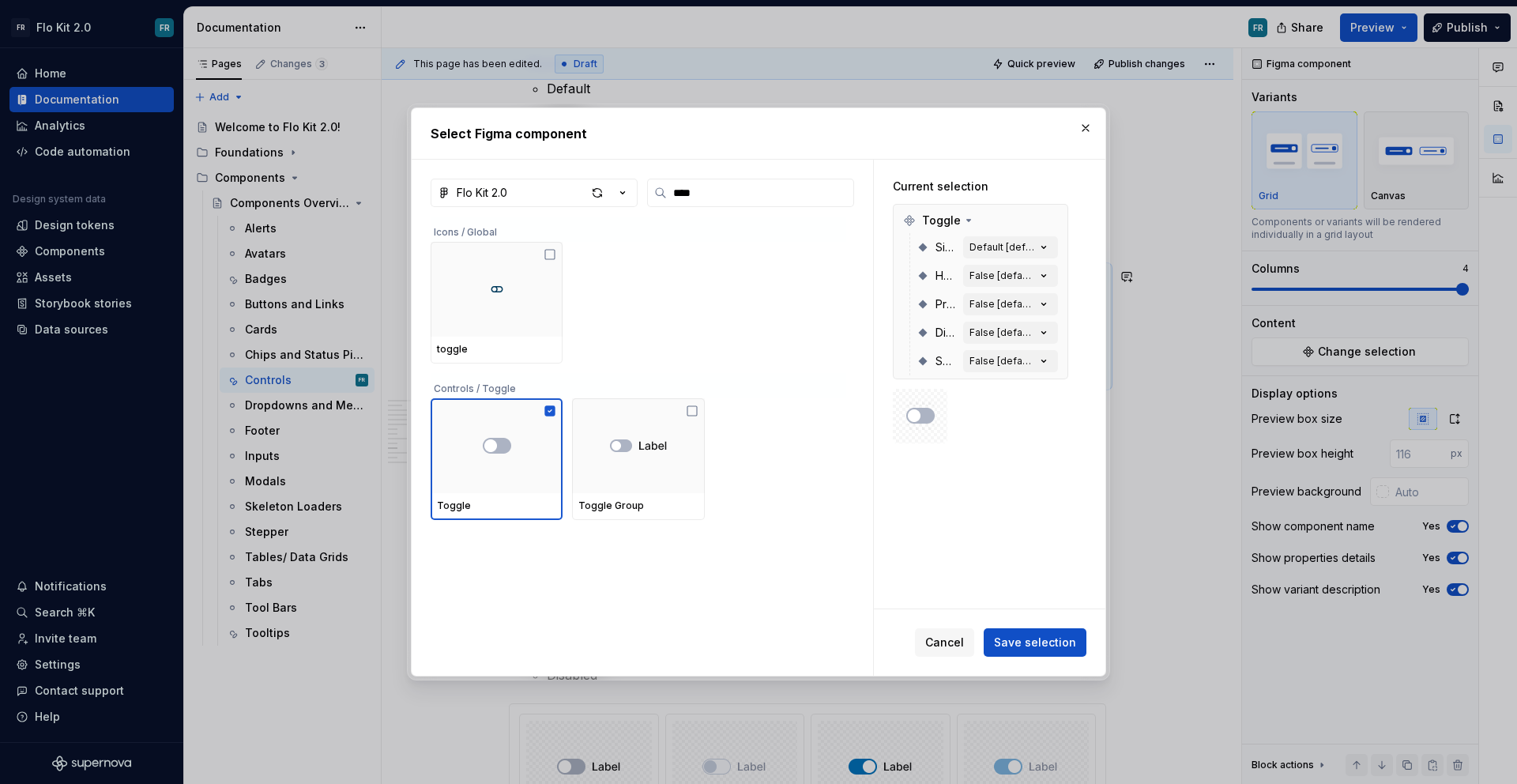
click at [1056, 634] on button "Save selection" at bounding box center [1034, 642] width 103 height 28
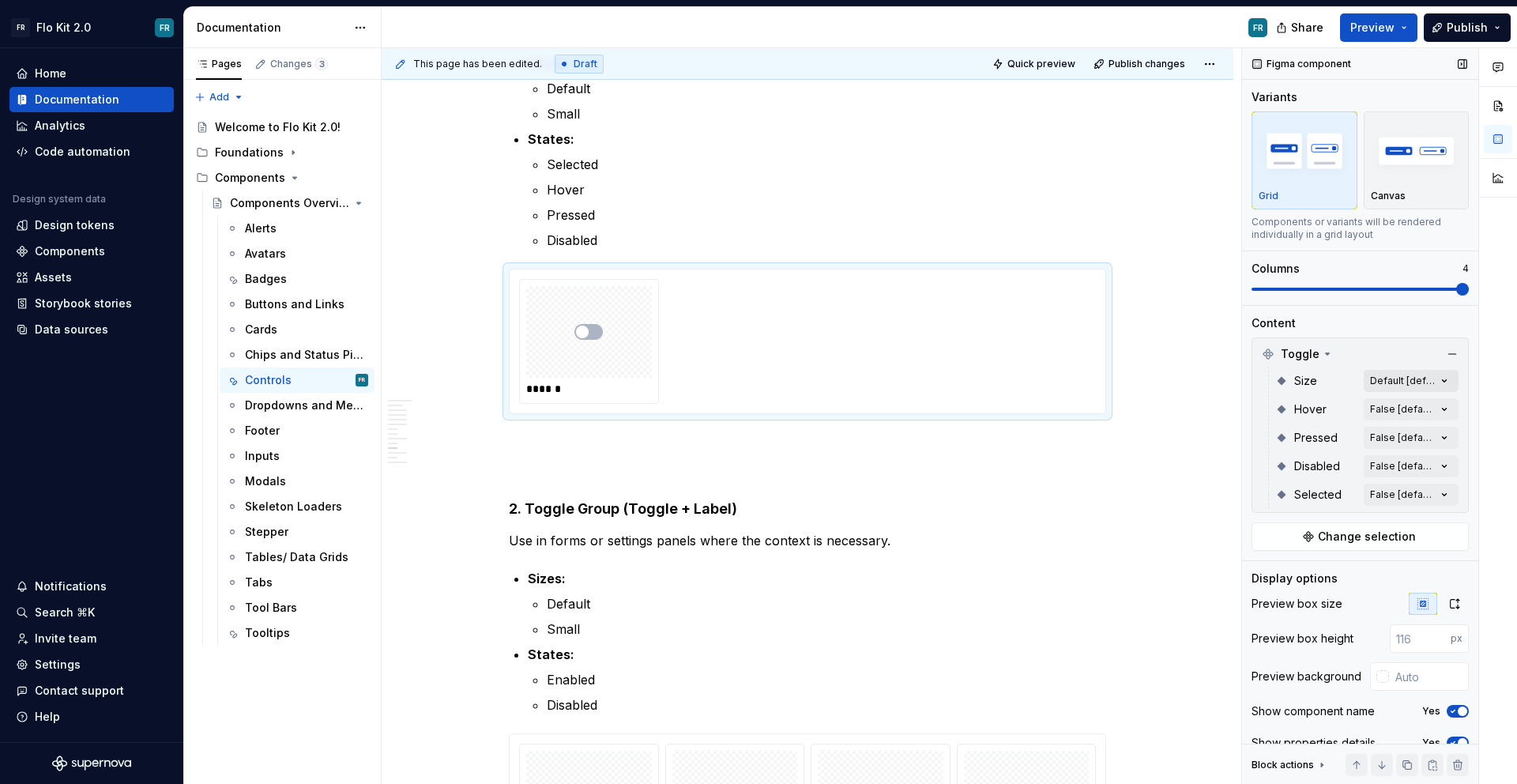
type textarea "*"
click at [1438, 375] on div "Comments Open comments No comments yet Select ‘Comment’ from the block context …" at bounding box center [1380, 416] width 275 height 737
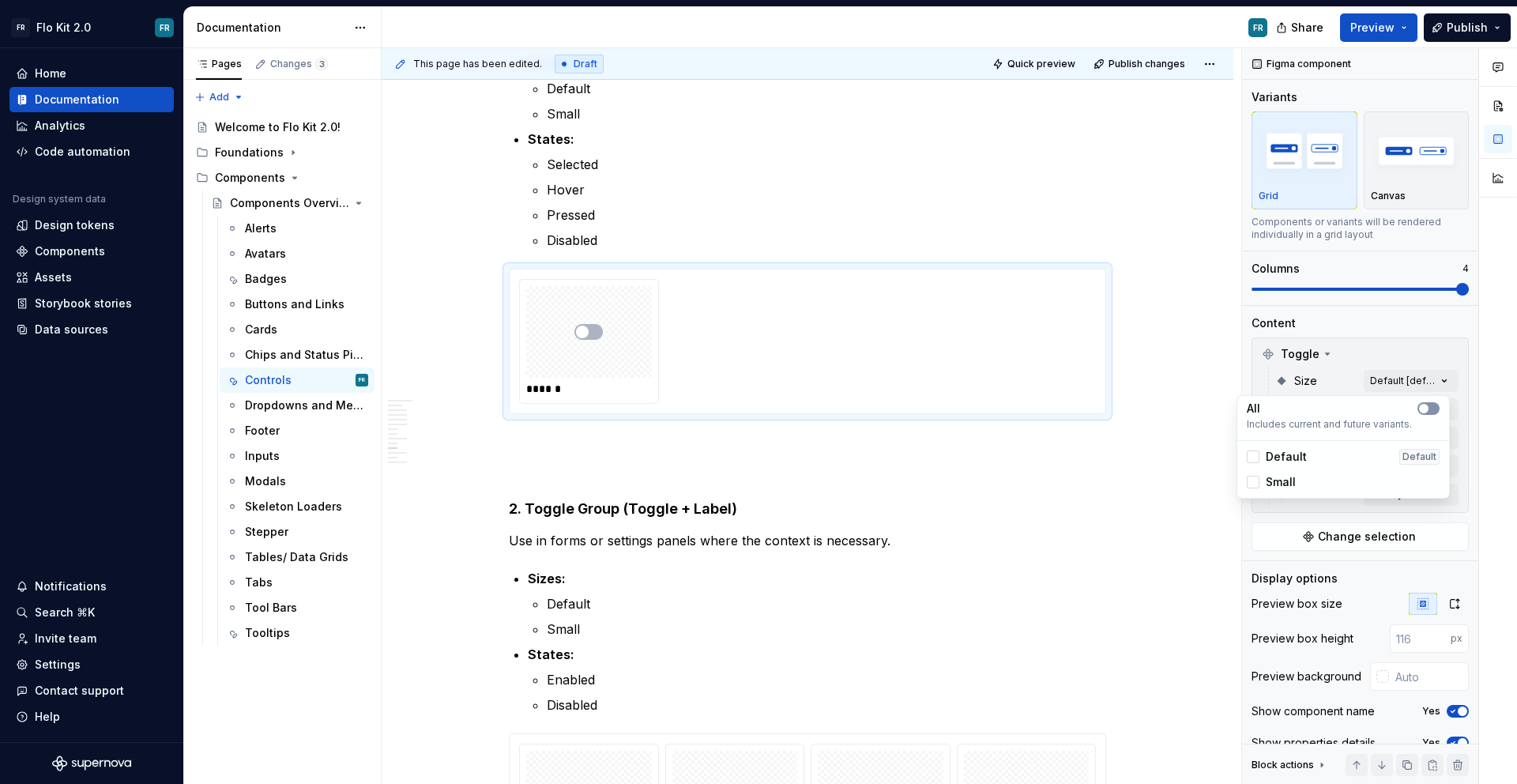
click at [1424, 409] on span "button" at bounding box center [1423, 408] width 9 height 9
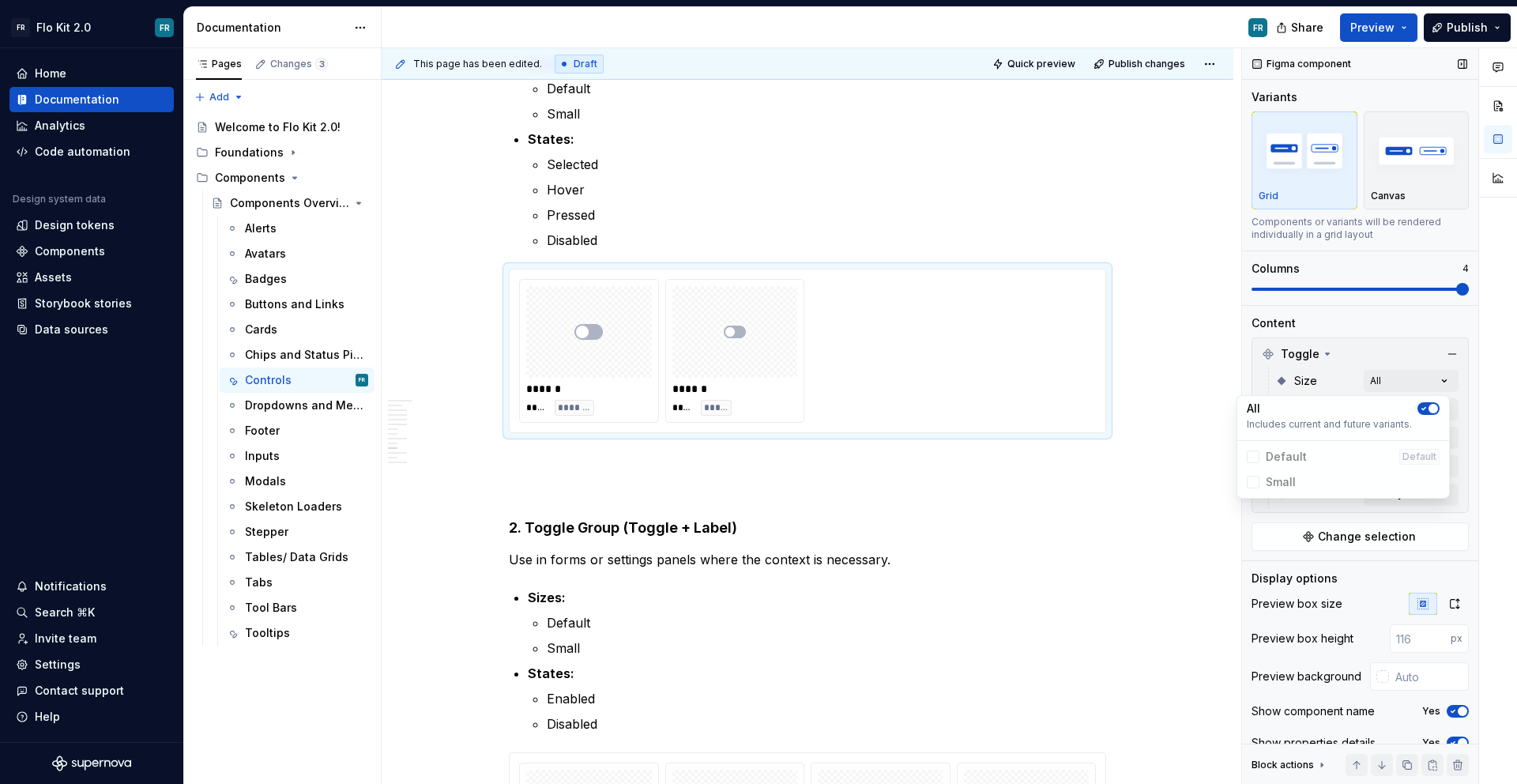
click at [1455, 407] on div "Comments Open comments No comments yet Select ‘Comment’ from the block context …" at bounding box center [1380, 416] width 275 height 737
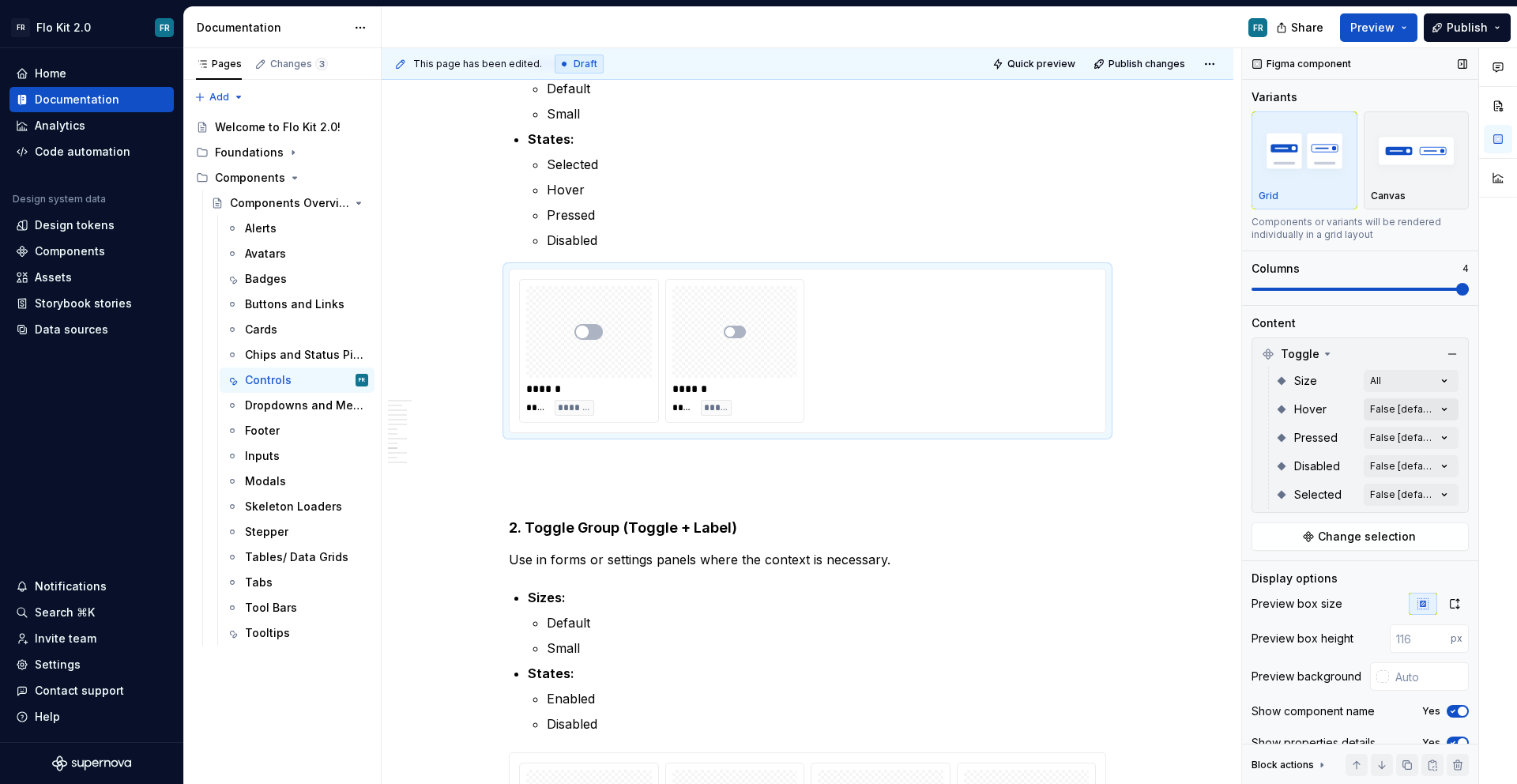
click at [1432, 406] on div "Comments Open comments No comments yet Select ‘Comment’ from the block context …" at bounding box center [1380, 416] width 275 height 737
click at [1432, 431] on div "All Includes current and future variants. False Default True" at bounding box center [1343, 475] width 213 height 104
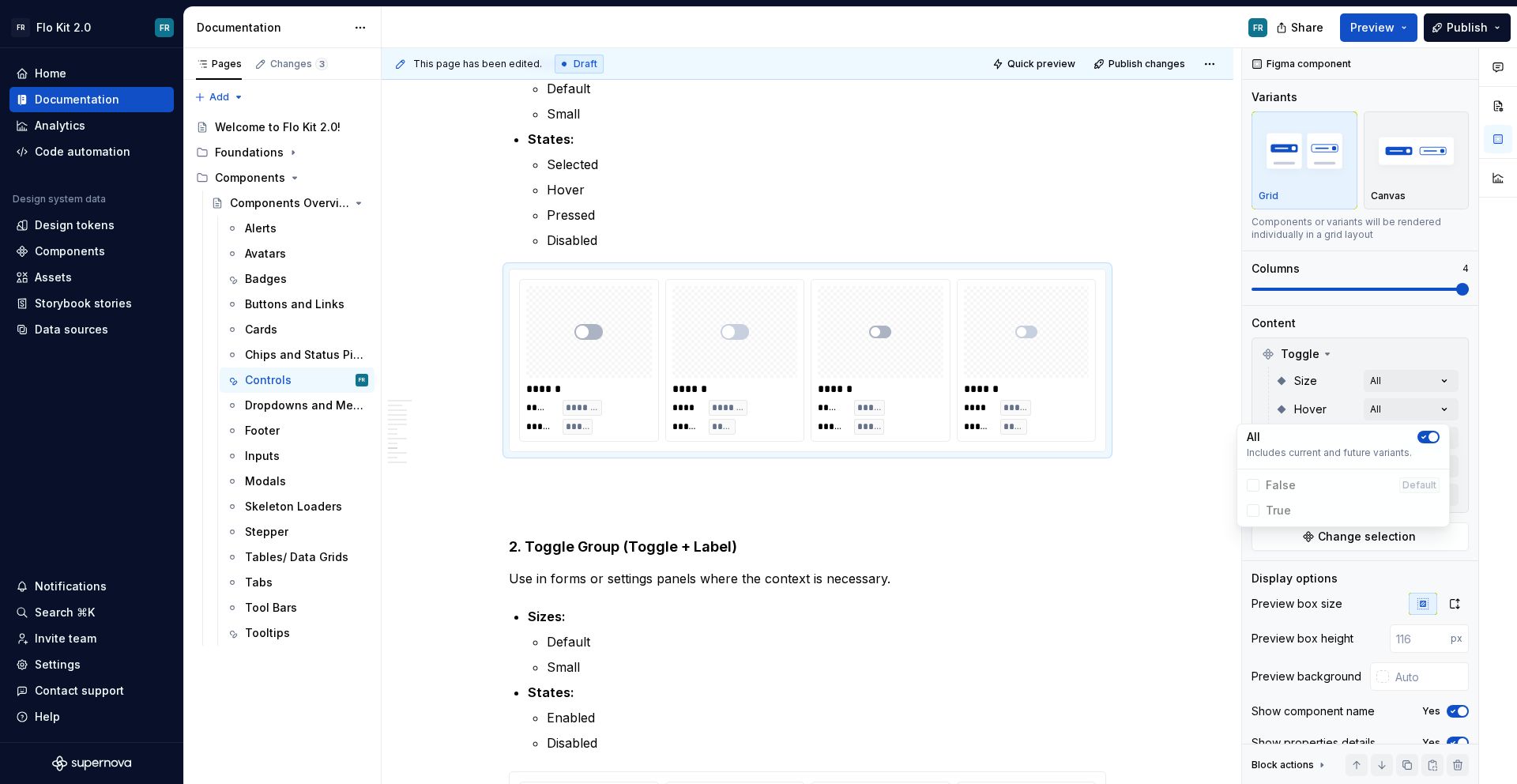
click at [1432, 431] on button "button" at bounding box center [1429, 437] width 22 height 13
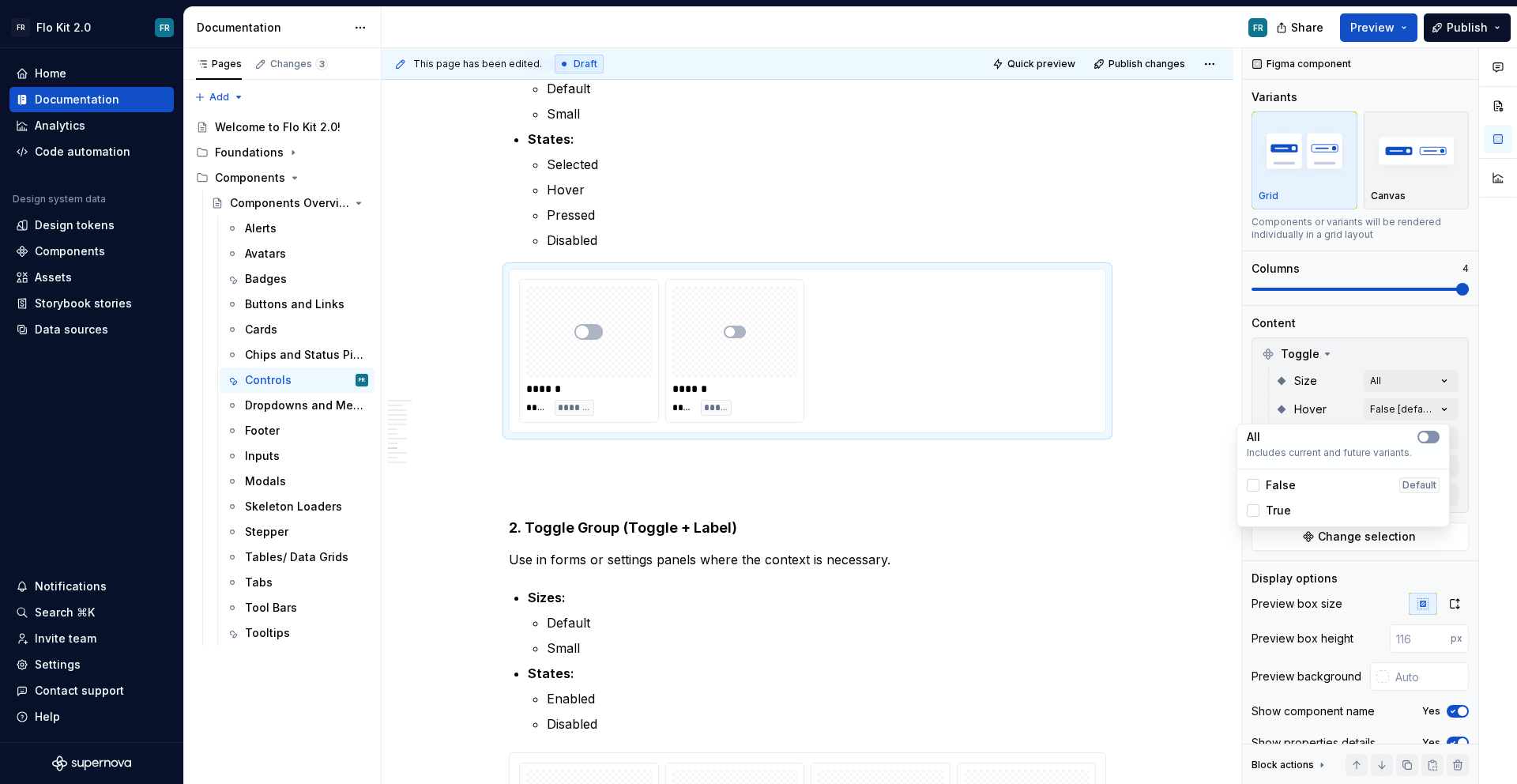
click at [1431, 434] on button "button" at bounding box center [1429, 437] width 22 height 13
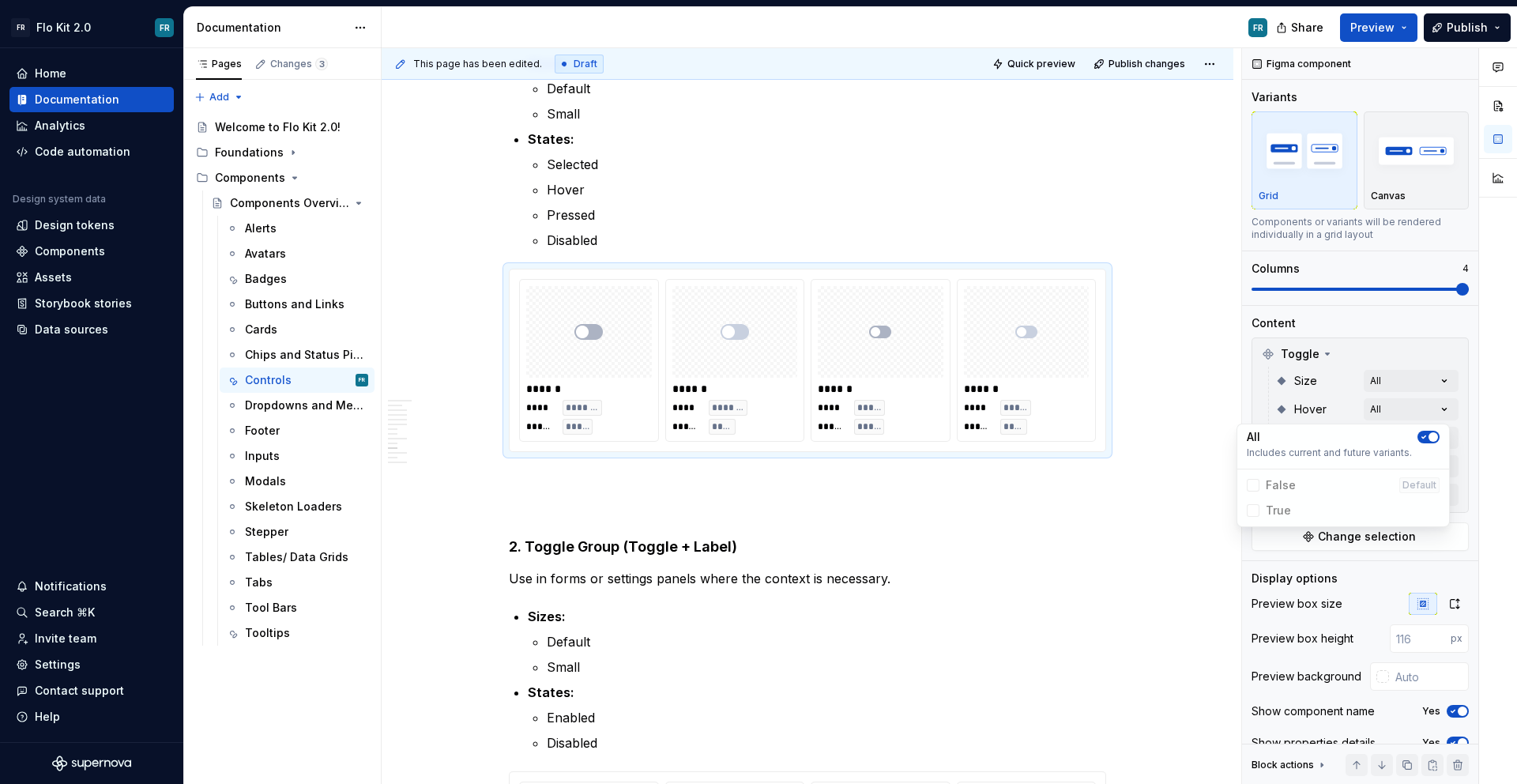
click at [1453, 428] on div "Comments Open comments No comments yet Select ‘Comment’ from the block context …" at bounding box center [1380, 416] width 275 height 737
click at [1433, 434] on div "Comments Open comments No comments yet Select ‘Comment’ from the block context …" at bounding box center [1380, 416] width 275 height 737
click at [1437, 457] on div "All" at bounding box center [1343, 464] width 193 height 15
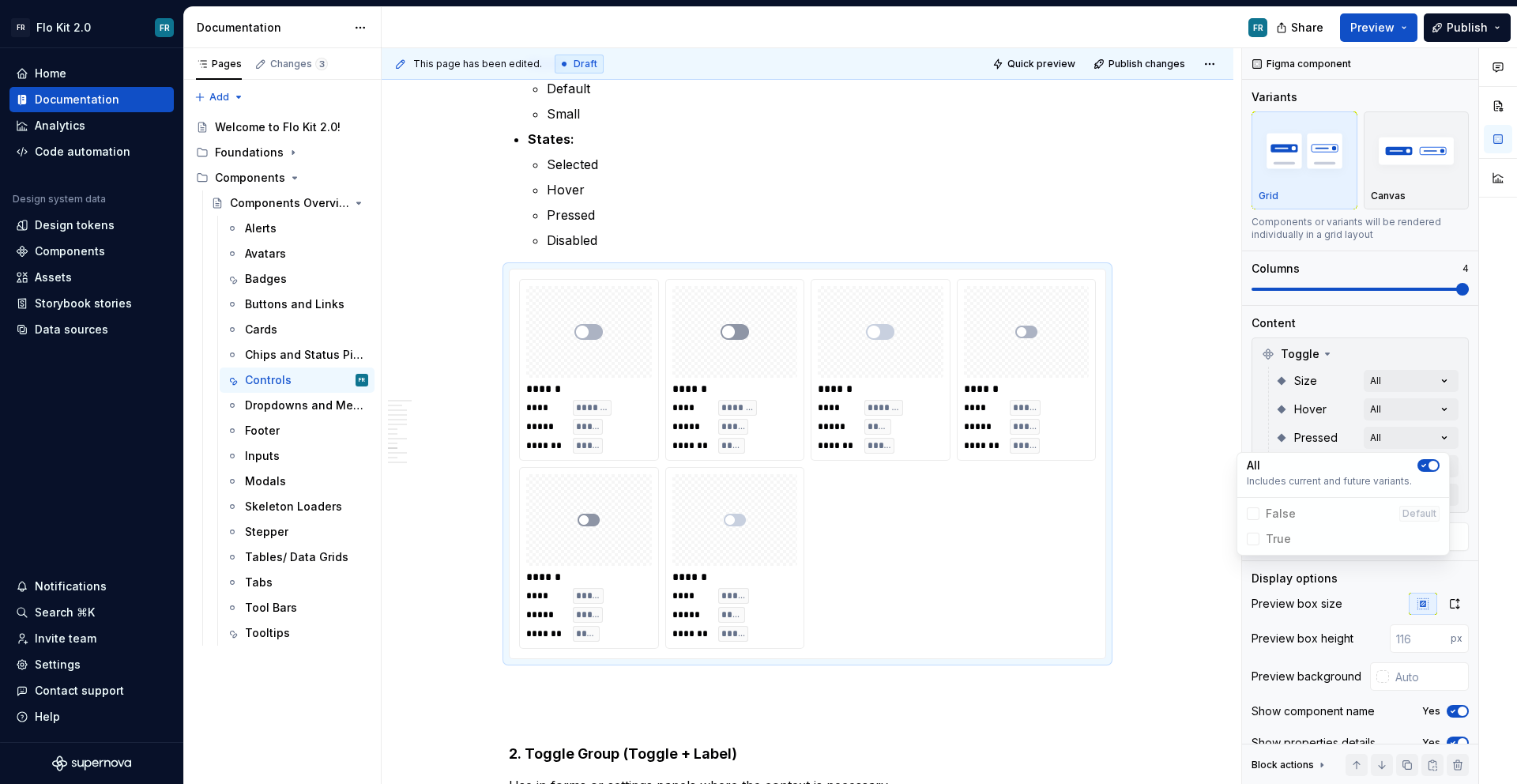
click at [1456, 458] on div "Comments Open comments No comments yet Select ‘Comment’ from the block context …" at bounding box center [1380, 416] width 275 height 737
click at [1438, 466] on div "Comments Open comments No comments yet Select ‘Comment’ from the block context …" at bounding box center [1380, 416] width 275 height 737
click at [1434, 493] on button "button" at bounding box center [1429, 494] width 22 height 13
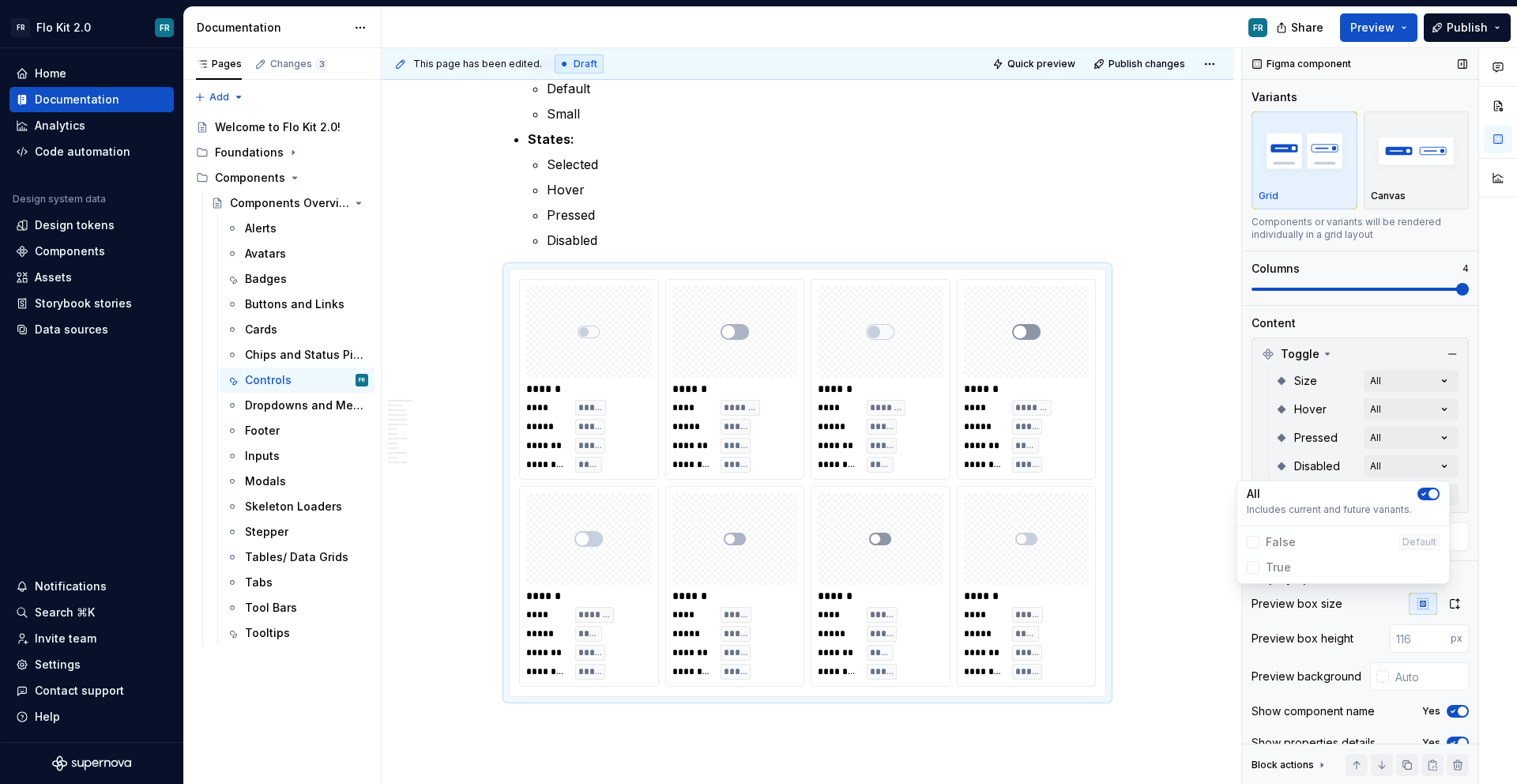
click at [1453, 486] on div "Comments Open comments No comments yet Select ‘Comment’ from the block context …" at bounding box center [1380, 416] width 275 height 737
click at [1428, 497] on div "Comments Open comments No comments yet Select ‘Comment’ from the block context …" at bounding box center [1380, 416] width 275 height 737
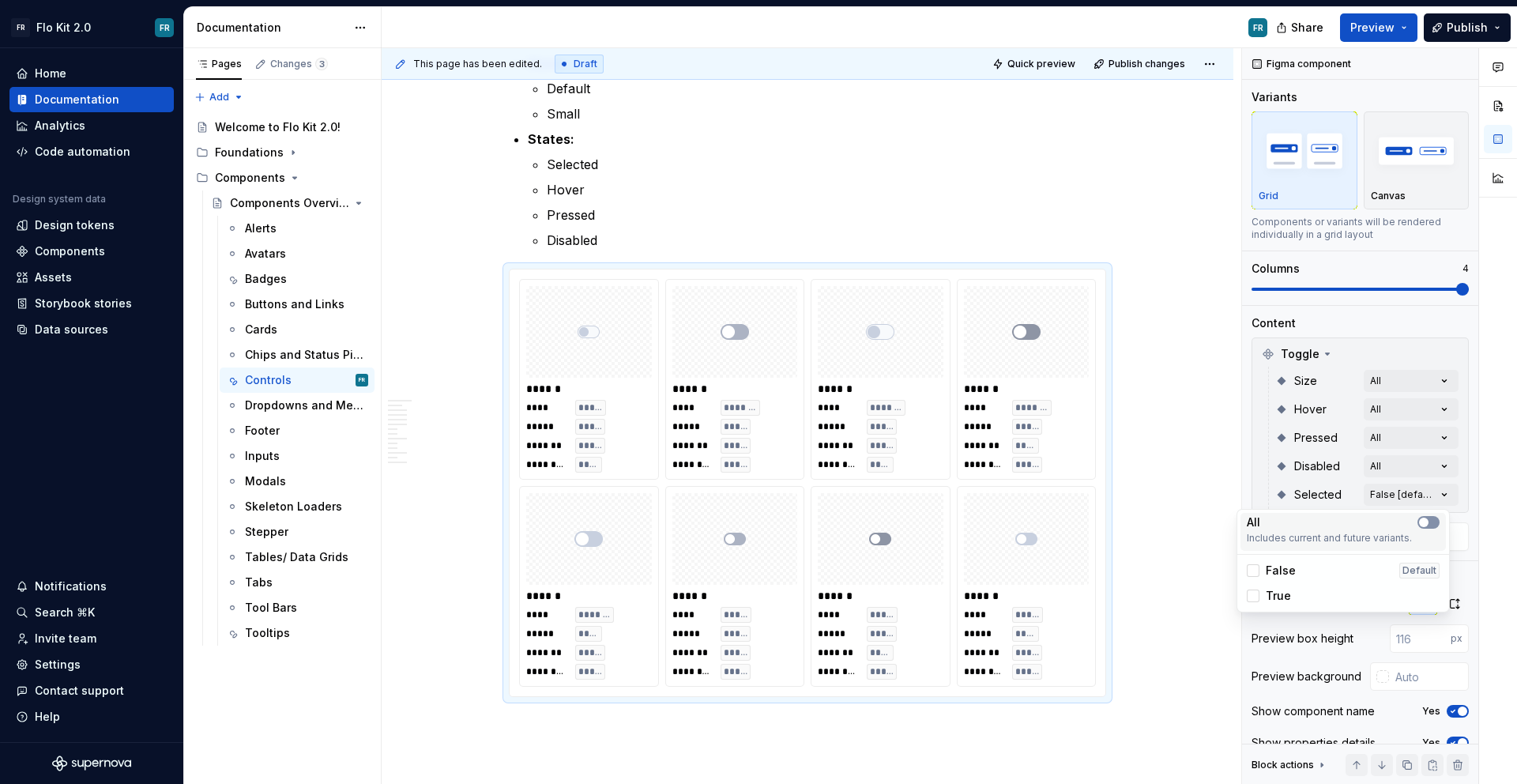
click at [1427, 520] on span "button" at bounding box center [1423, 522] width 9 height 9
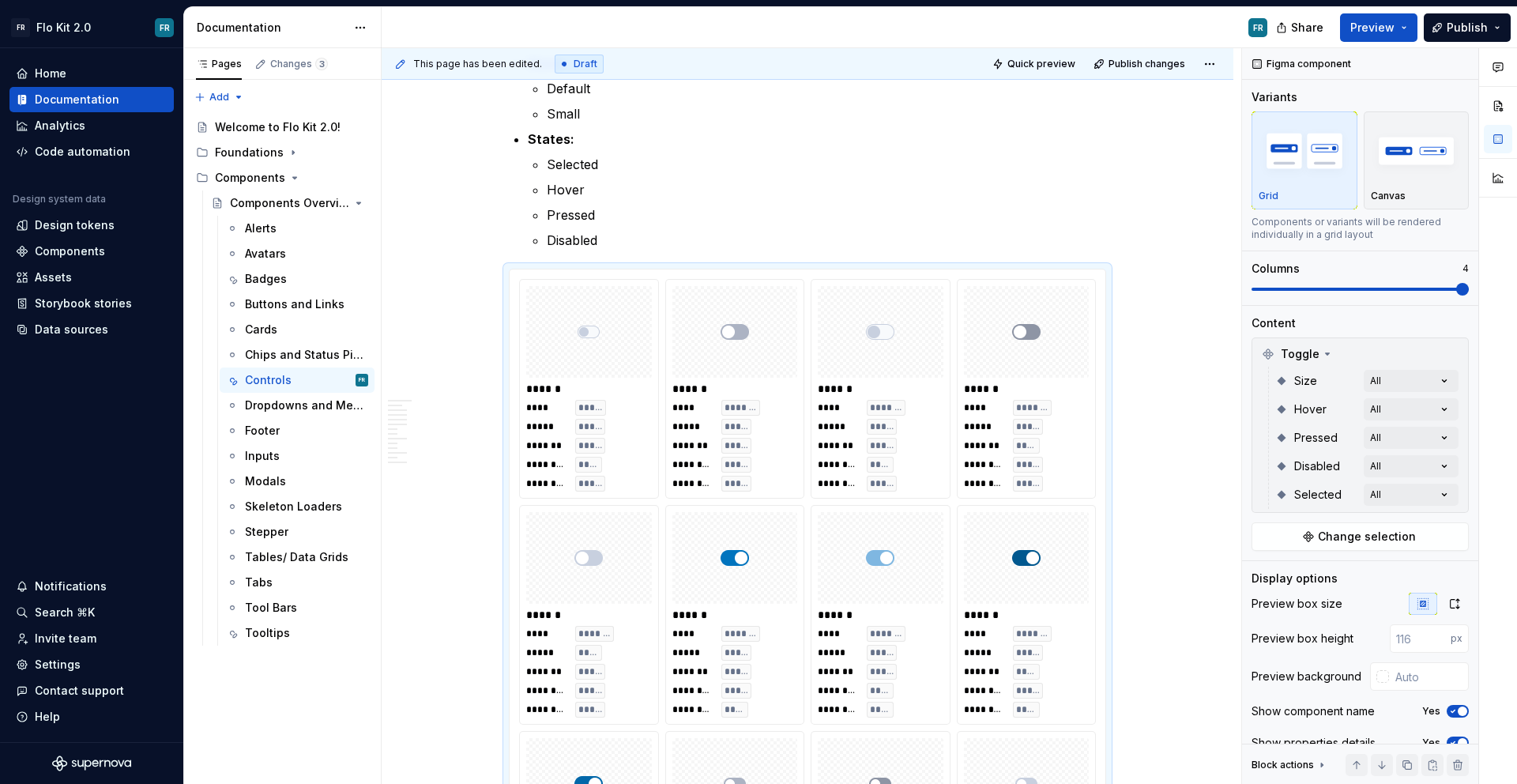
click at [1483, 485] on div at bounding box center [1498, 416] width 38 height 737
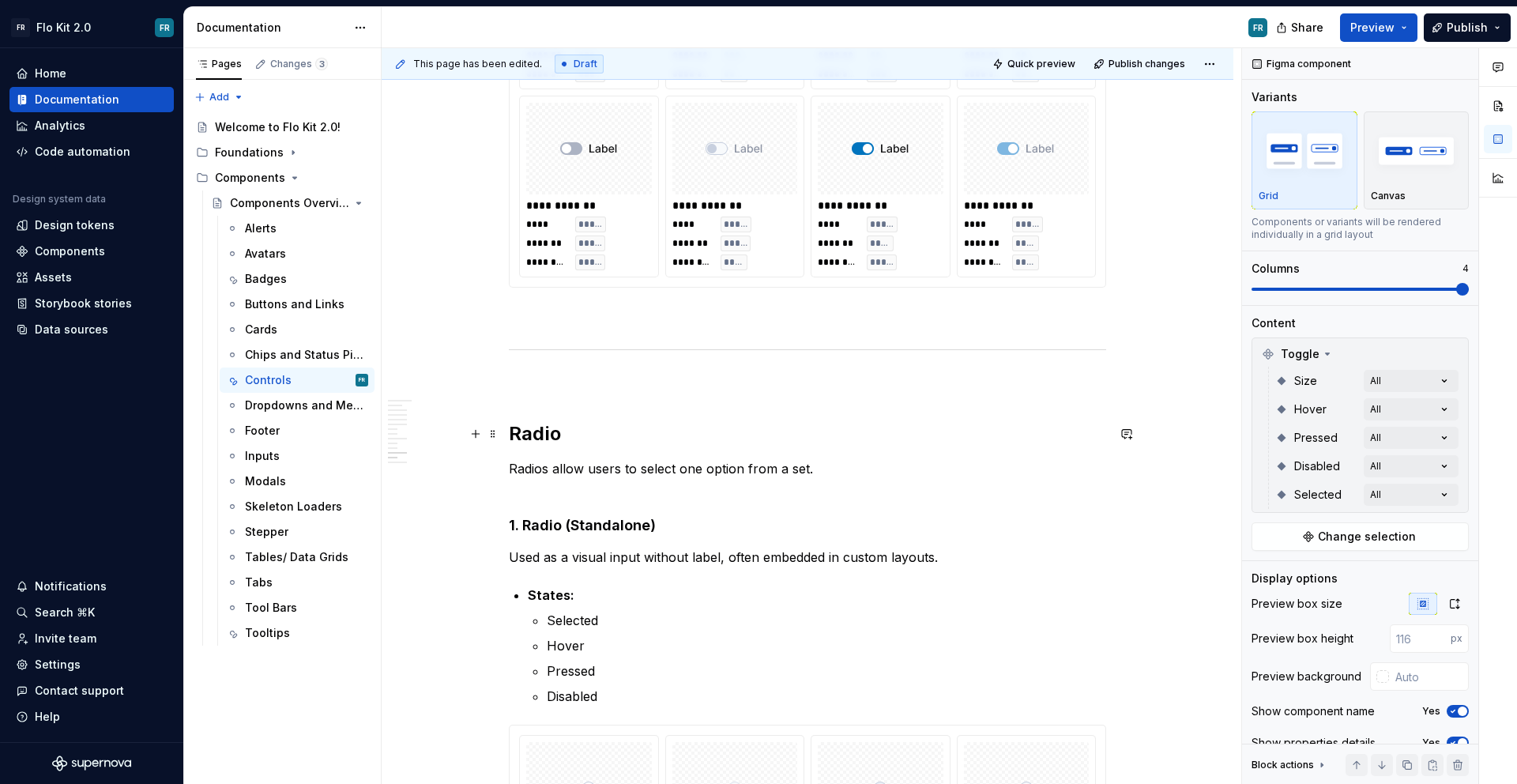
scroll to position [4598, 0]
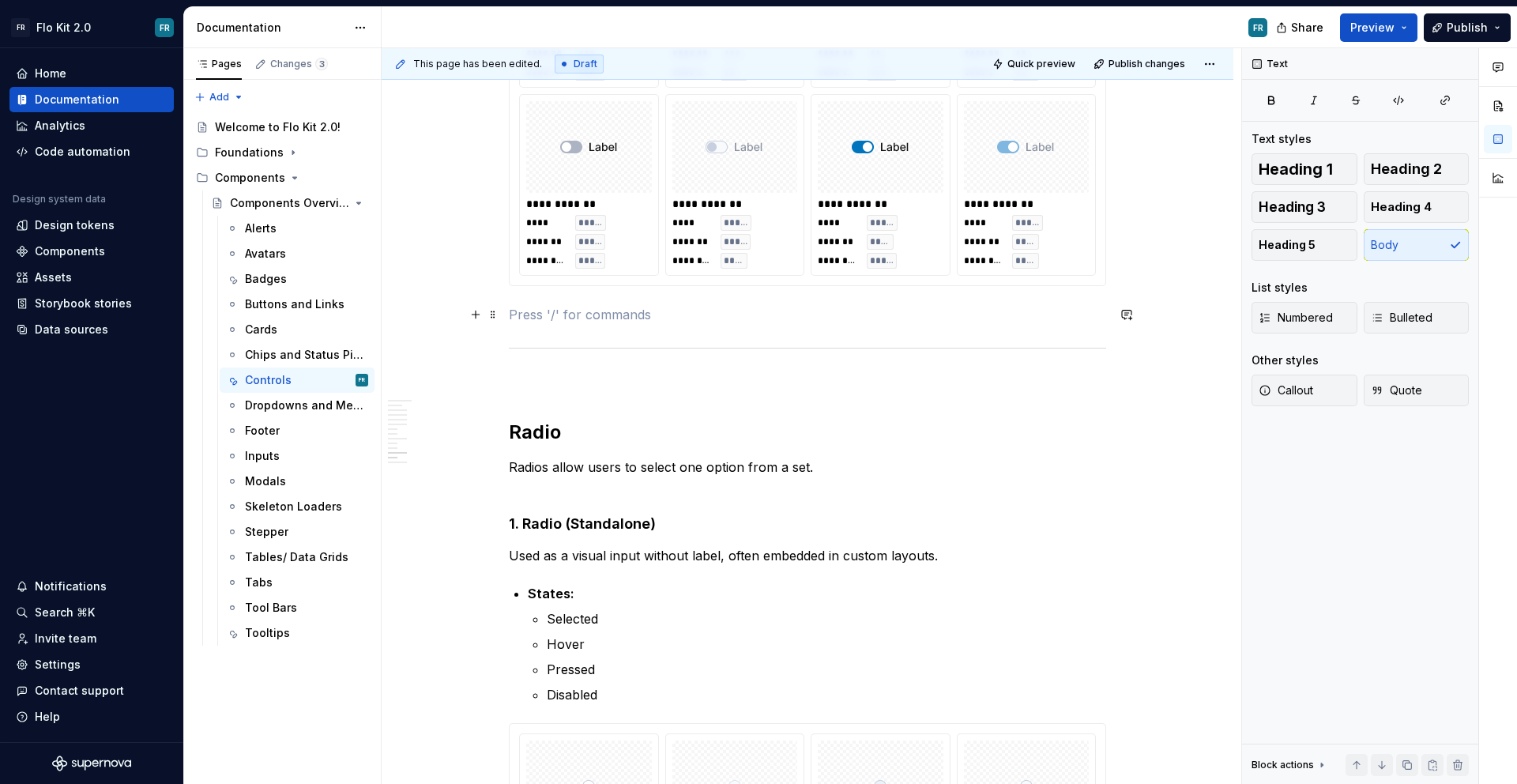
click at [636, 313] on p at bounding box center [808, 314] width 597 height 19
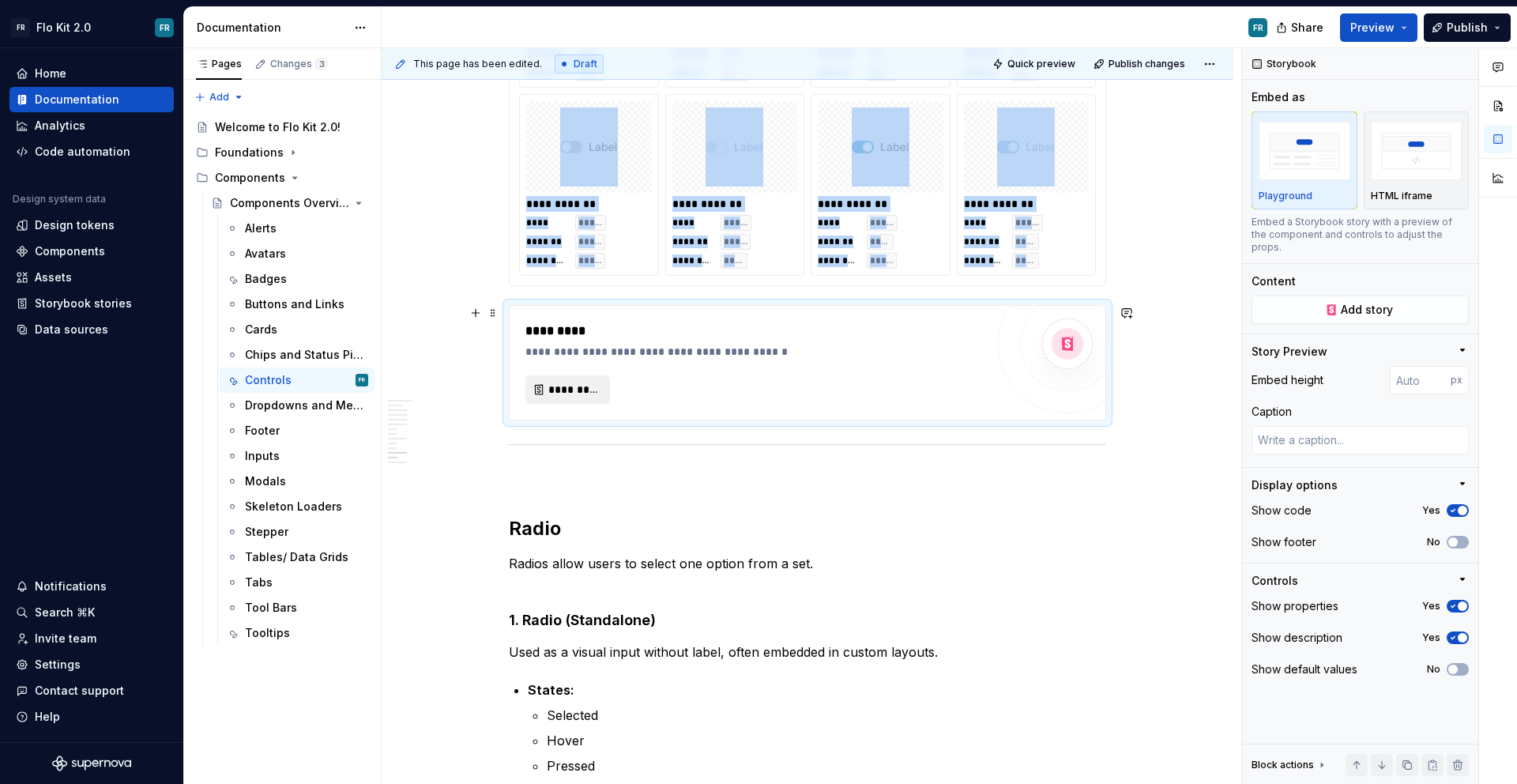
click at [582, 395] on span "*********" at bounding box center [574, 389] width 51 height 15
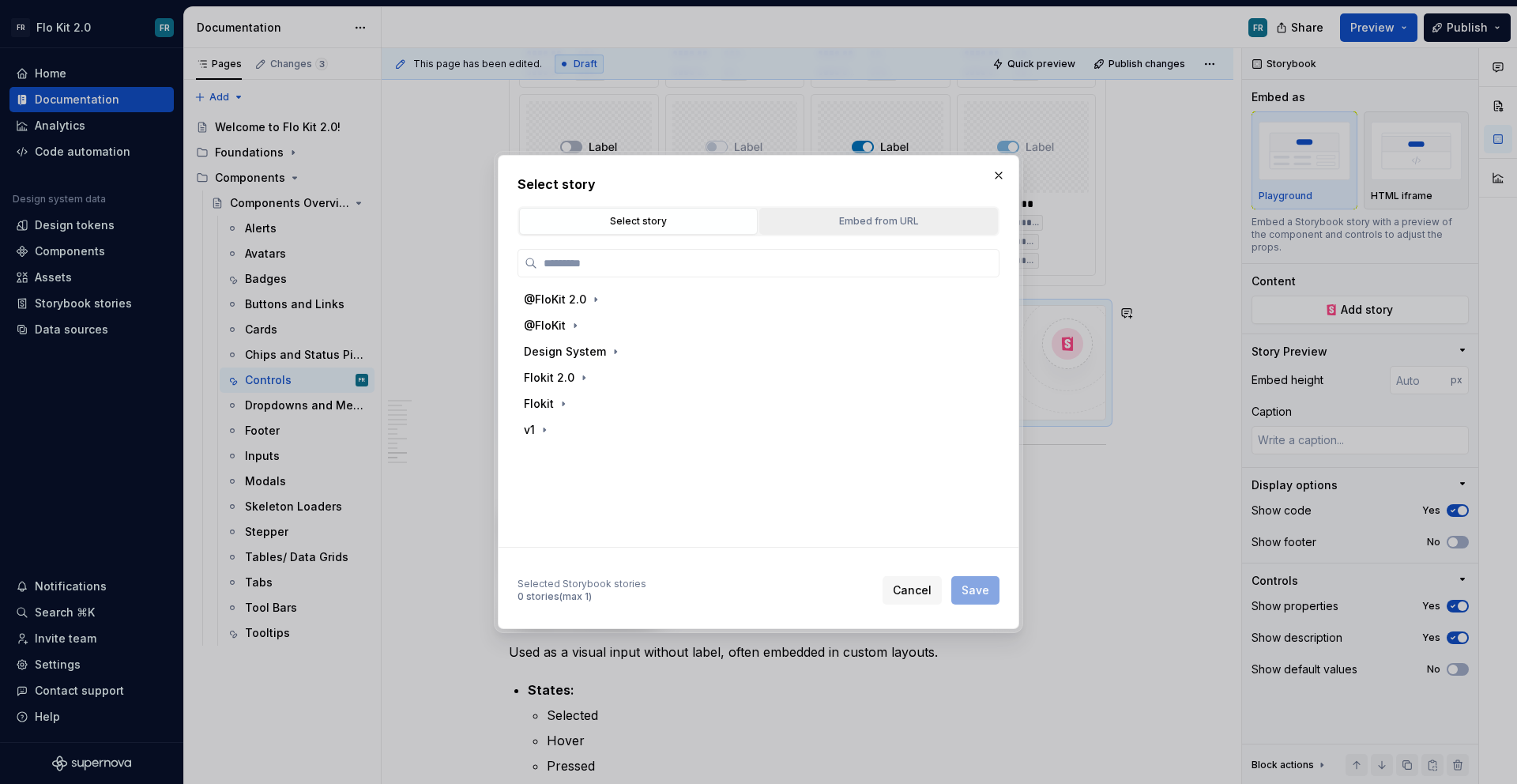
type textarea "*"
click at [855, 215] on div "Embed from URL" at bounding box center [879, 220] width 228 height 15
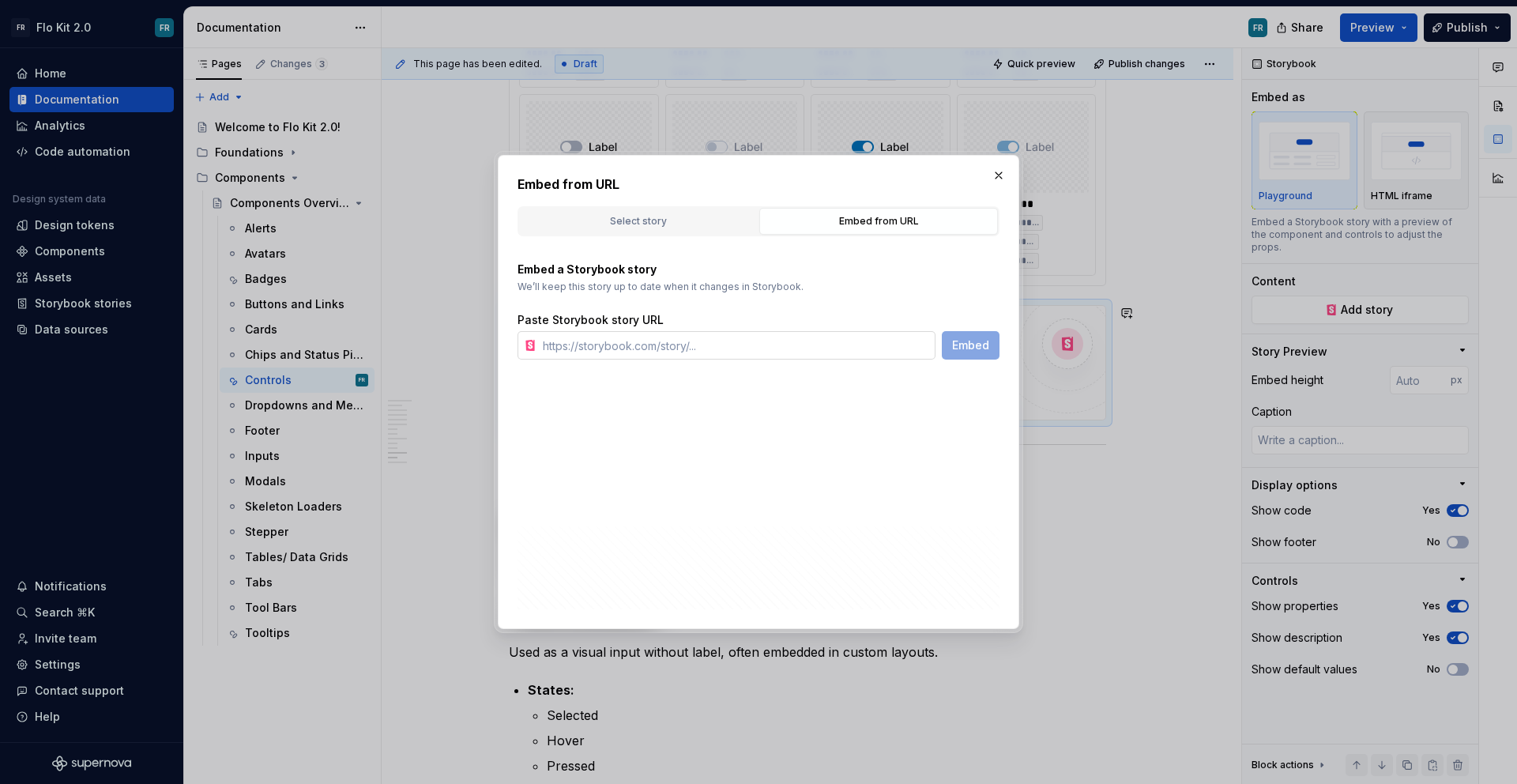
click at [767, 351] on input "text" at bounding box center [736, 345] width 399 height 28
paste input "[URL][DOMAIN_NAME]"
type input "[URL][DOMAIN_NAME]"
click at [969, 338] on span "Embed" at bounding box center [970, 344] width 37 height 15
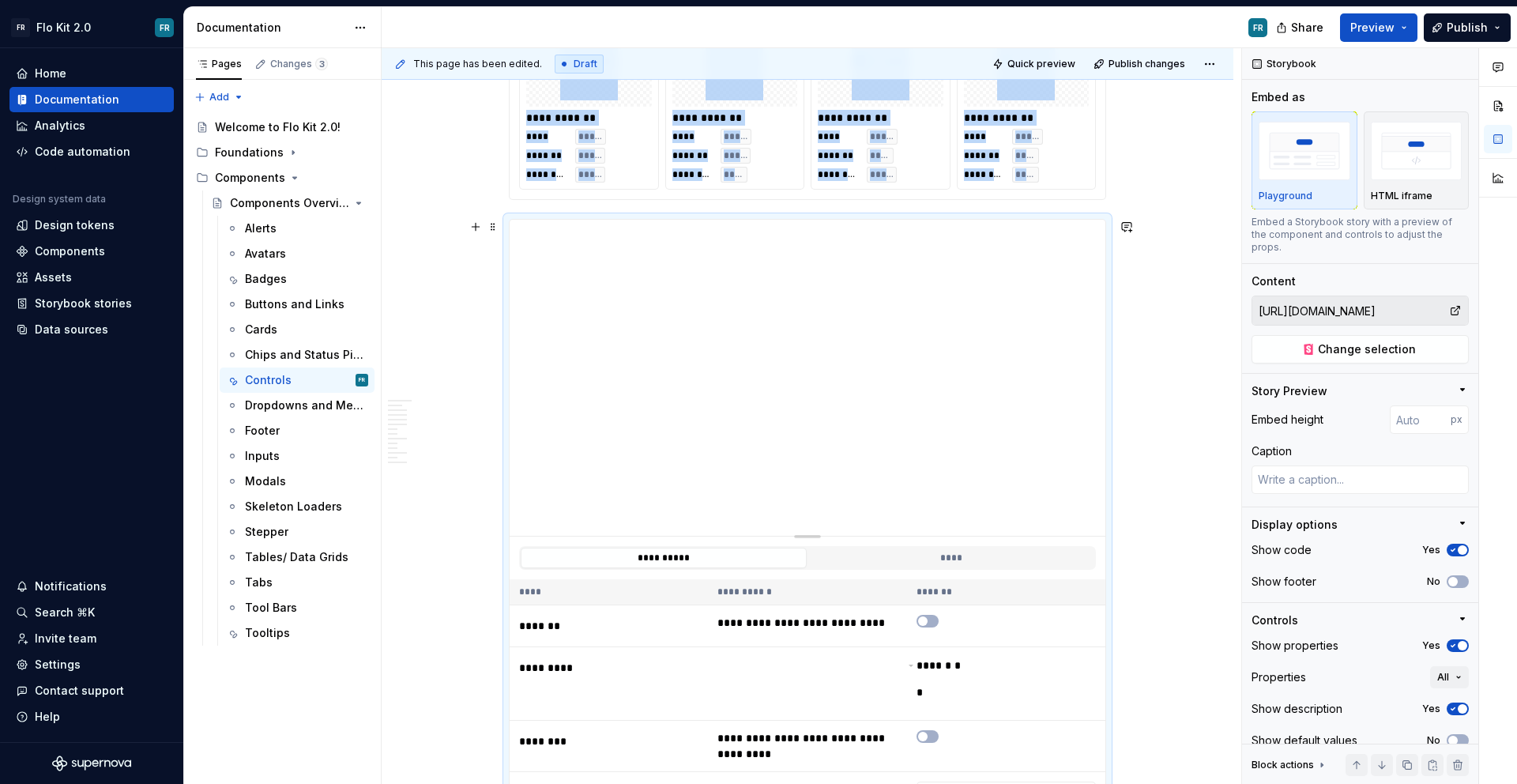
scroll to position [4719, 0]
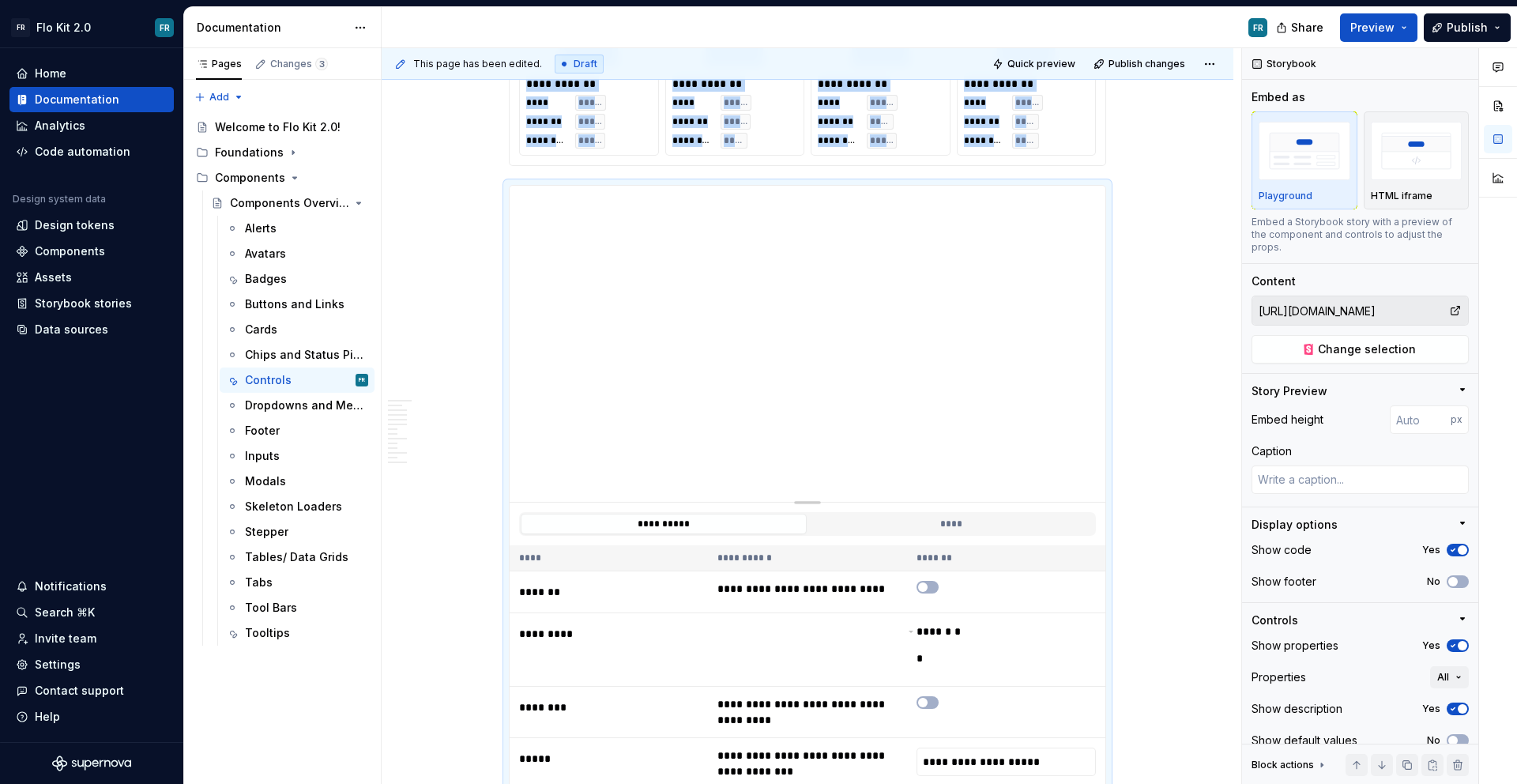
type textarea "*"
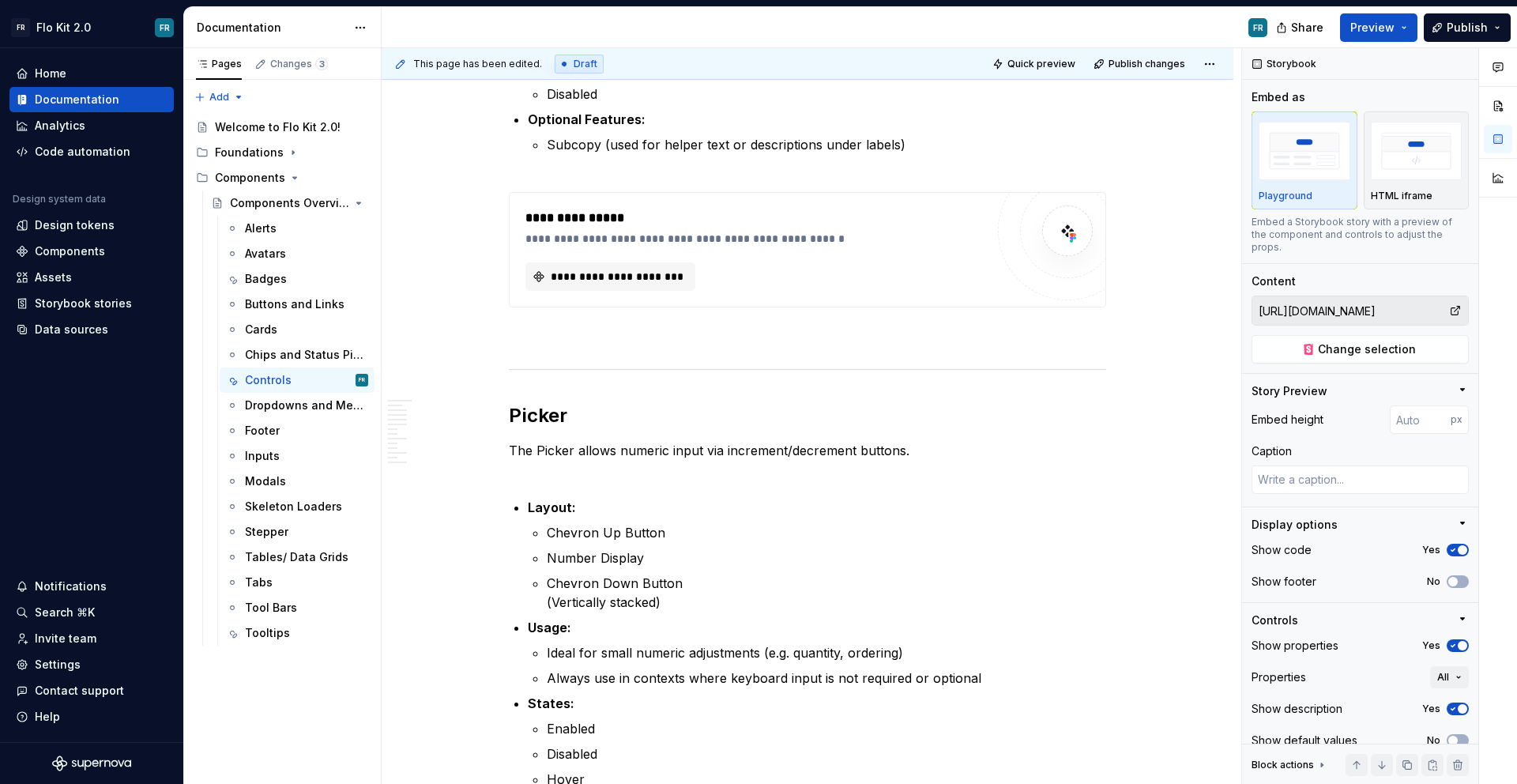
scroll to position [6741, 0]
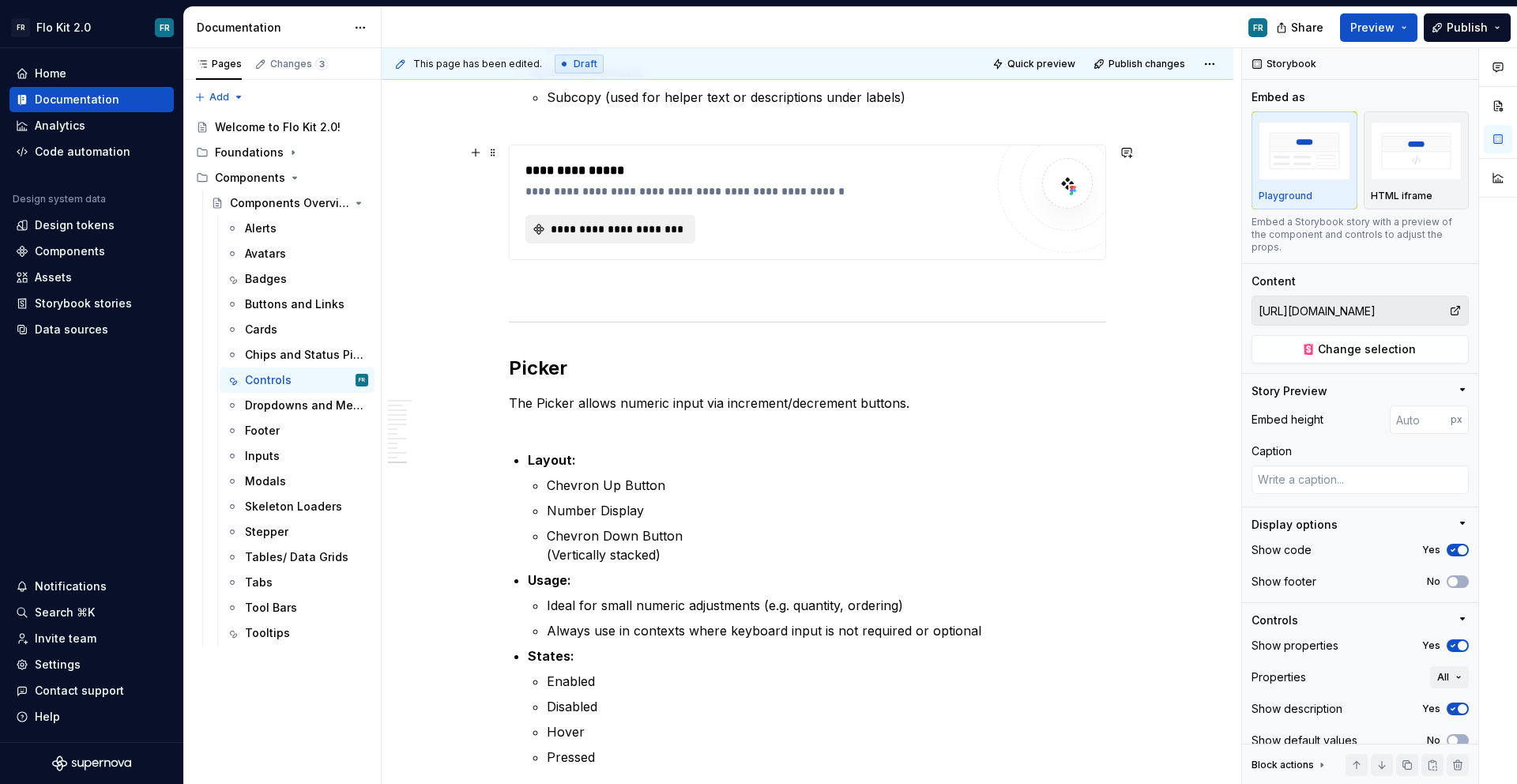
click at [624, 234] on span "**********" at bounding box center [616, 229] width 137 height 15
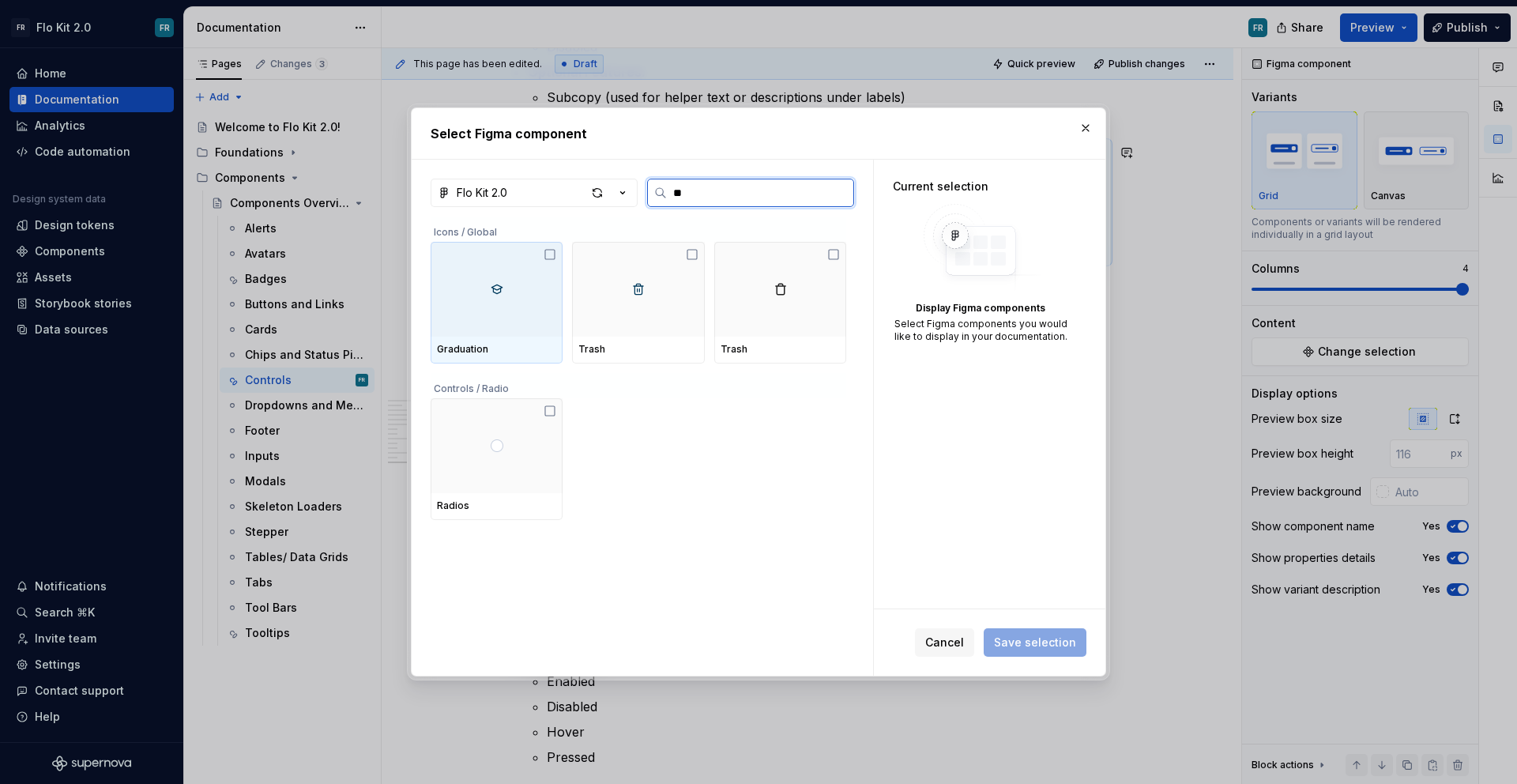
type input "***"
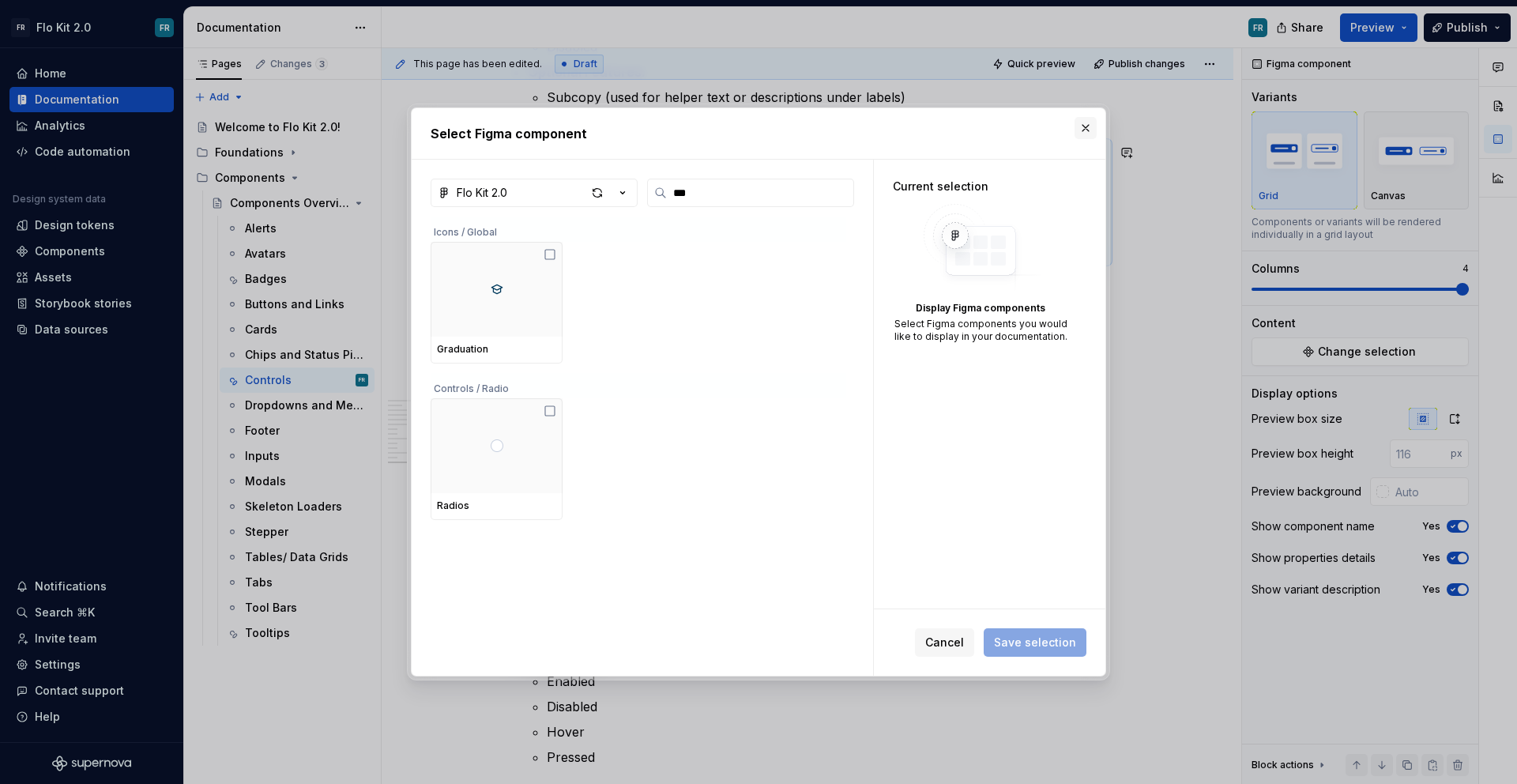
click at [1081, 125] on button "button" at bounding box center [1085, 127] width 22 height 22
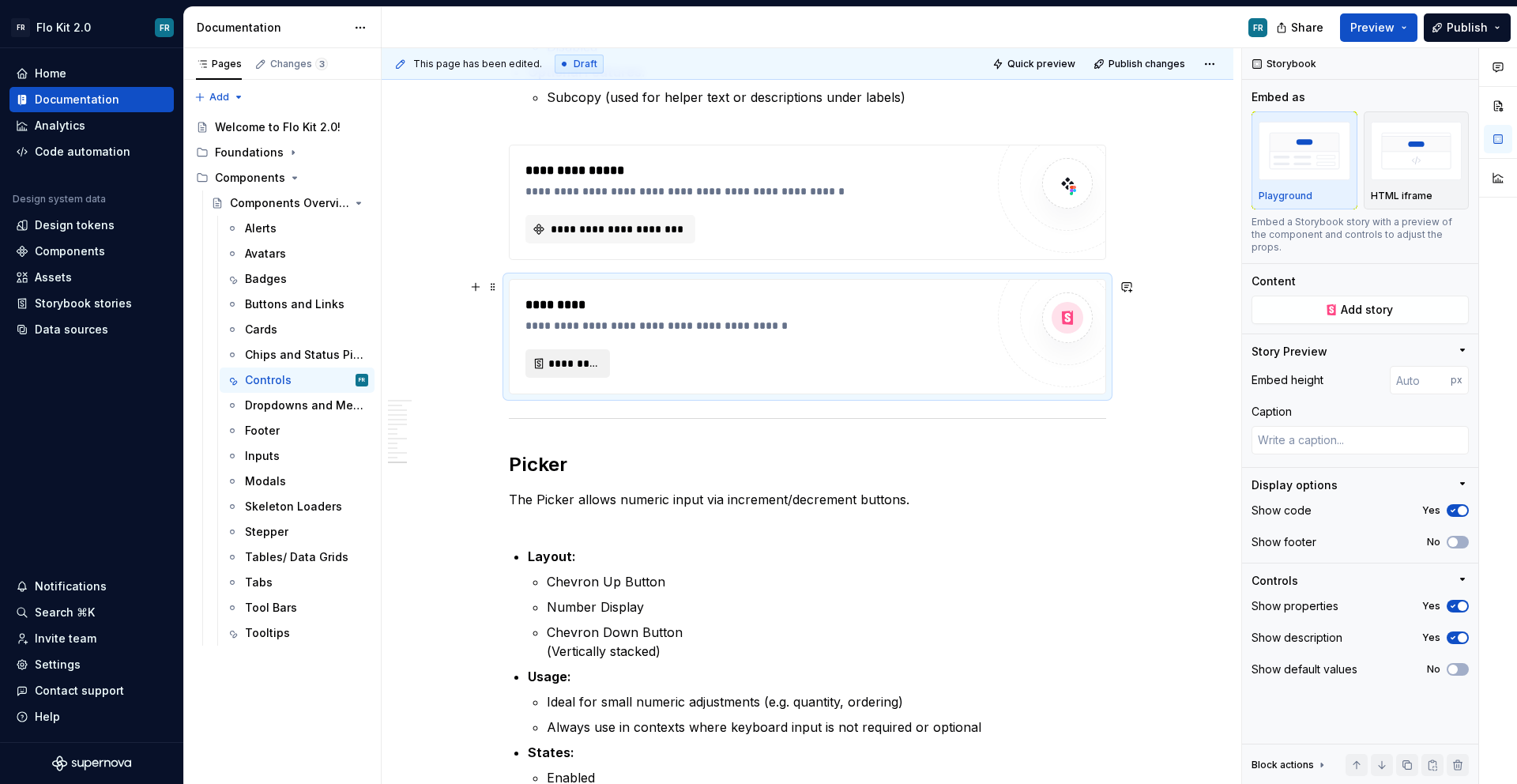
click at [582, 363] on span "*********" at bounding box center [574, 362] width 51 height 15
type textarea "*"
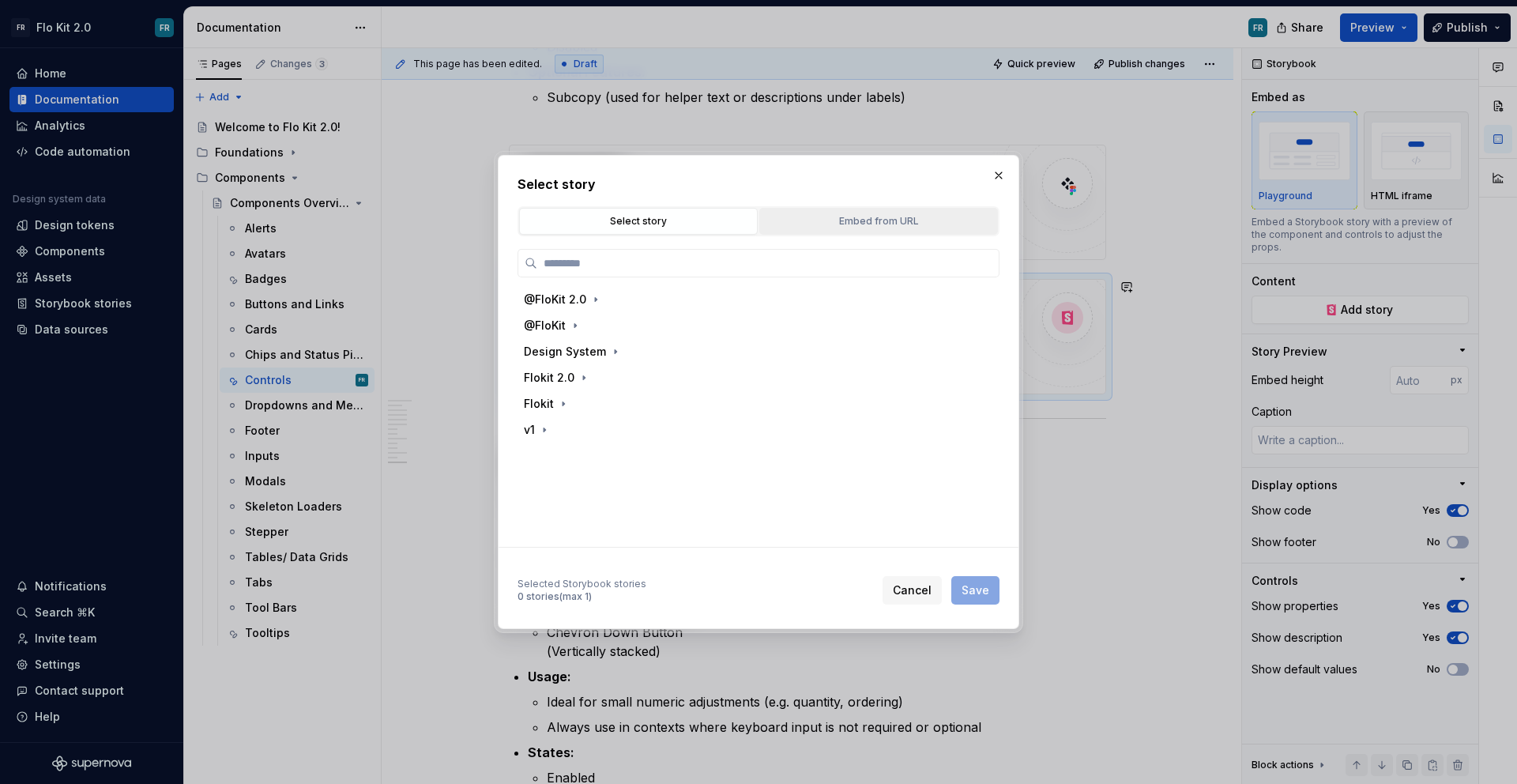
click at [827, 226] on div "Embed from URL" at bounding box center [879, 220] width 228 height 15
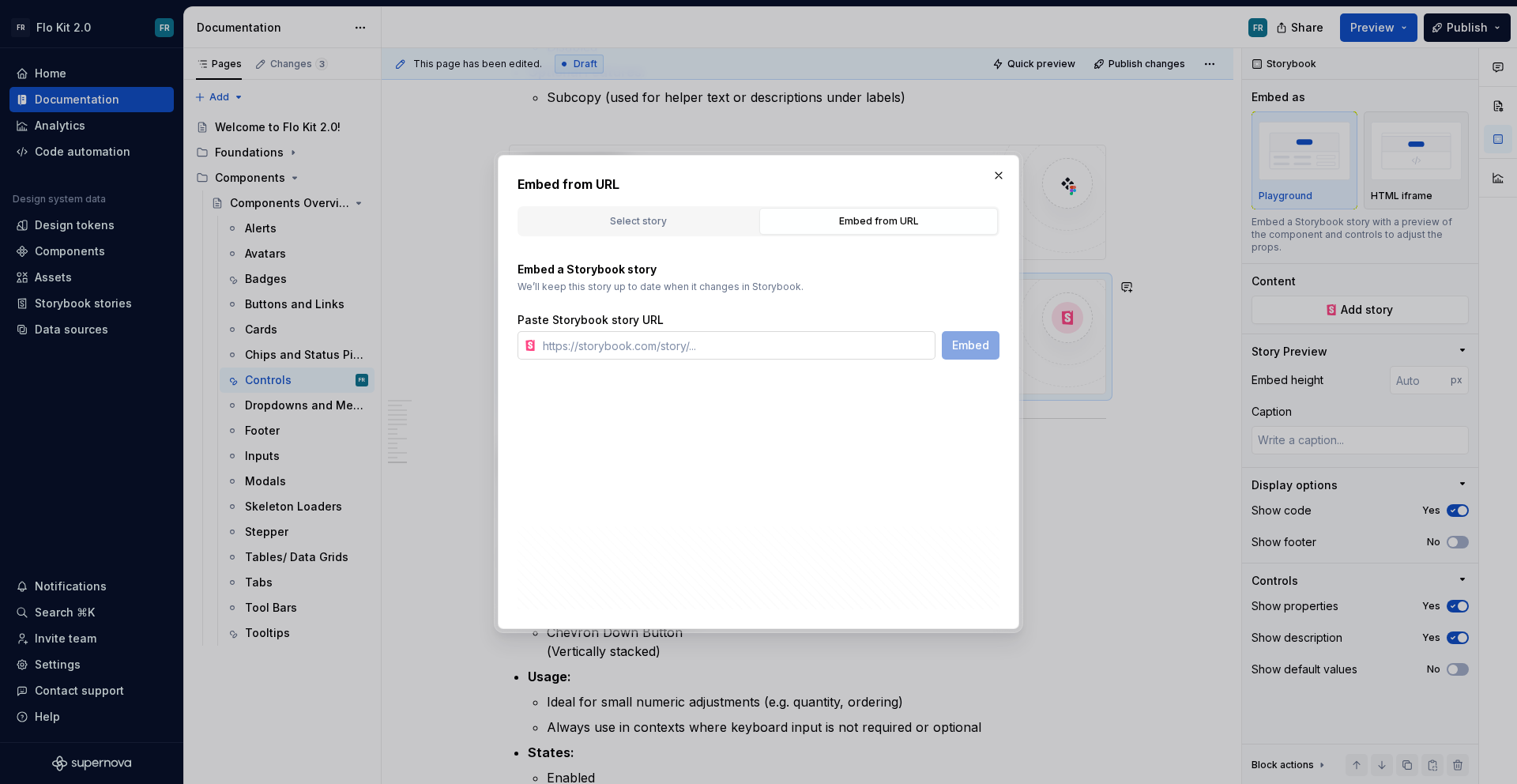
click at [744, 356] on input "text" at bounding box center [736, 345] width 399 height 28
paste input "[URL][DOMAIN_NAME]"
type input "[URL][DOMAIN_NAME]"
click at [966, 351] on span "Embed" at bounding box center [970, 344] width 37 height 15
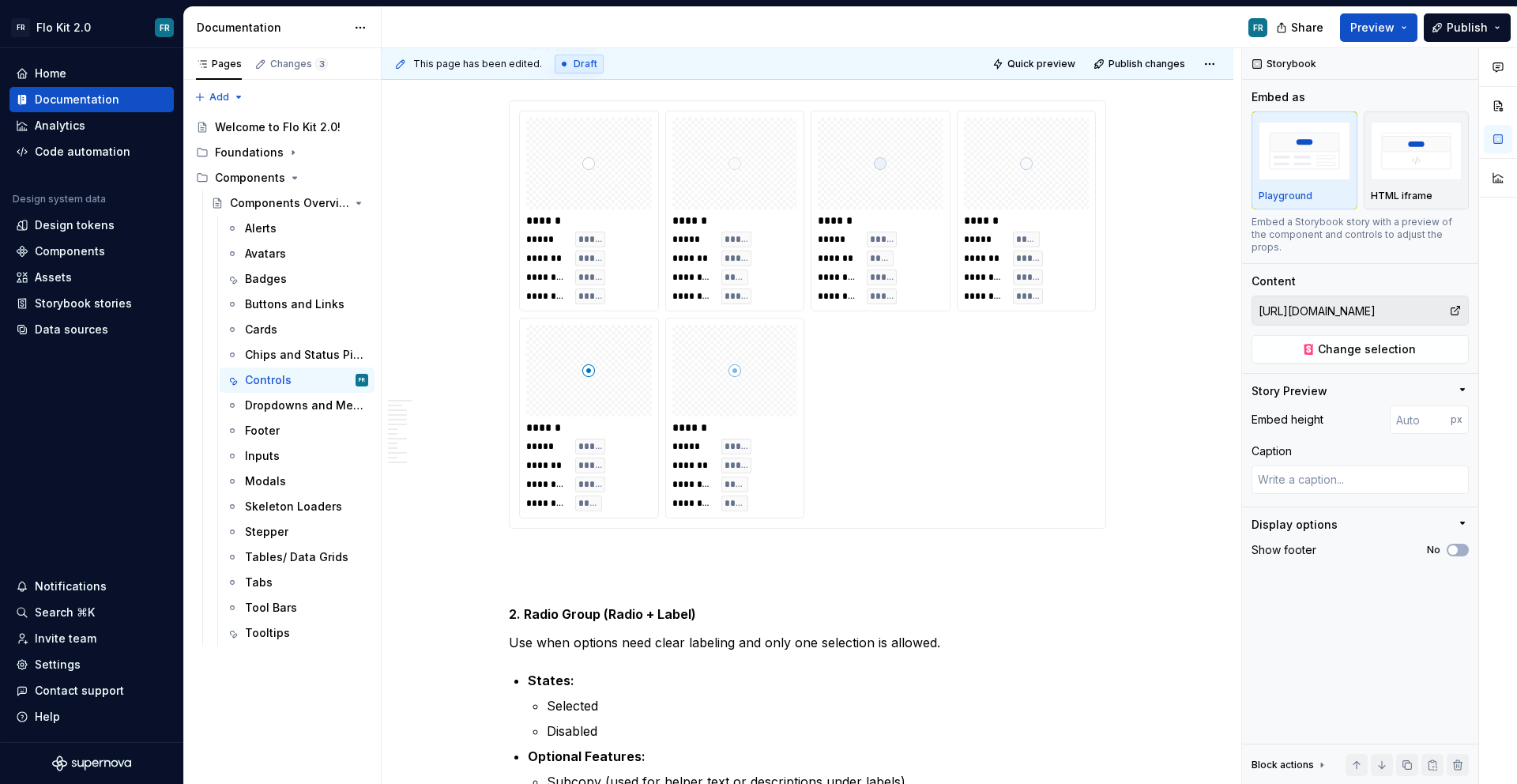
scroll to position [5902, 0]
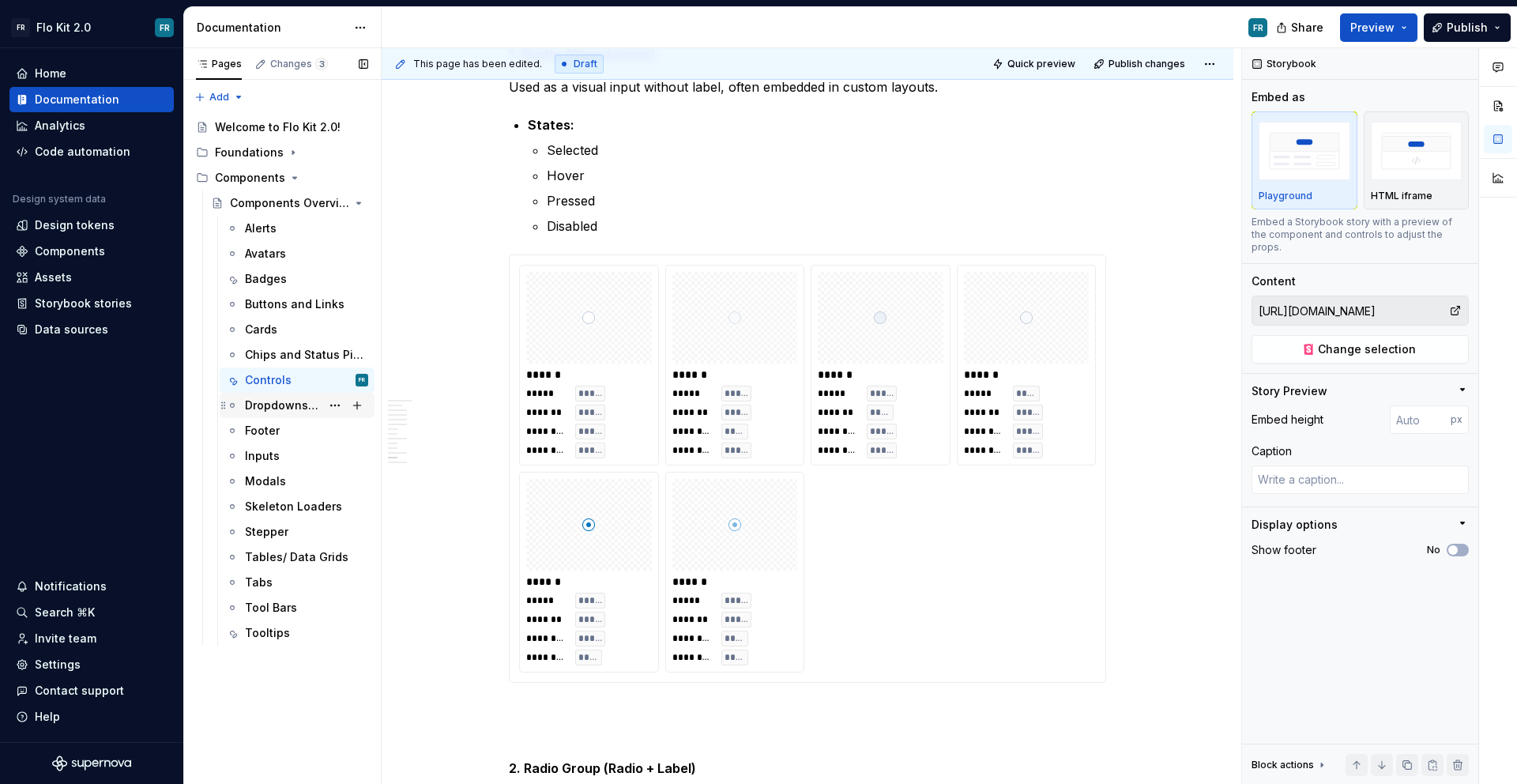
click at [297, 406] on div "Dropdowns and Menus" at bounding box center [282, 404] width 76 height 15
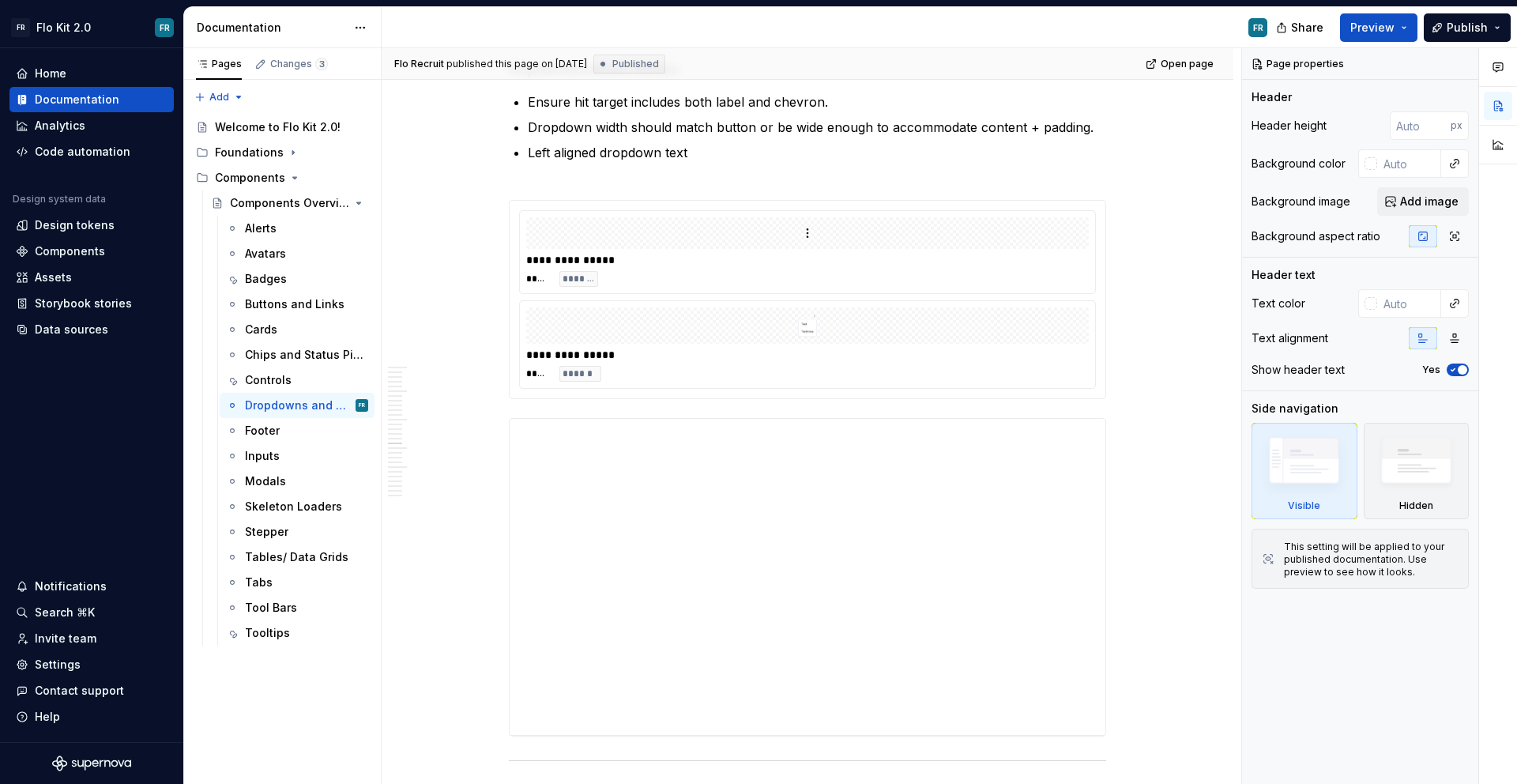
scroll to position [4306, 0]
click at [302, 325] on div "Cards" at bounding box center [306, 330] width 123 height 22
click at [269, 336] on div "Cards" at bounding box center [261, 329] width 33 height 15
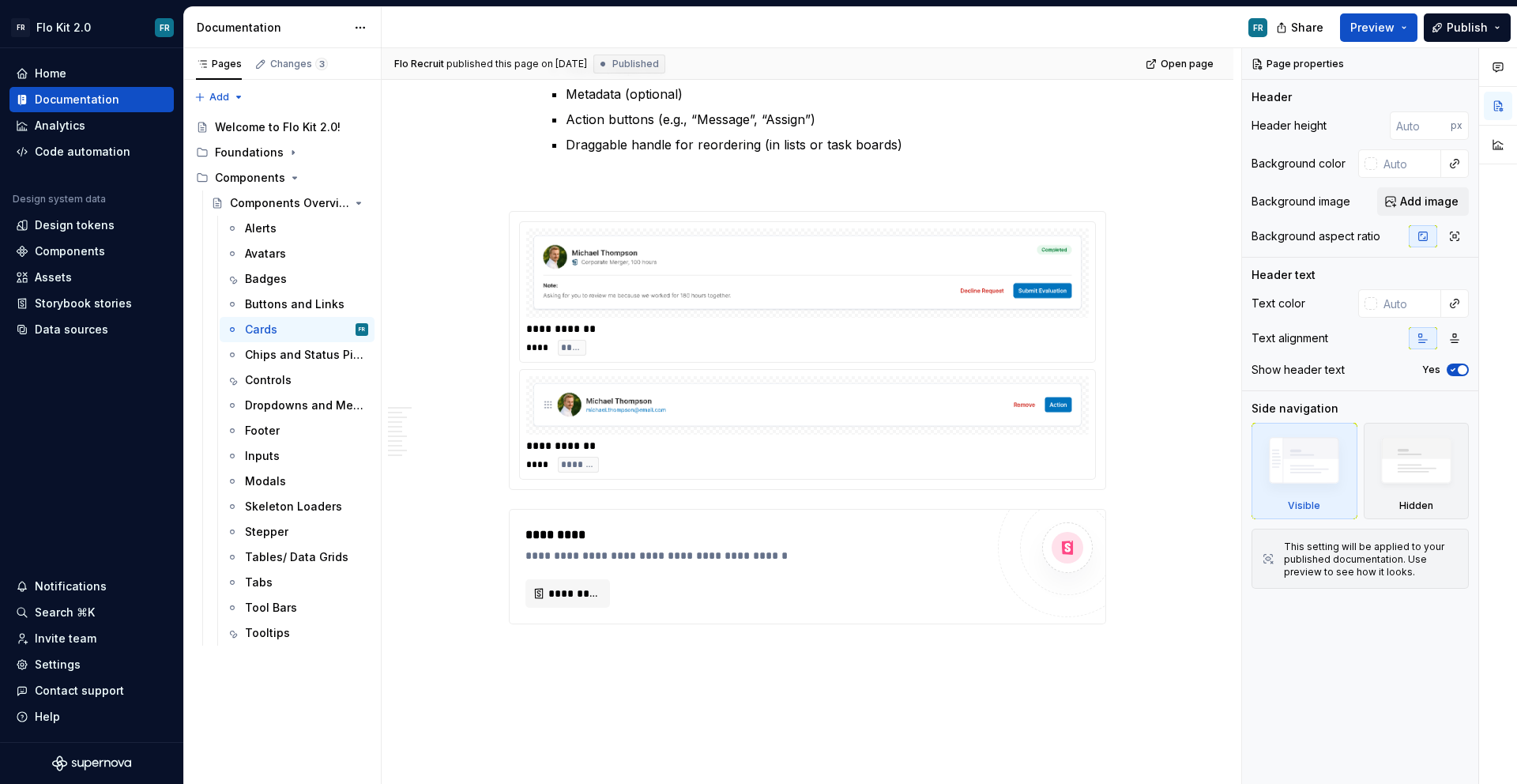
scroll to position [4907, 0]
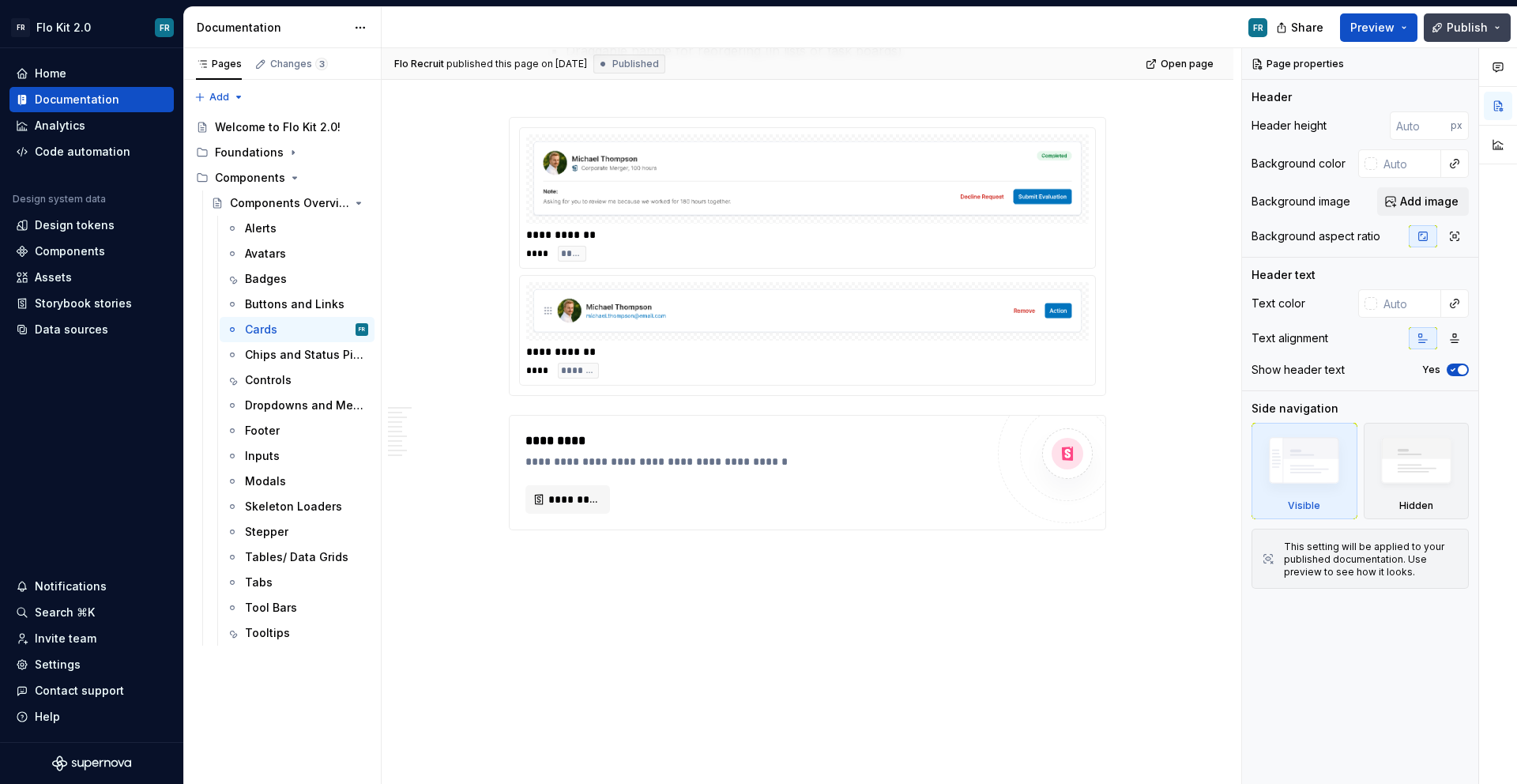
click at [1469, 23] on span "Publish" at bounding box center [1467, 27] width 41 height 15
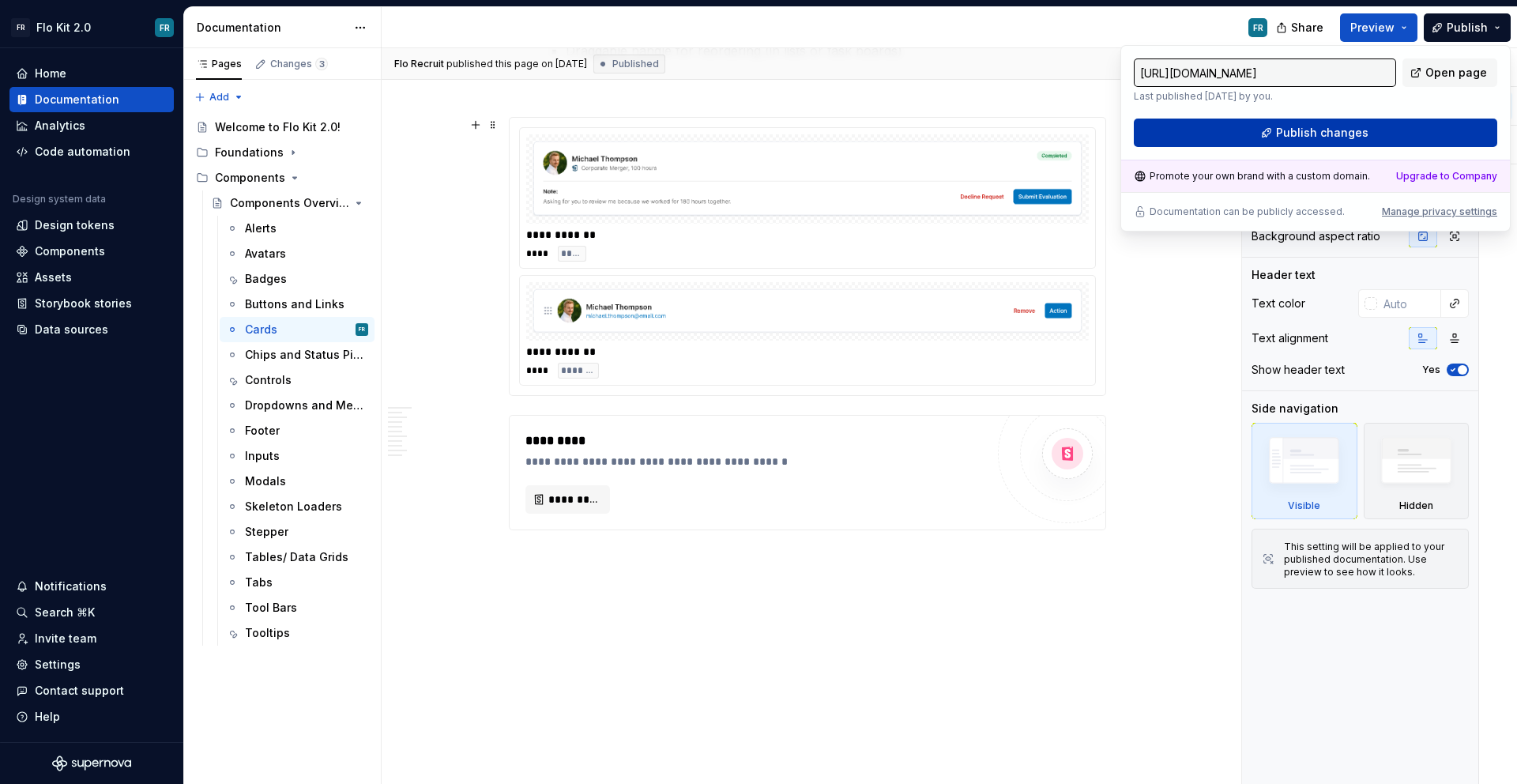
click at [1198, 124] on button "Publish changes" at bounding box center [1315, 132] width 363 height 28
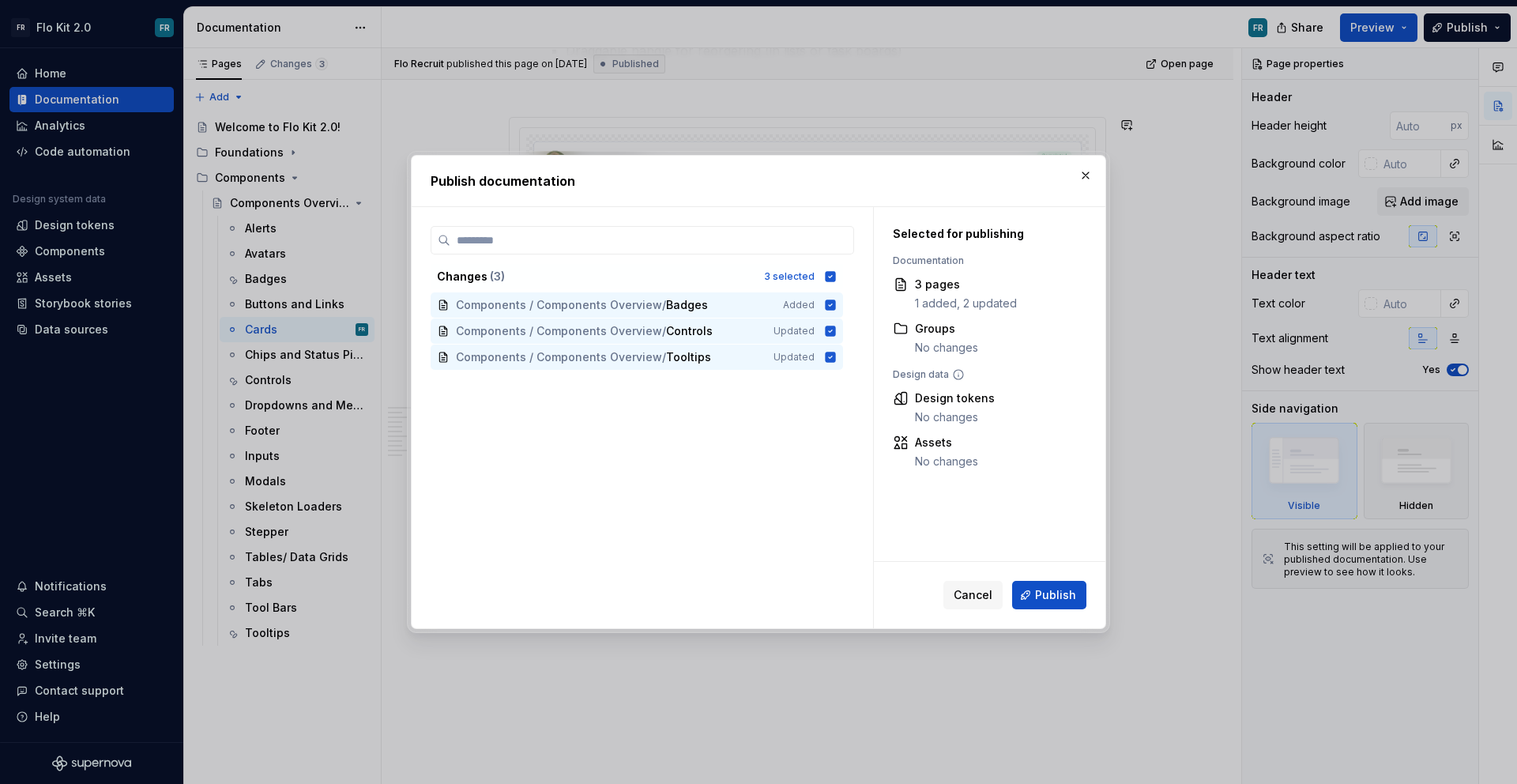
drag, startPoint x: 1037, startPoint y: 592, endPoint x: 1017, endPoint y: 572, distance: 28.3
click at [1036, 592] on span "Publish" at bounding box center [1055, 595] width 41 height 15
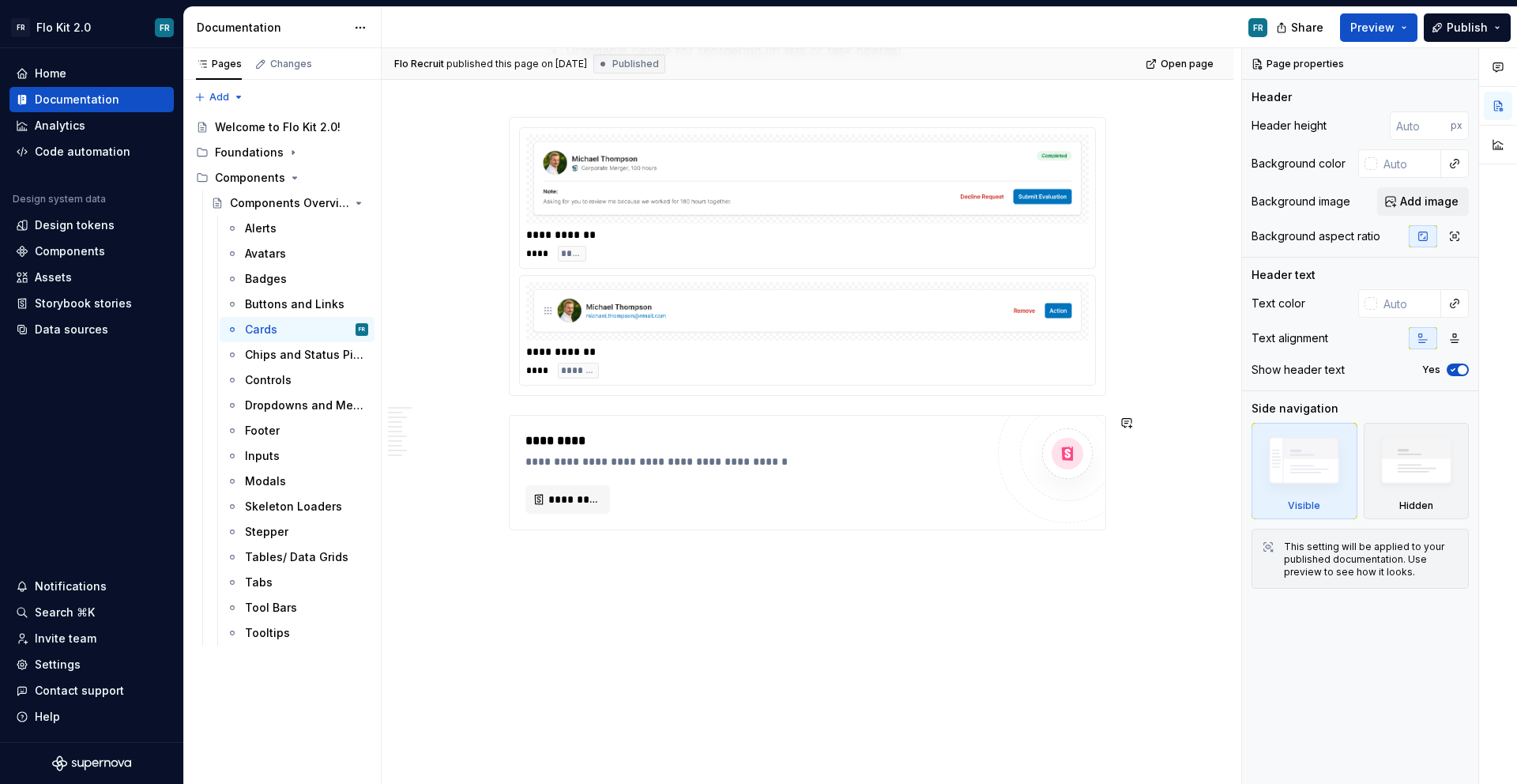
type textarea "*"
